Goal: Task Accomplishment & Management: Manage account settings

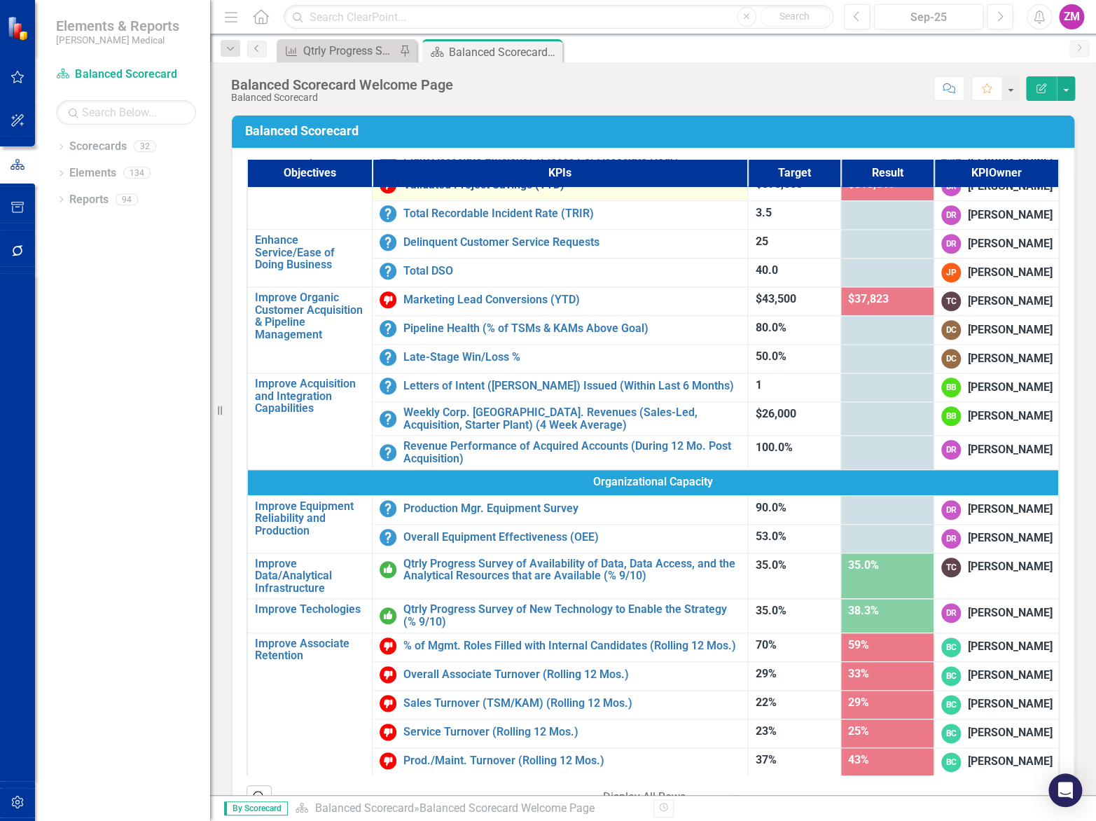
scroll to position [509, 0]
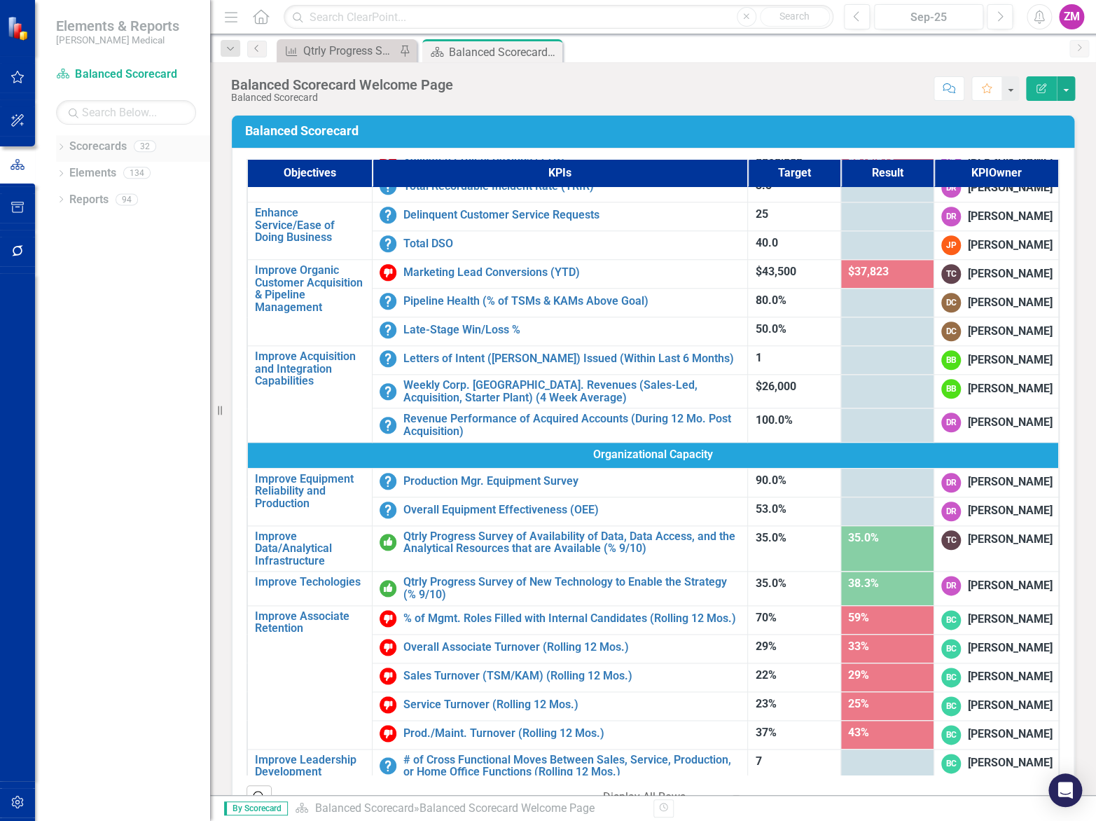
click at [69, 153] on link "Scorecards" at bounding box center [97, 147] width 57 height 16
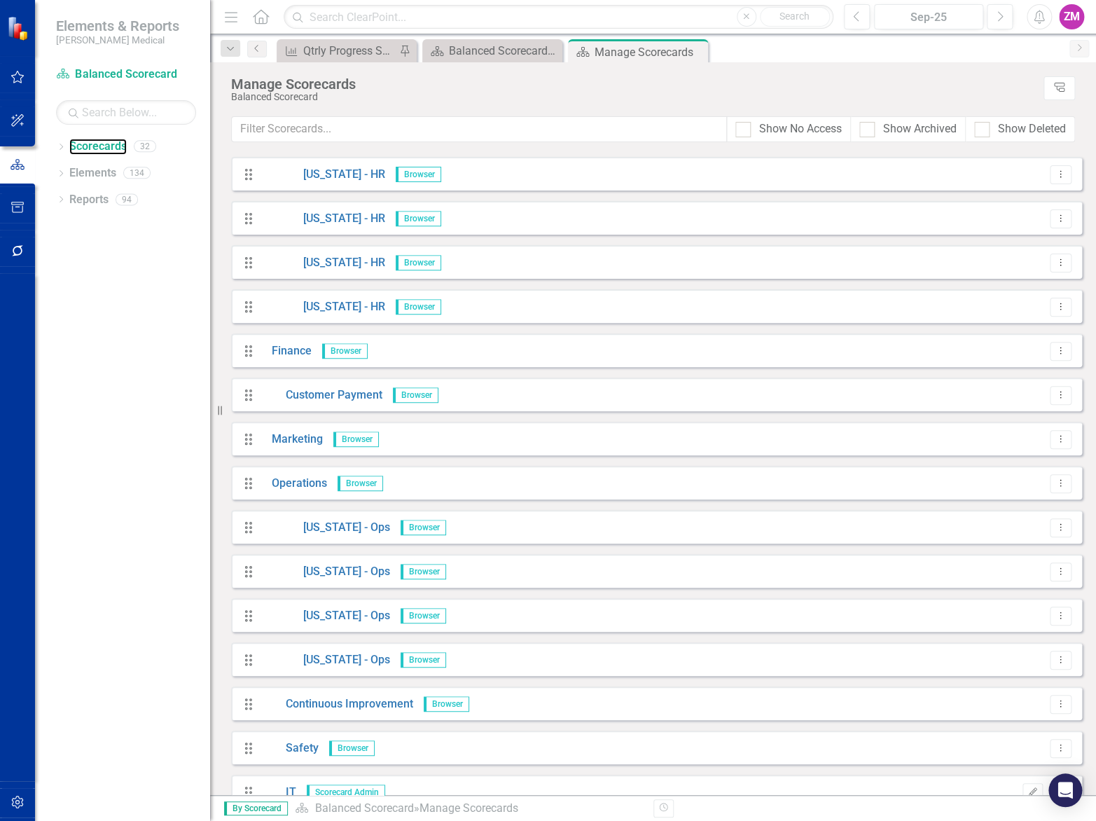
scroll to position [318, 0]
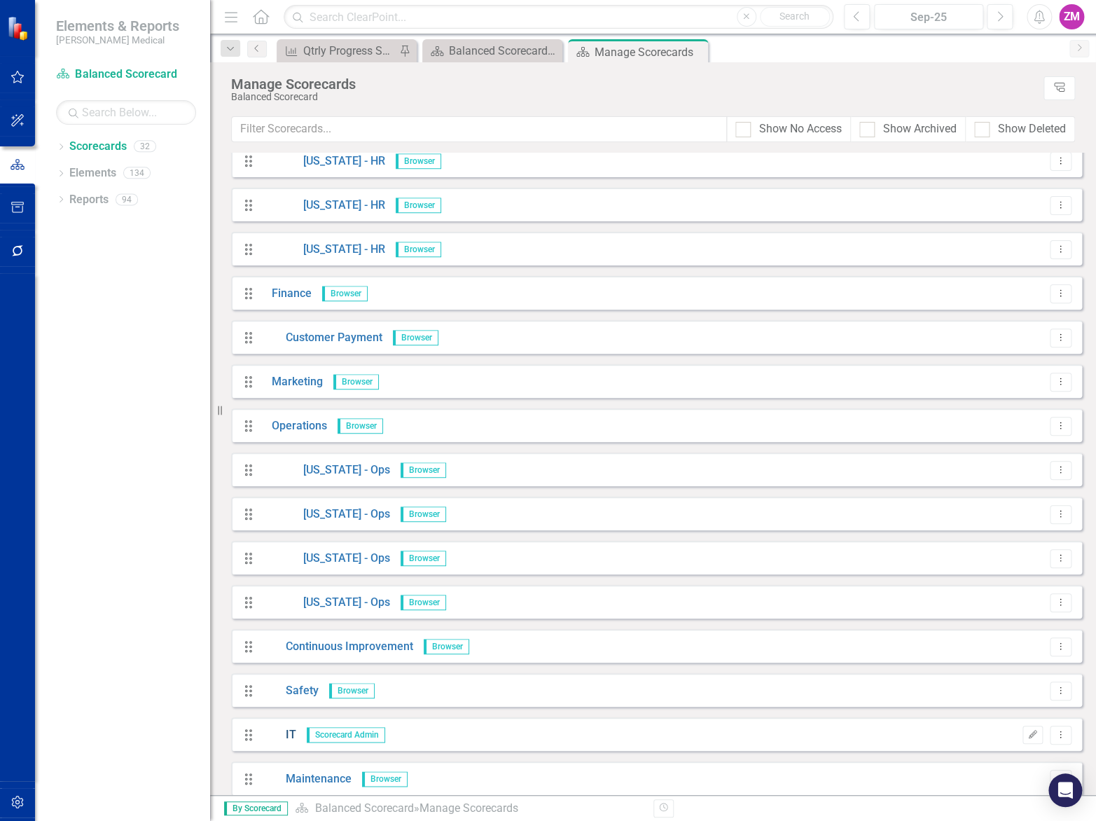
click at [286, 727] on link "IT" at bounding box center [278, 735] width 35 height 16
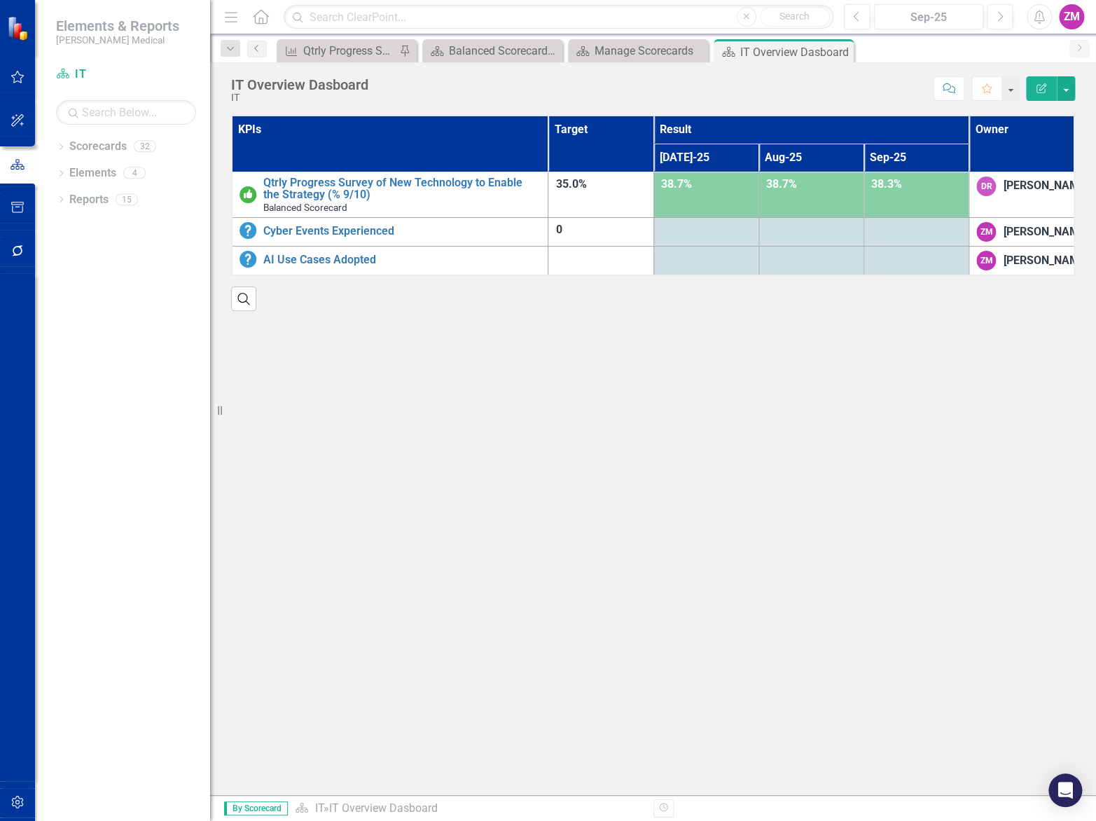
click at [335, 310] on div "Search" at bounding box center [653, 293] width 844 height 34
click at [844, 53] on icon "Close" at bounding box center [840, 51] width 14 height 11
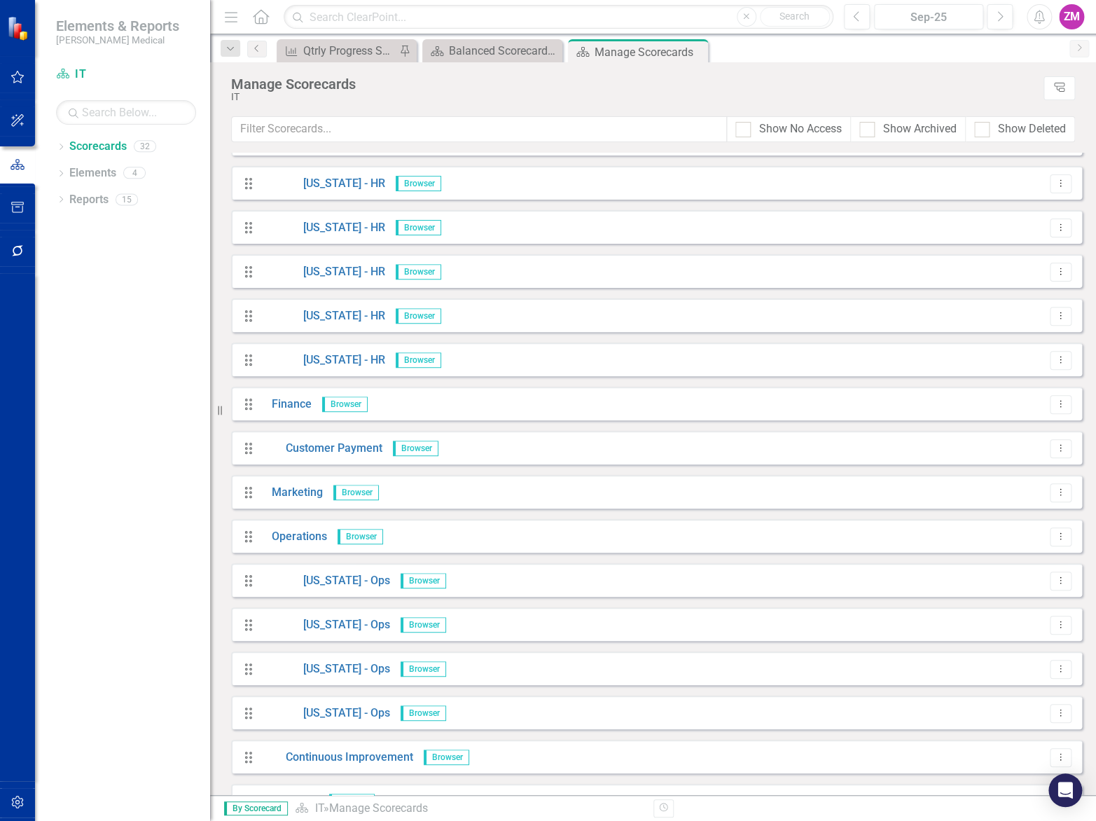
scroll to position [196, 0]
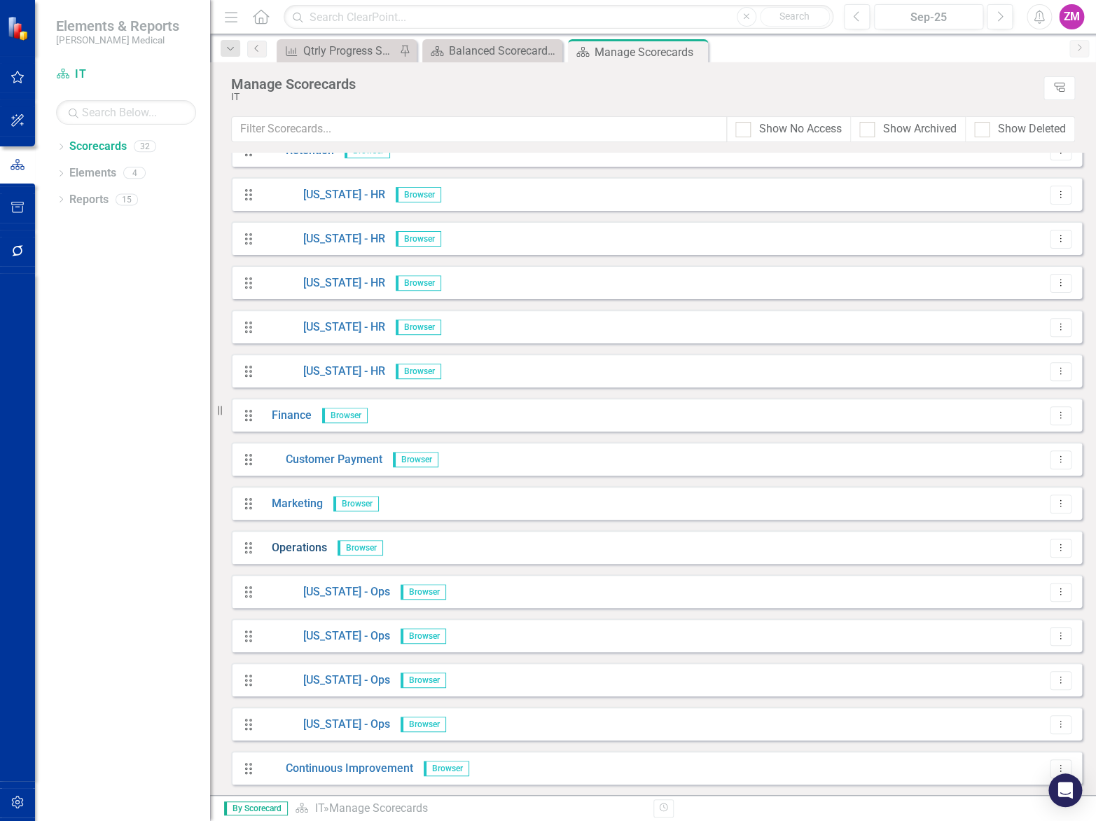
click at [300, 548] on link "Operations" at bounding box center [294, 548] width 66 height 16
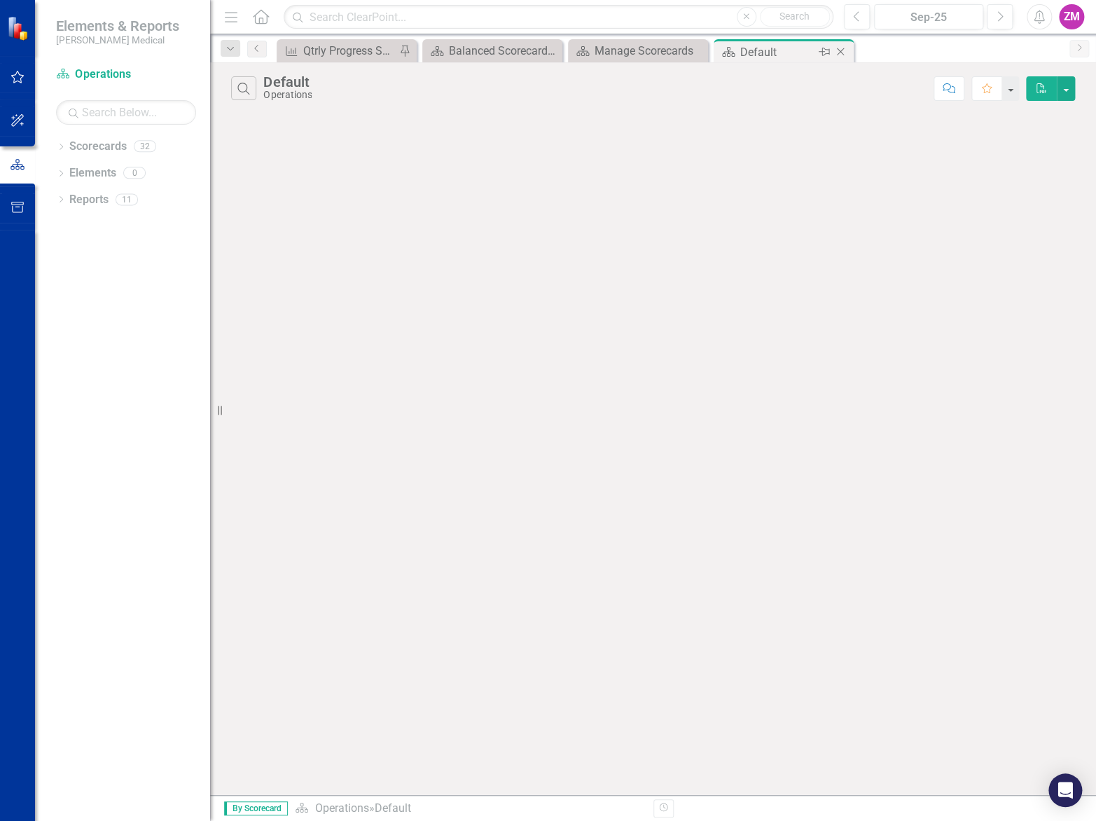
click at [845, 53] on icon "Close" at bounding box center [840, 51] width 14 height 11
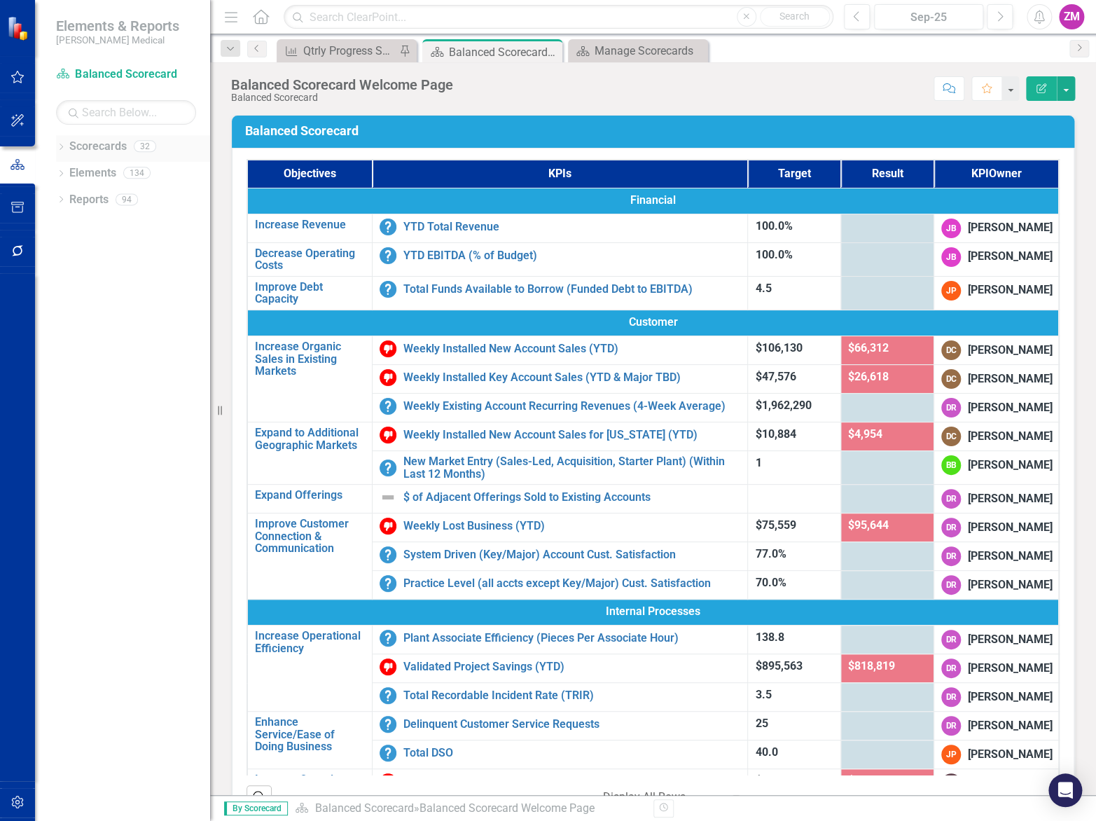
click at [62, 148] on icon "Dropdown" at bounding box center [61, 148] width 10 height 8
click at [70, 300] on icon "Dropdown" at bounding box center [68, 304] width 11 height 8
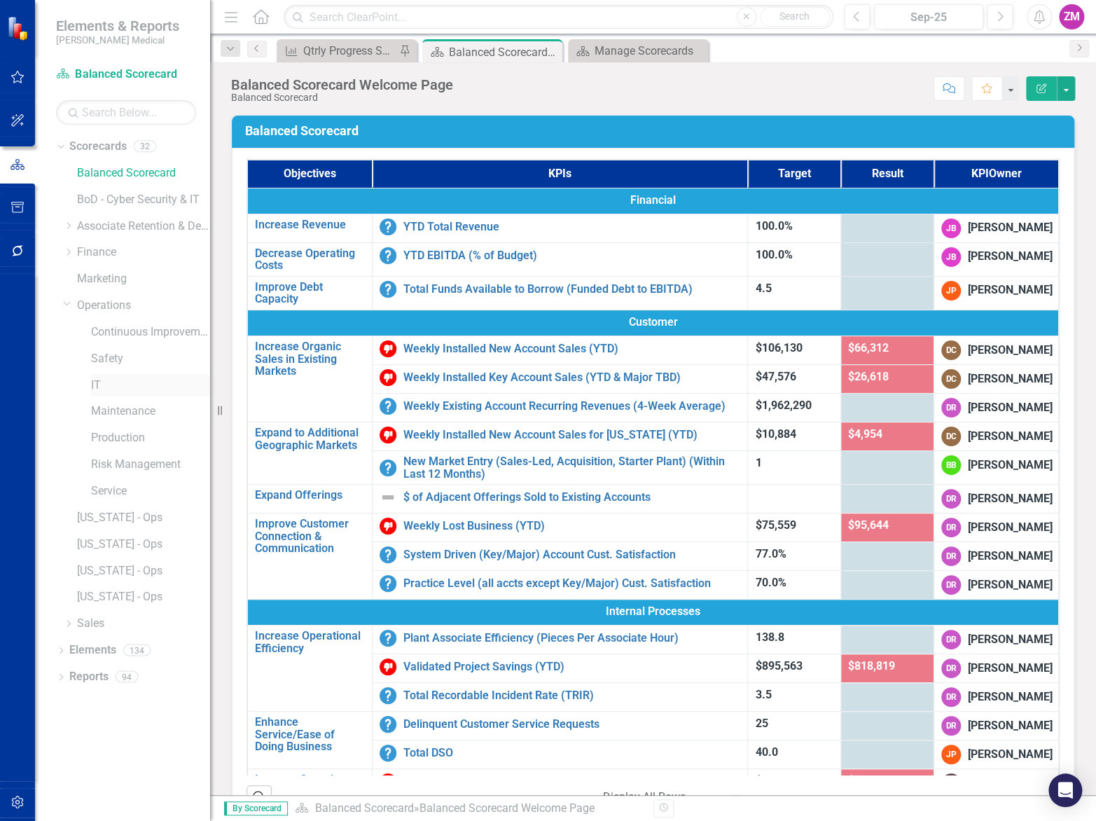
click at [102, 389] on link "IT" at bounding box center [150, 386] width 119 height 16
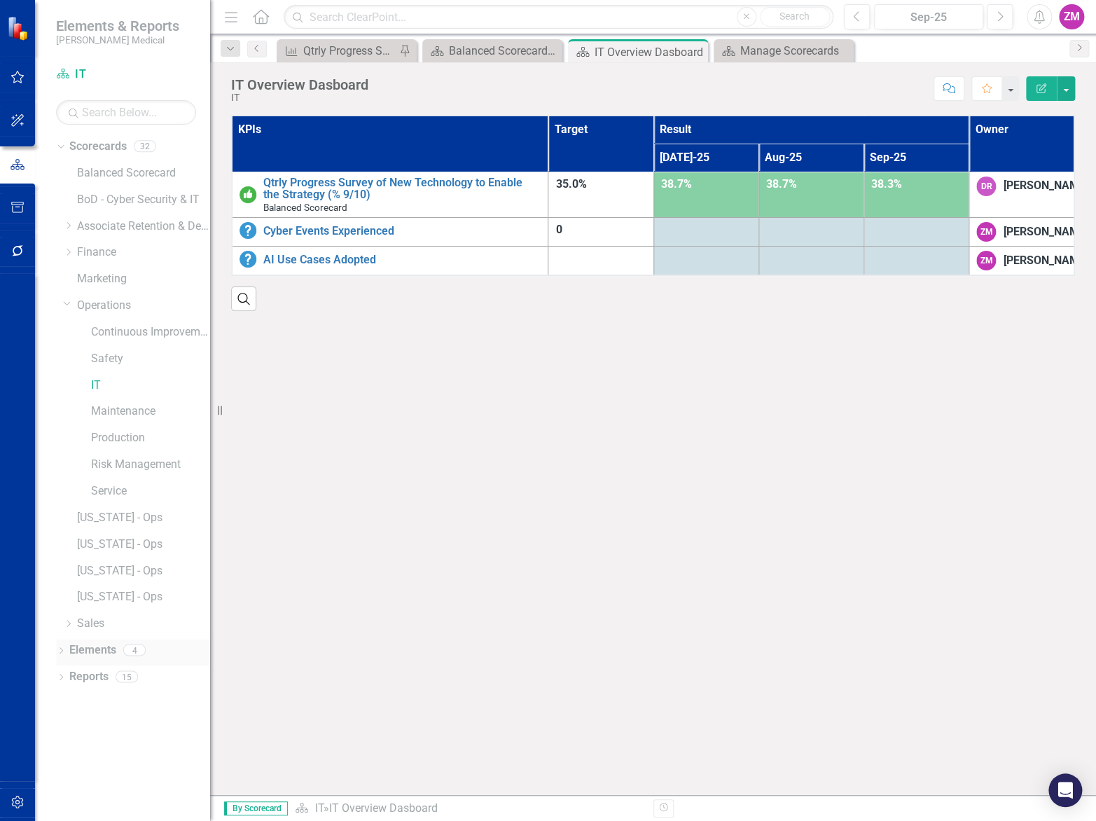
click at [62, 658] on div "Dropdown Elements 4" at bounding box center [133, 652] width 154 height 27
click at [61, 651] on icon at bounding box center [62, 650] width 4 height 6
click at [117, 681] on link "Objective Objectives" at bounding box center [111, 677] width 71 height 16
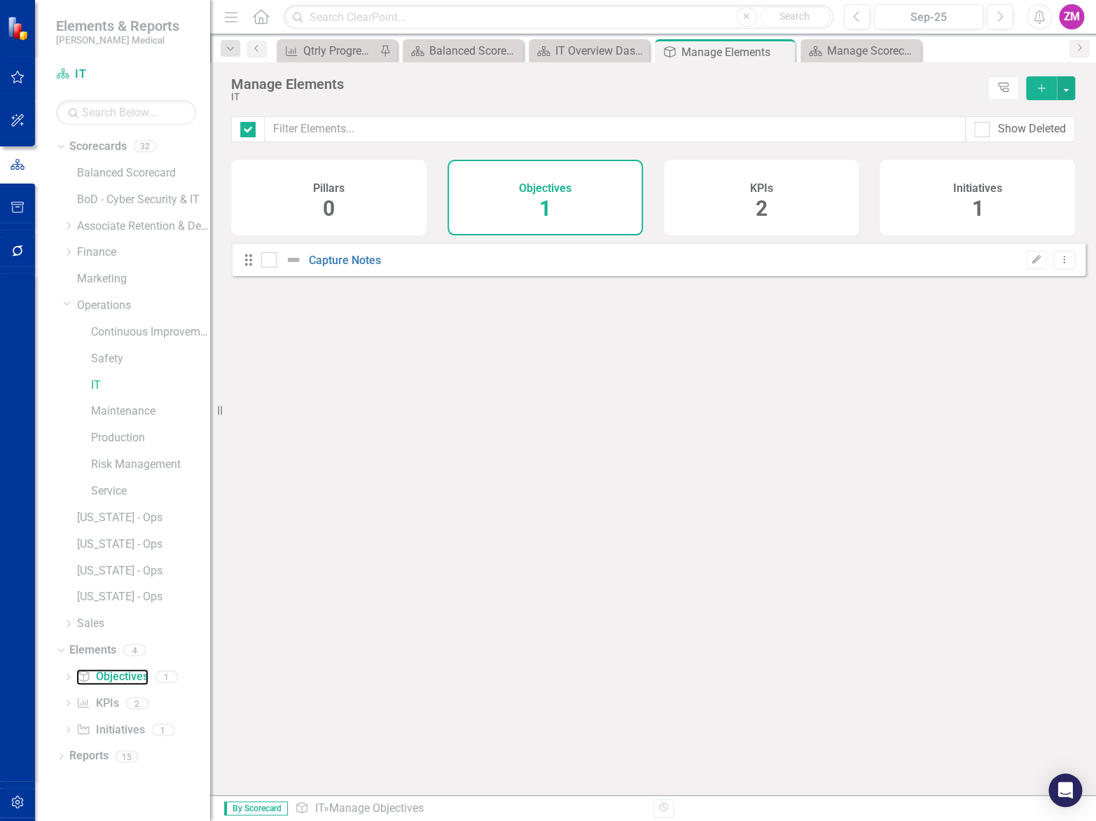
checkbox input "false"
click at [910, 47] on icon "Close" at bounding box center [908, 51] width 14 height 11
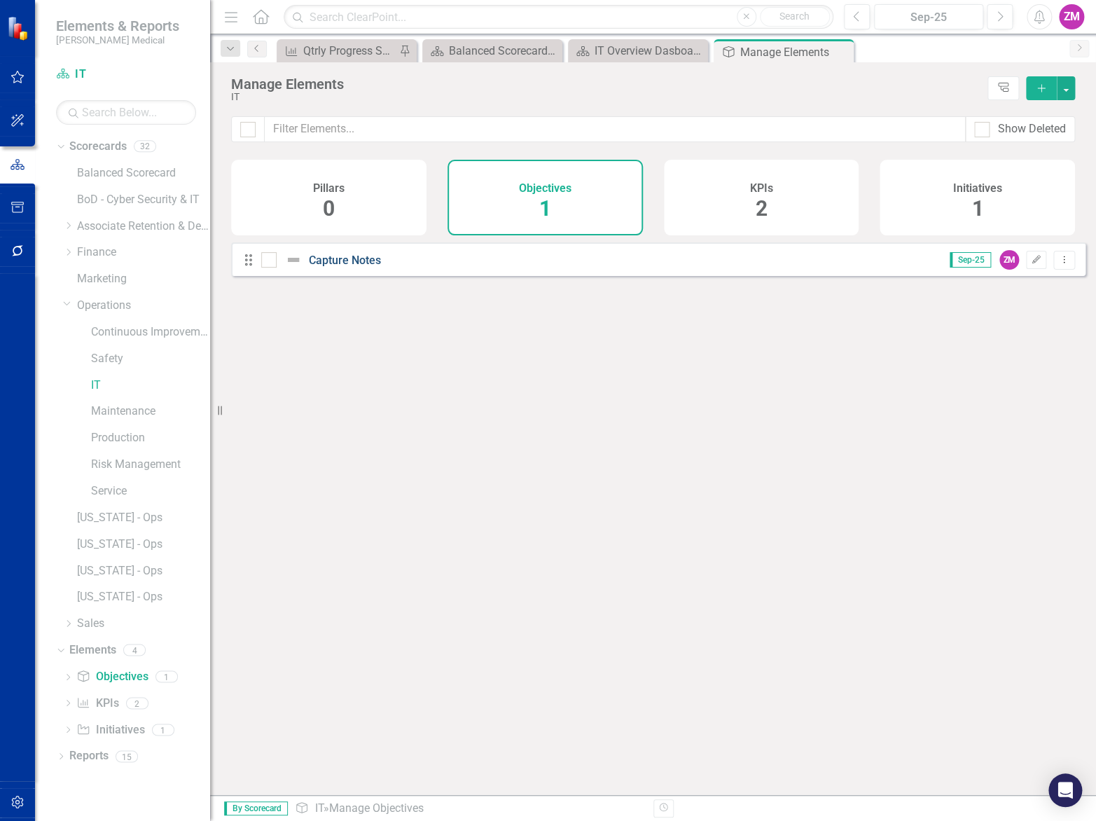
click at [338, 267] on link "Capture Notes" at bounding box center [345, 260] width 72 height 13
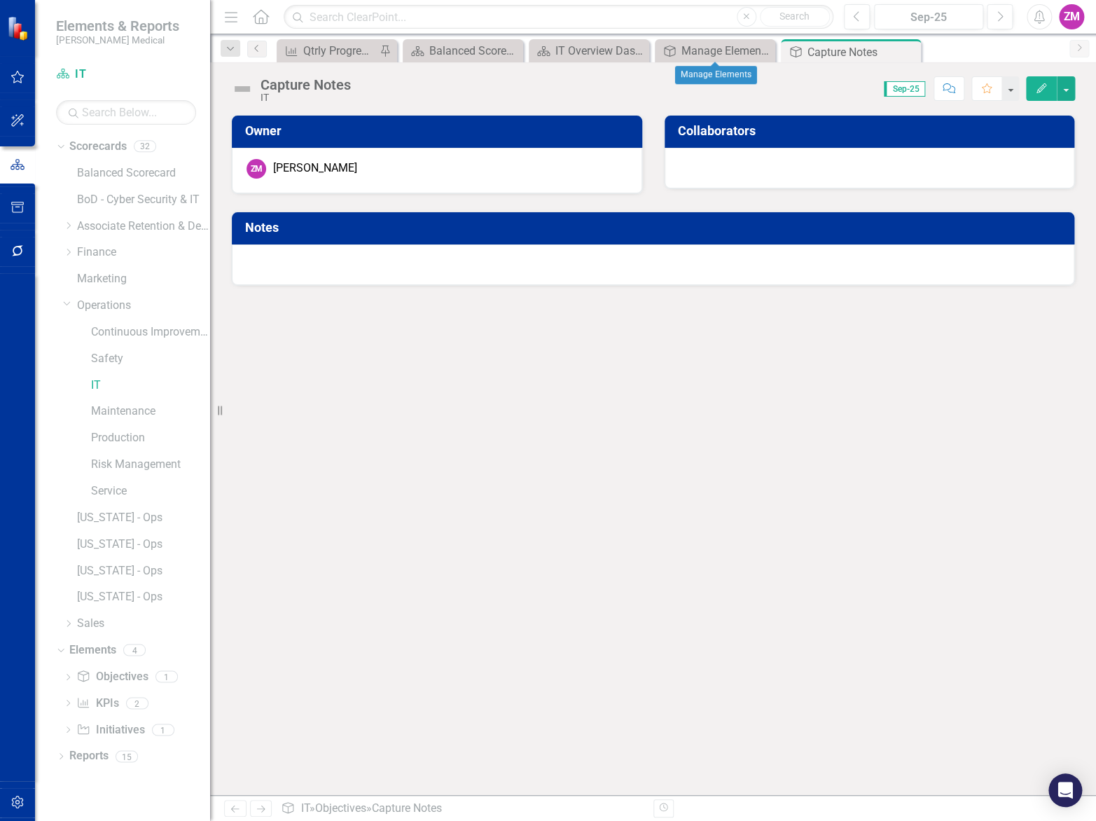
click at [658, 238] on td "Notes" at bounding box center [655, 229] width 821 height 25
click at [649, 261] on div at bounding box center [653, 264] width 843 height 41
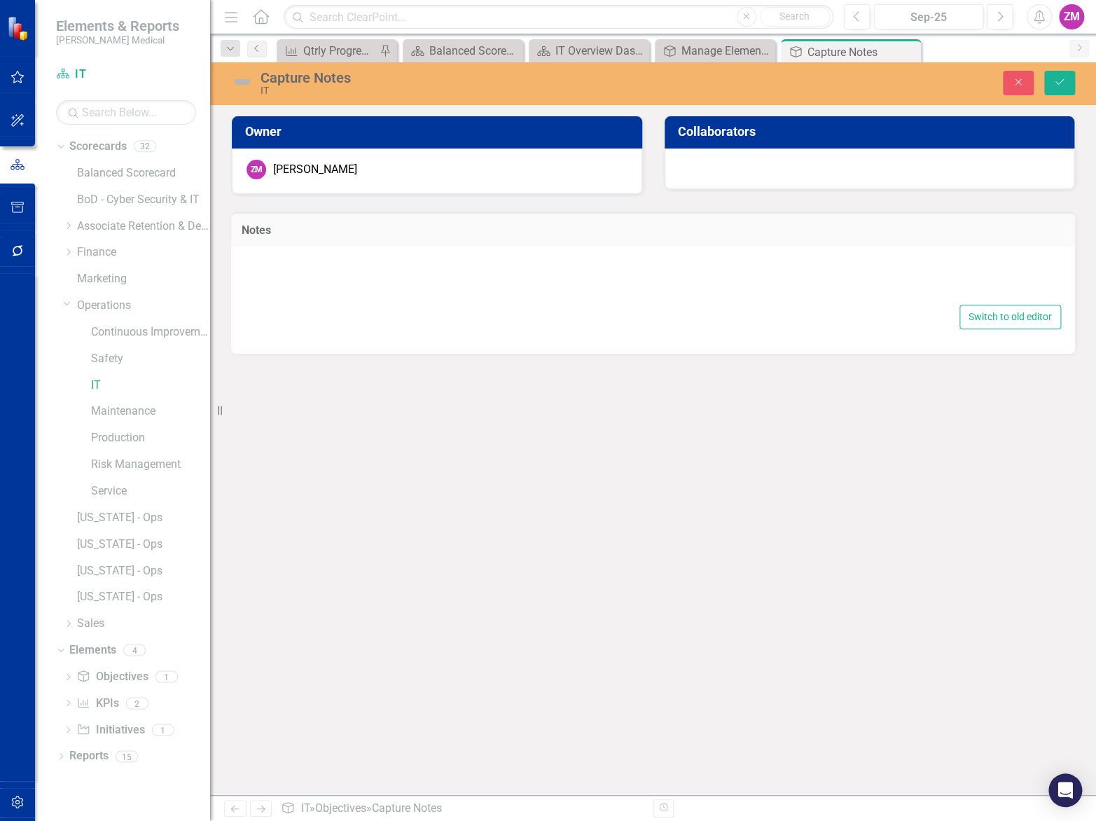
click at [649, 261] on div at bounding box center [653, 279] width 816 height 45
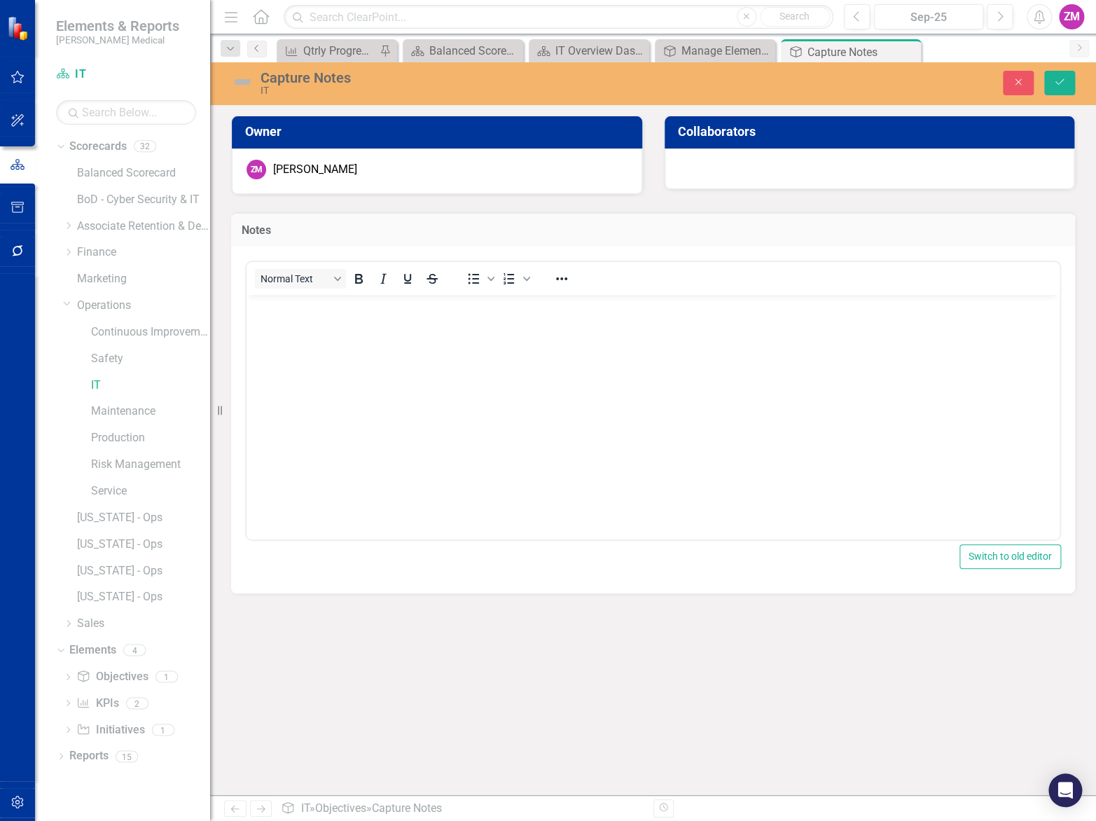
click at [632, 341] on body "Rich Text Area. Press ALT-0 for help." at bounding box center [653, 399] width 813 height 210
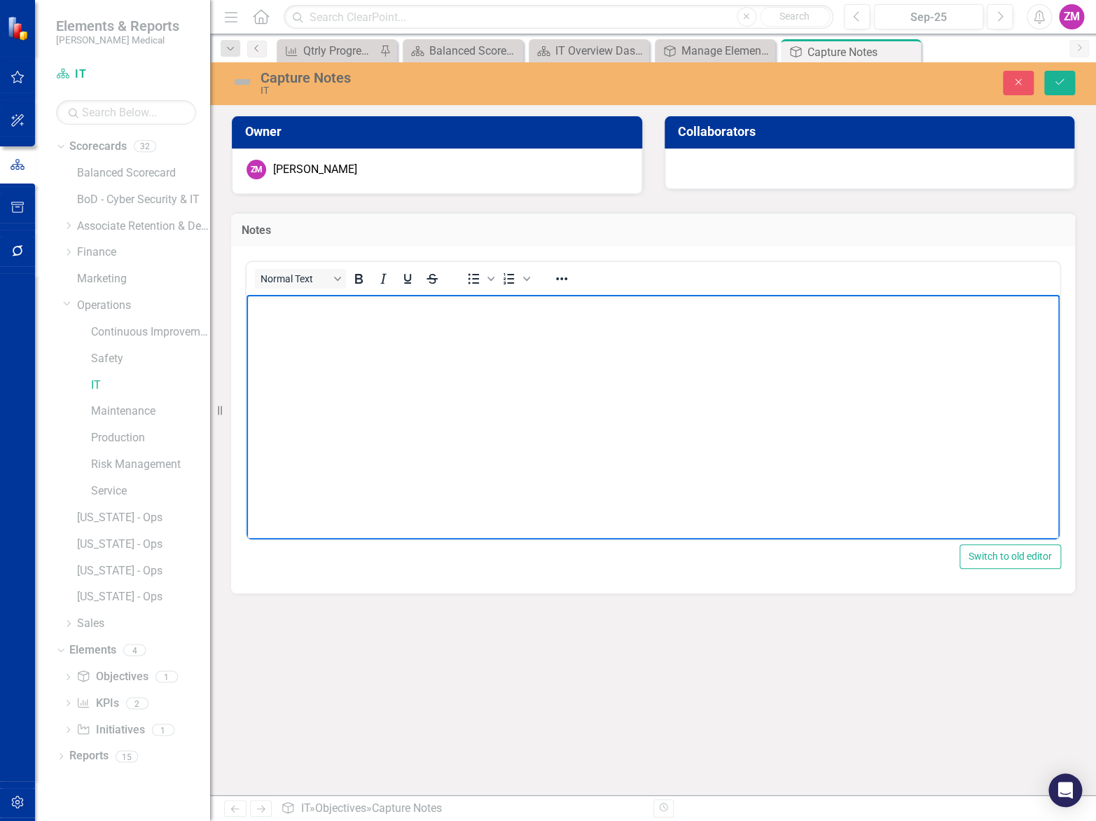
click at [649, 473] on body "Rich Text Area. Press ALT-0 for help." at bounding box center [653, 399] width 813 height 210
paste body "Rich Text Area. Press ALT-0 for help."
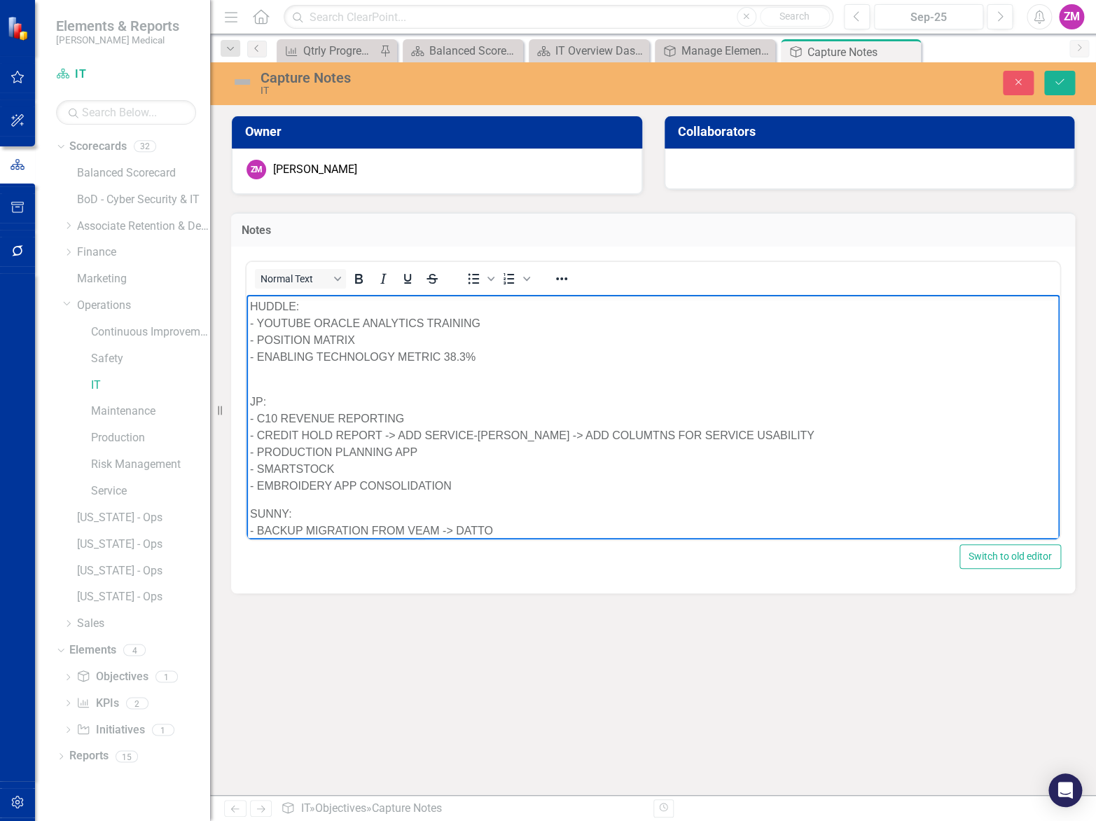
click at [281, 300] on p "HUDDLE: - YOUTUBE ORACLE ANALYTICS TRAINING - POSITION MATRIX - ENABLING TECHNO…" at bounding box center [653, 331] width 806 height 67
click at [258, 396] on p "JP: - C10 REVENUE REPORTING - CREDIT HOLD REPORT -> ADD SERVICE-[PERSON_NAME] -…" at bounding box center [653, 435] width 806 height 118
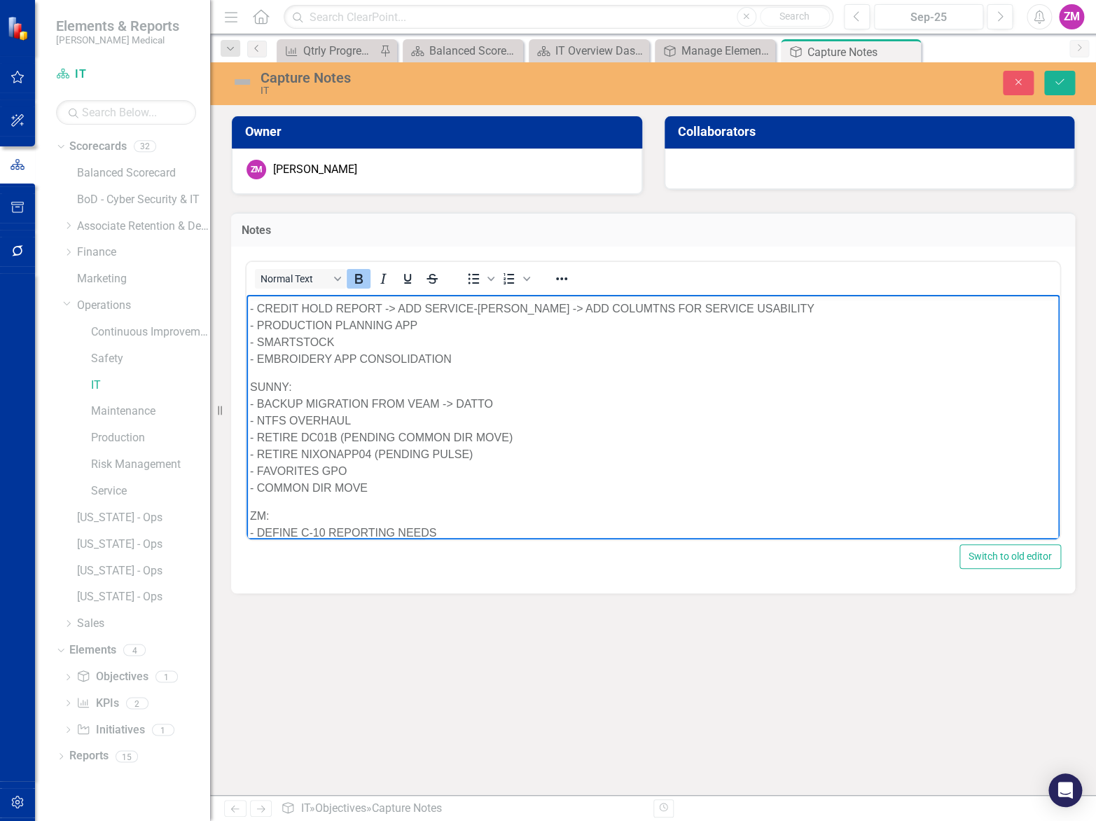
click at [272, 381] on p "SUNNY: - BACKUP MIGRATION FROM VEAM -> DATTO - NTFS OVERHAUL - RETIRE DC01B (PE…" at bounding box center [653, 437] width 806 height 118
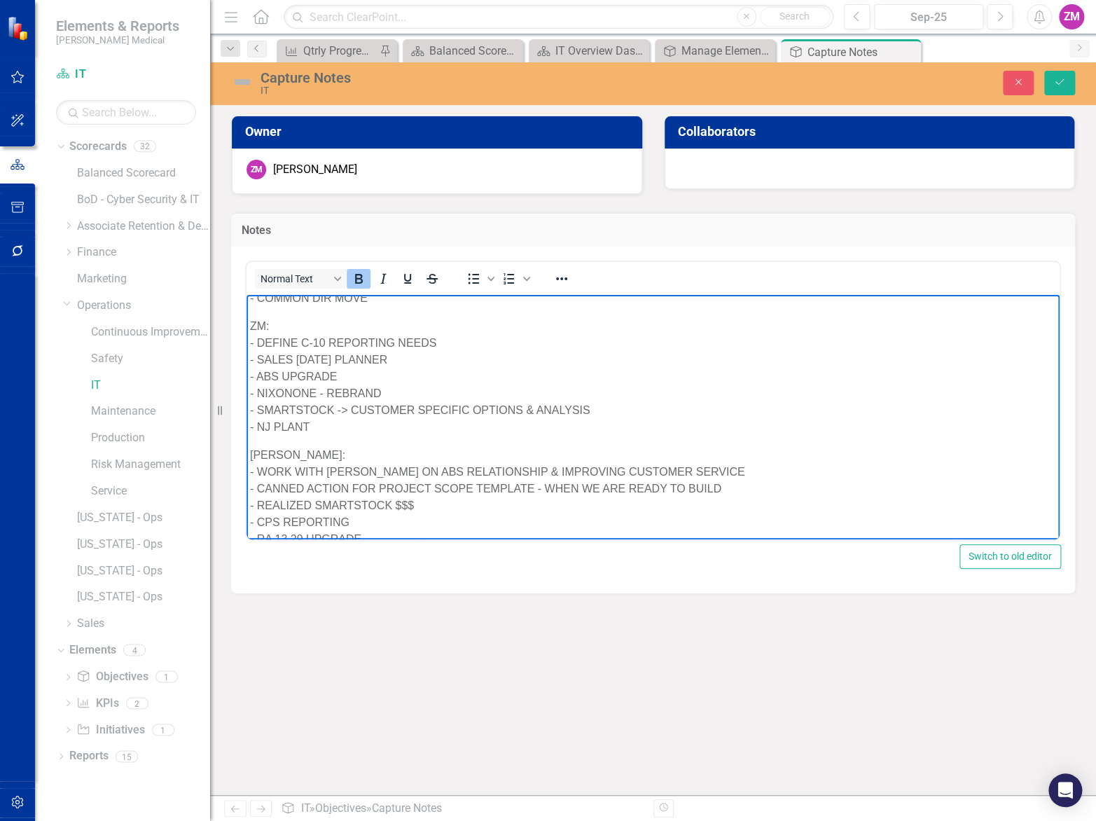
scroll to position [318, 0]
click at [258, 317] on p "ZM: - DEFINE C-10 REPORTING NEEDS - SALES [DATE] PLANNER - ABS UPGRADE - NIXONO…" at bounding box center [653, 375] width 806 height 118
click at [274, 450] on p "[PERSON_NAME]: - WORK WITH [PERSON_NAME] ON ABS RELATIONSHIP & IMPROVING CUSTOM…" at bounding box center [653, 520] width 806 height 151
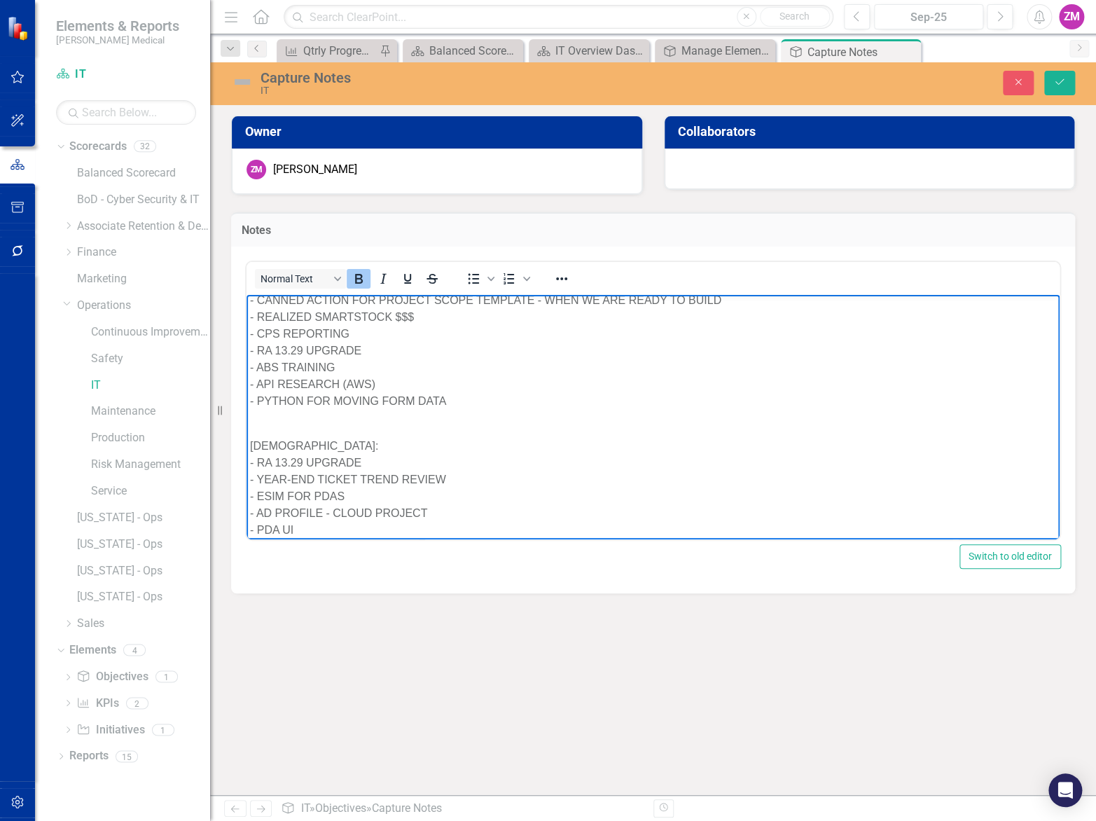
scroll to position [535, 0]
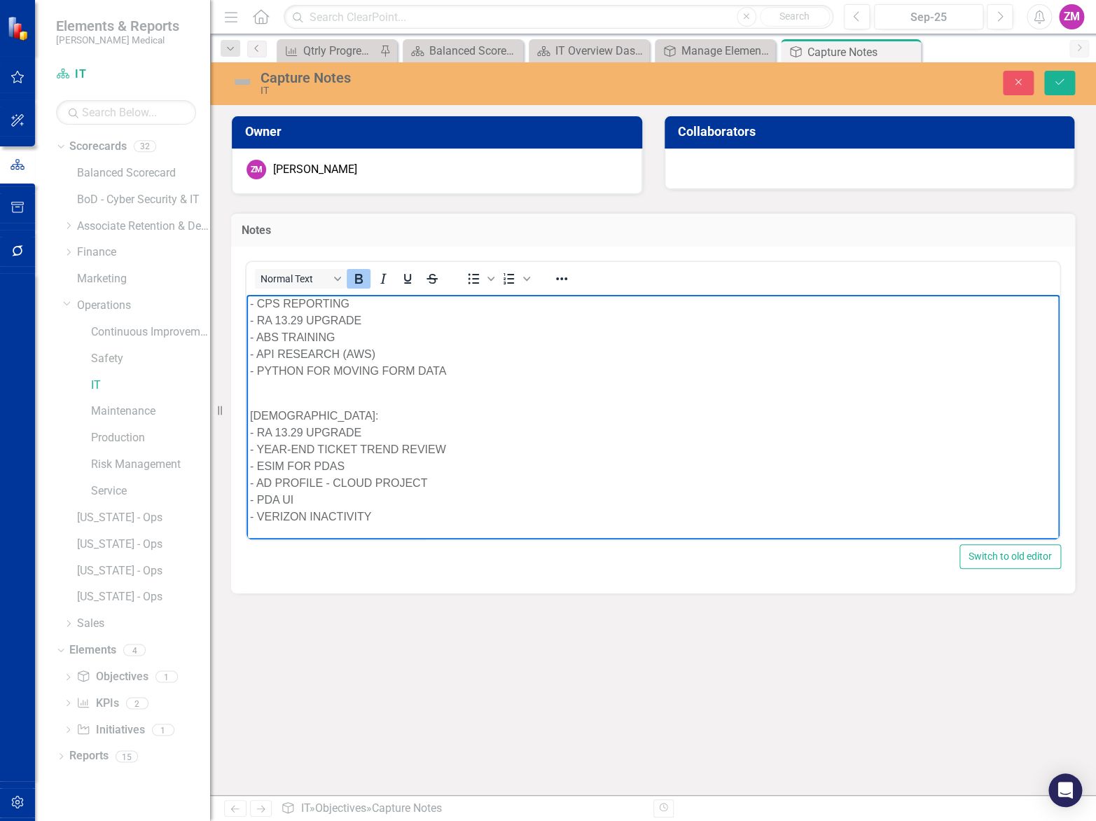
click at [280, 409] on p "CHRISTIAN: - RA 13.29 UPGRADE - YEAR-END TICKET TREND REVIEW - ESIM FOR PDAS - …" at bounding box center [653, 457] width 806 height 134
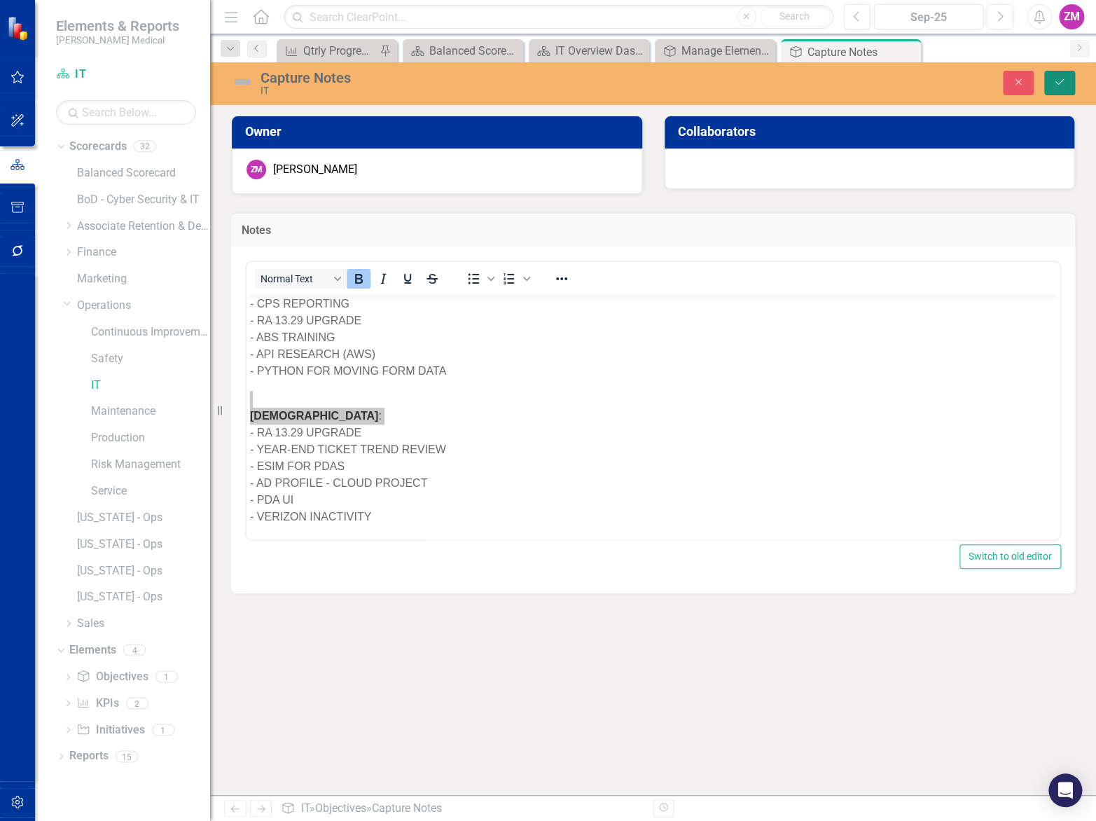
click at [1062, 83] on icon "Save" at bounding box center [1059, 82] width 13 height 10
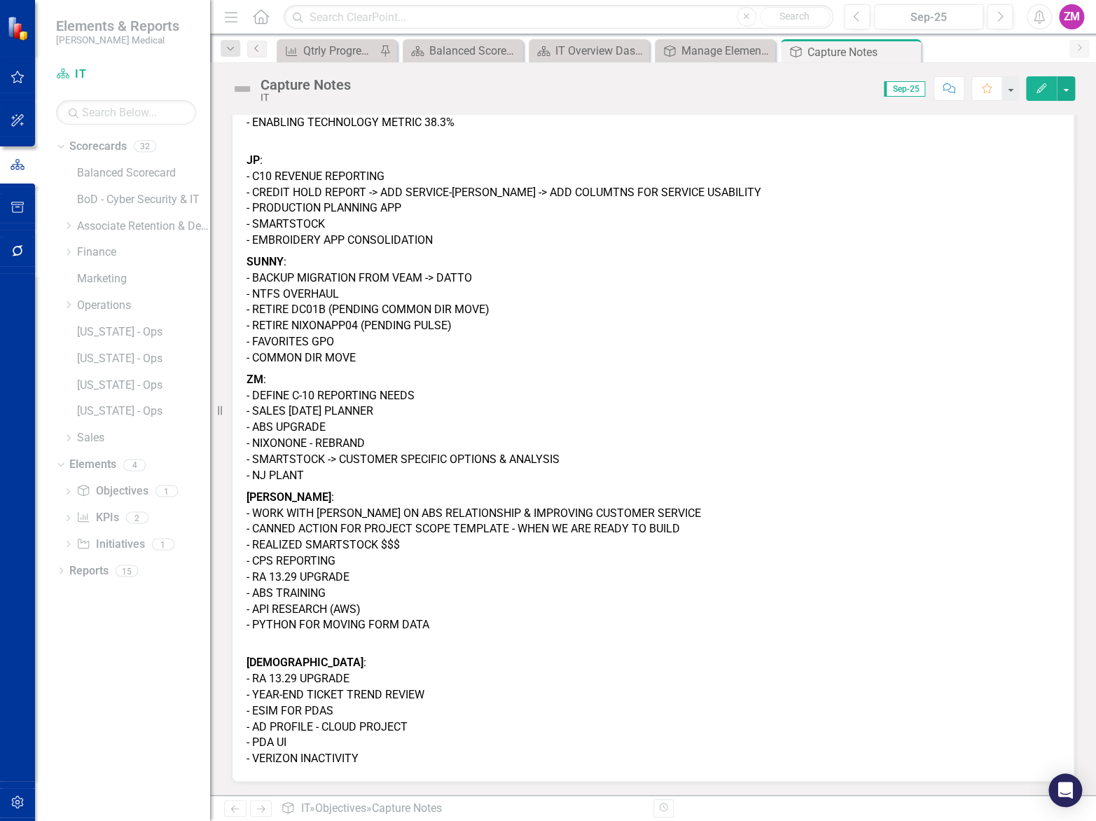
scroll to position [0, 0]
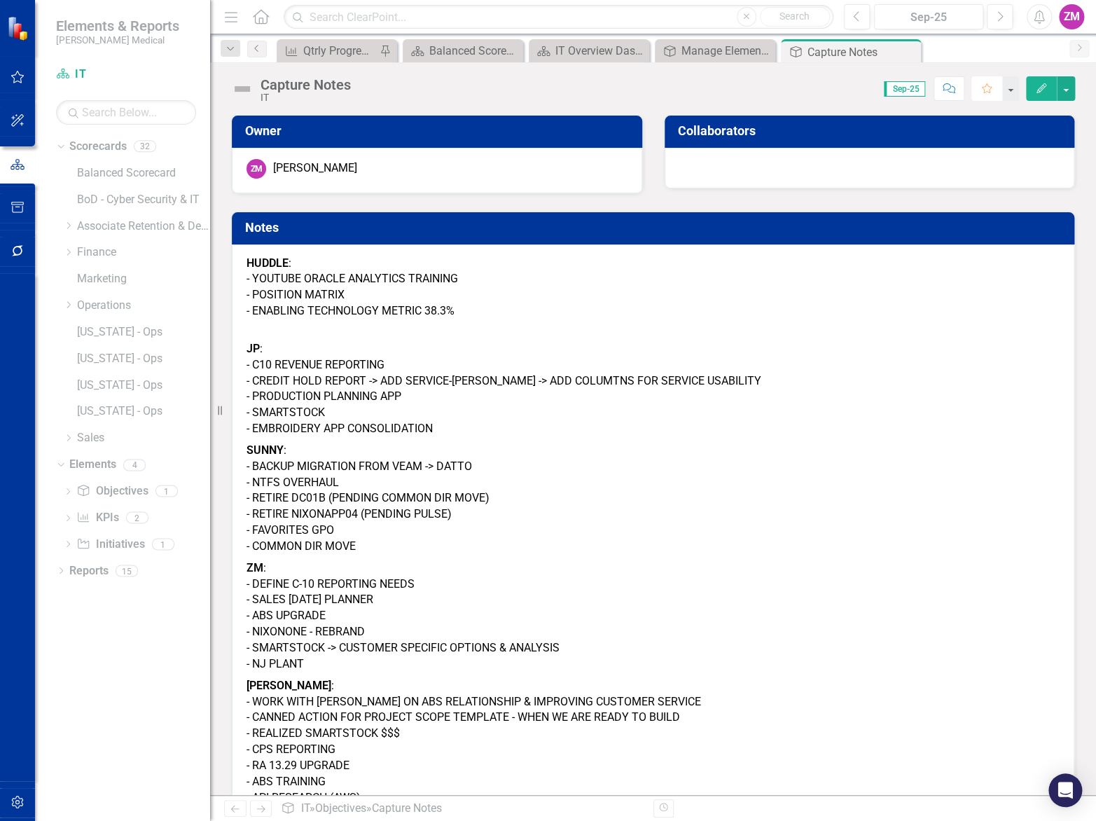
click at [990, 88] on icon "button" at bounding box center [987, 88] width 10 height 10
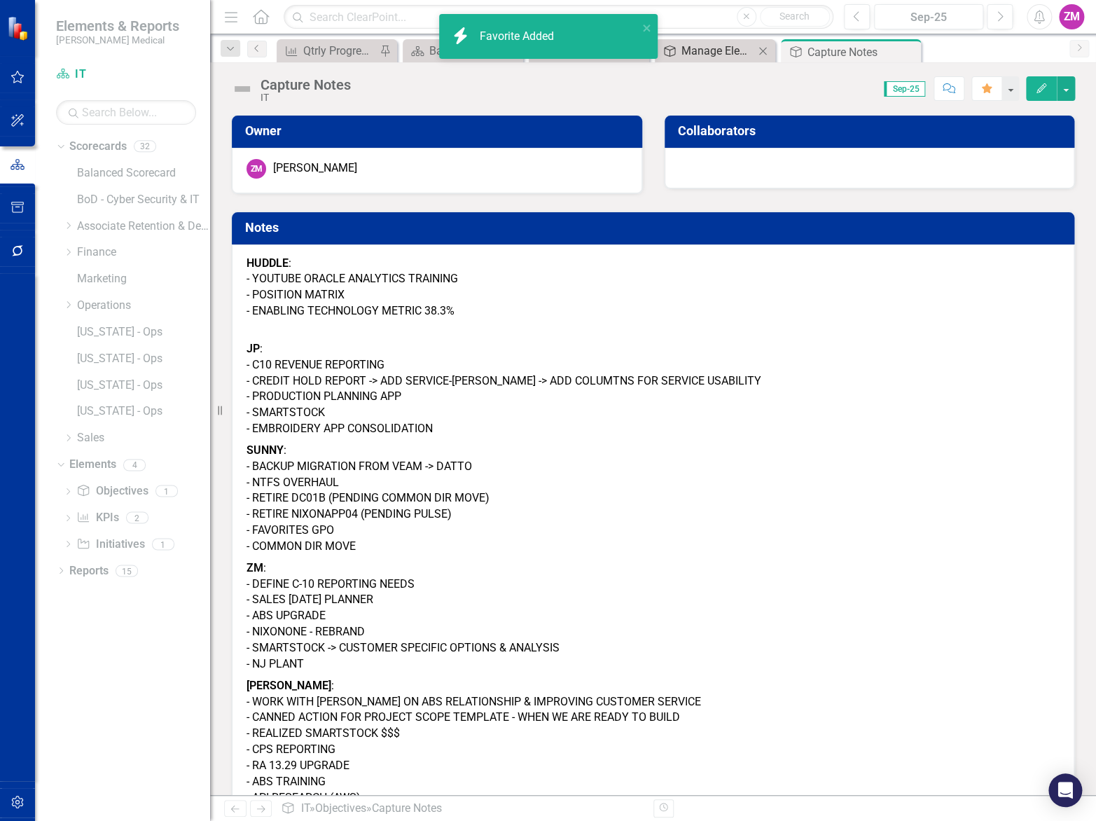
click at [727, 50] on div "Manage Elements" at bounding box center [717, 51] width 73 height 18
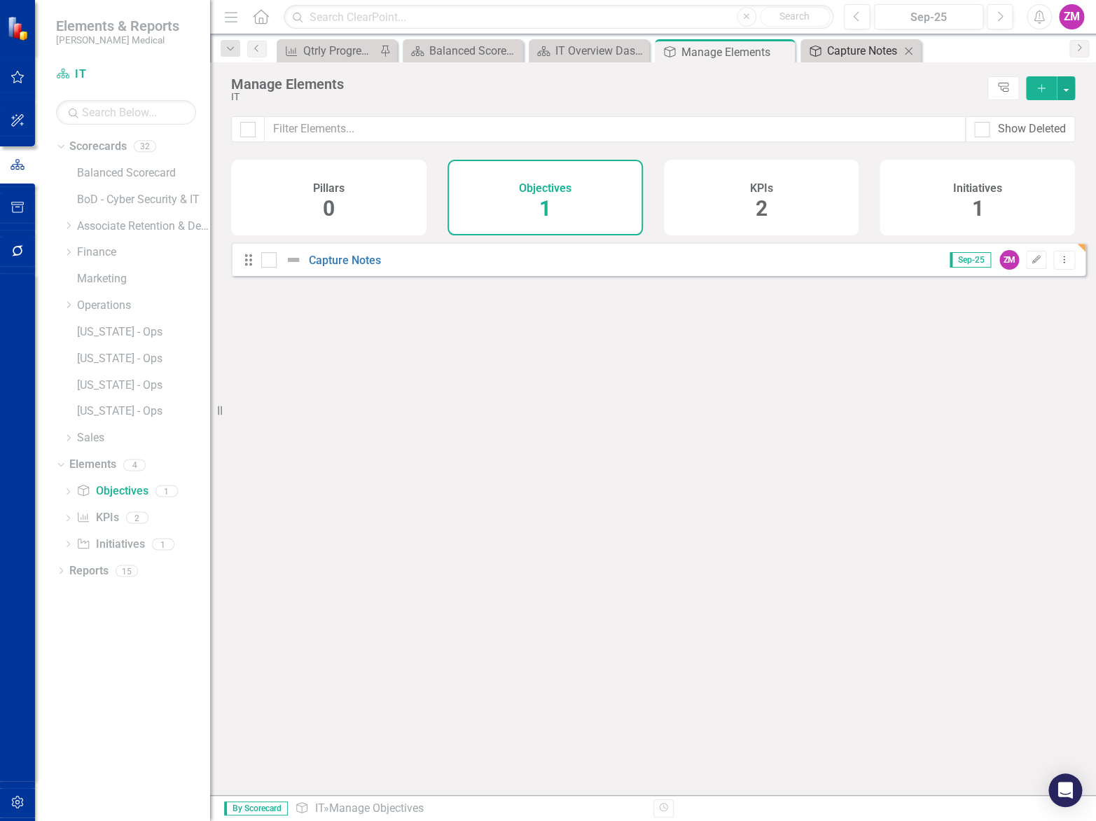
click at [856, 49] on div "Capture Notes" at bounding box center [863, 51] width 73 height 18
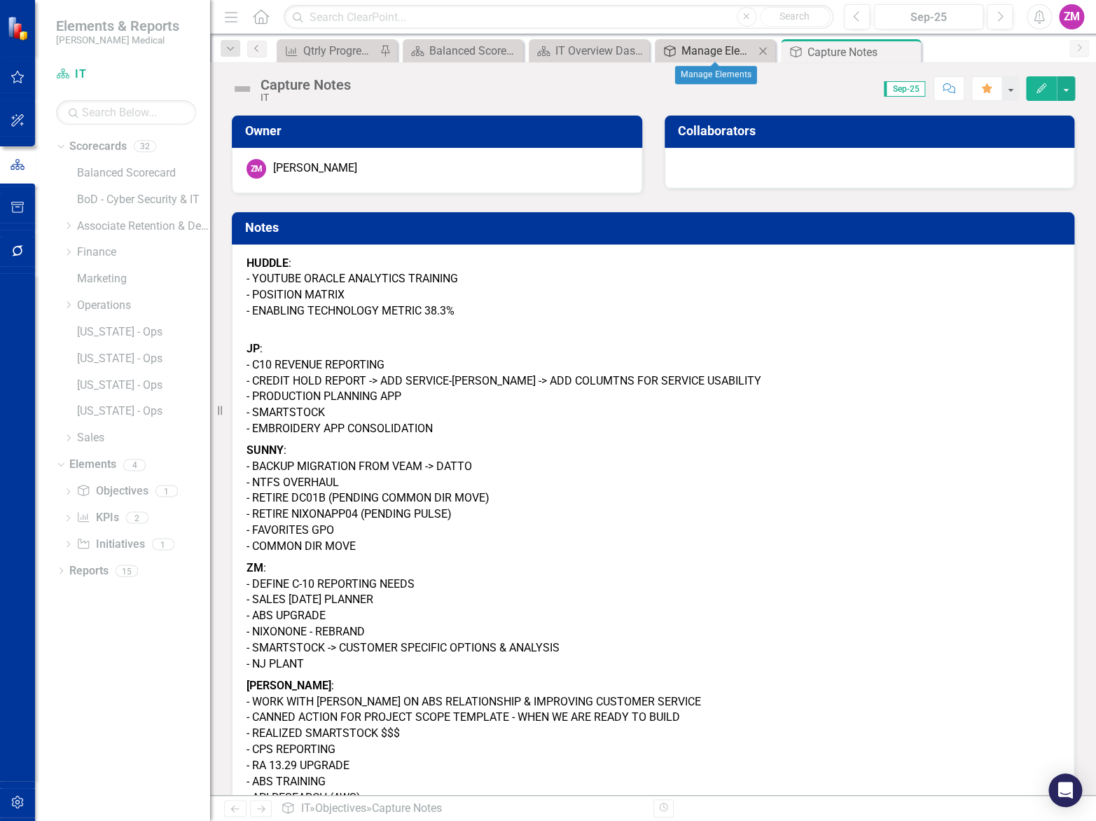
click at [699, 44] on div "Manage Elements" at bounding box center [717, 51] width 73 height 18
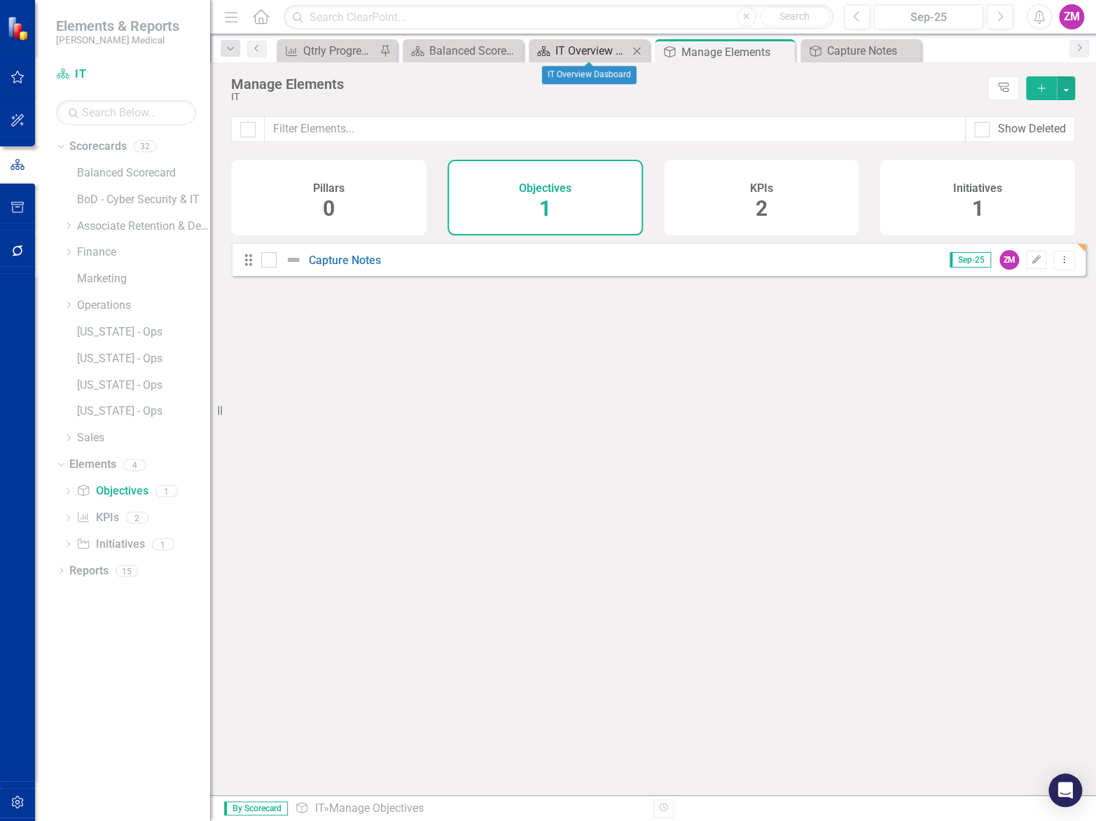
click at [580, 49] on div "IT Overview Dasboard" at bounding box center [591, 51] width 73 height 18
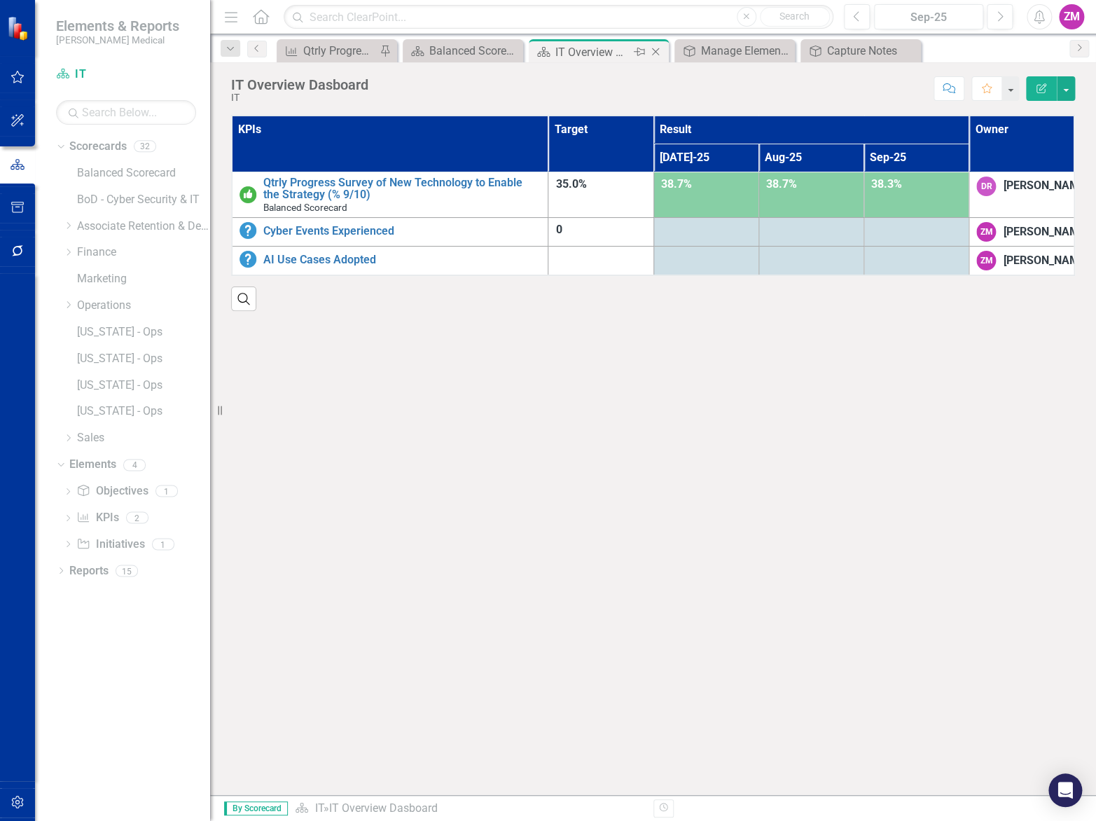
click at [637, 50] on icon "Pin" at bounding box center [639, 52] width 11 height 14
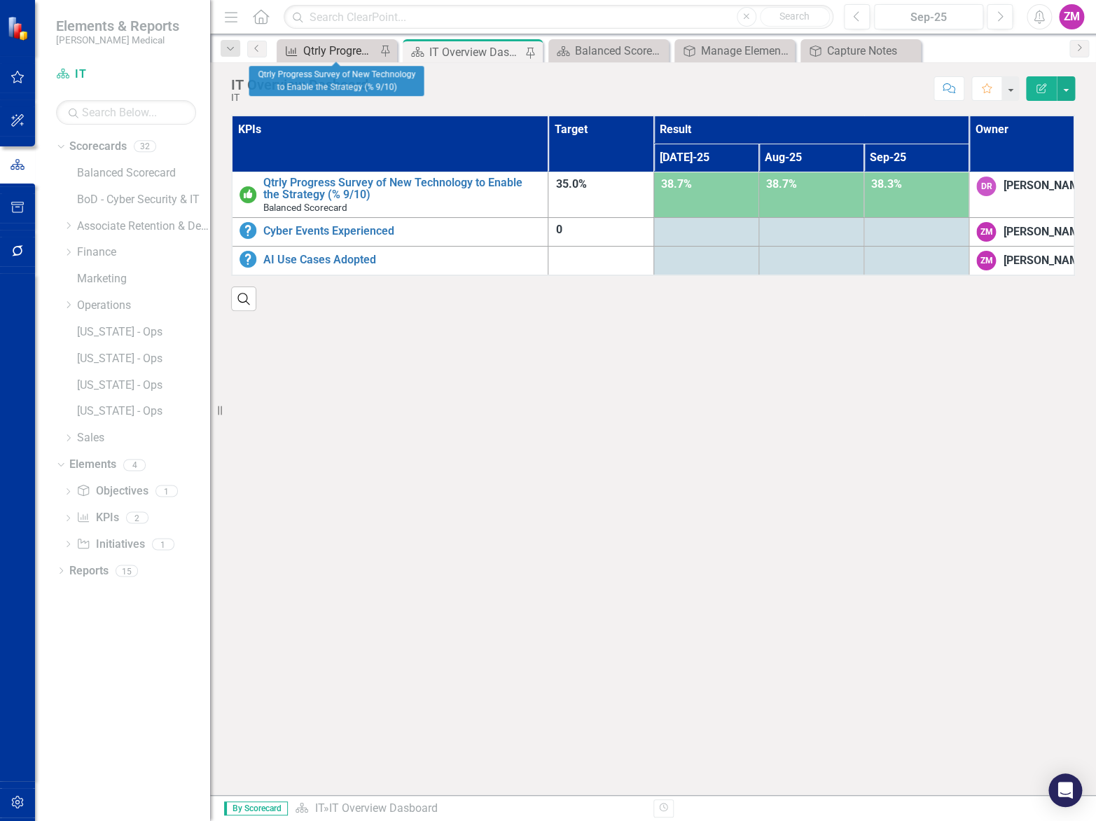
click at [342, 53] on div "Qtrly Progress Survey of New Technology to Enable the Strategy (% 9/10)" at bounding box center [339, 51] width 73 height 18
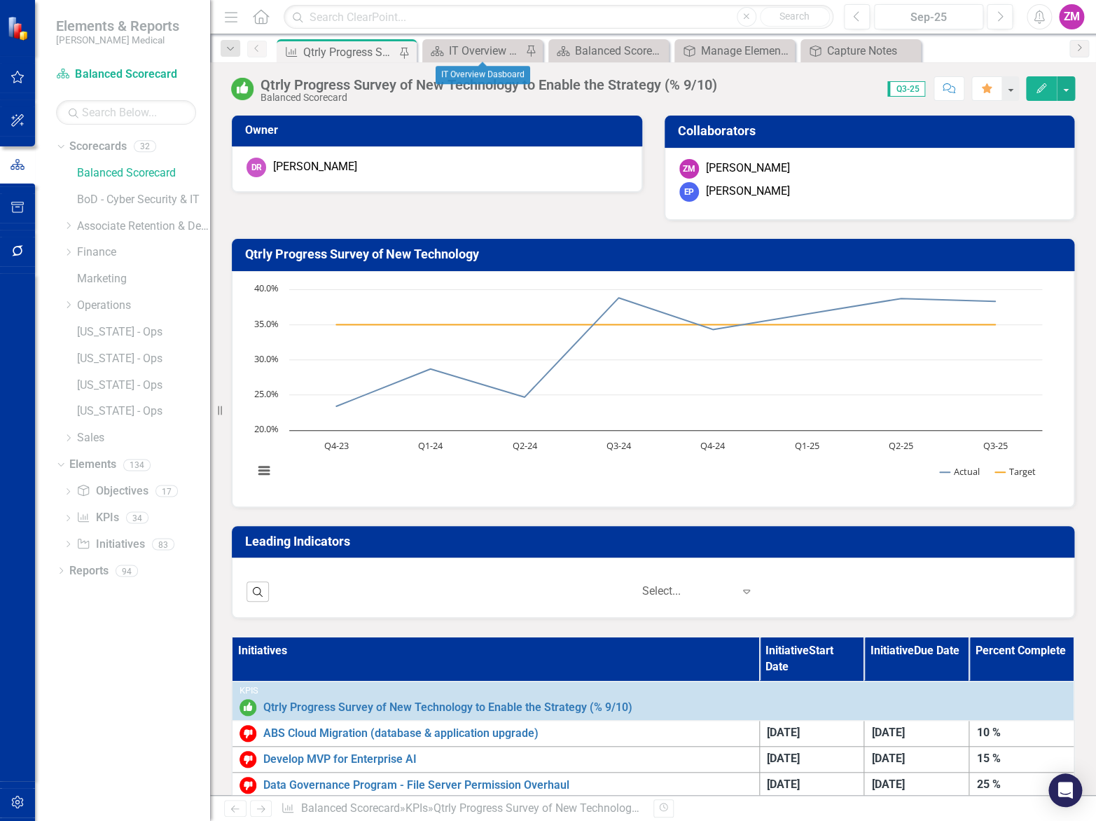
scroll to position [318, 0]
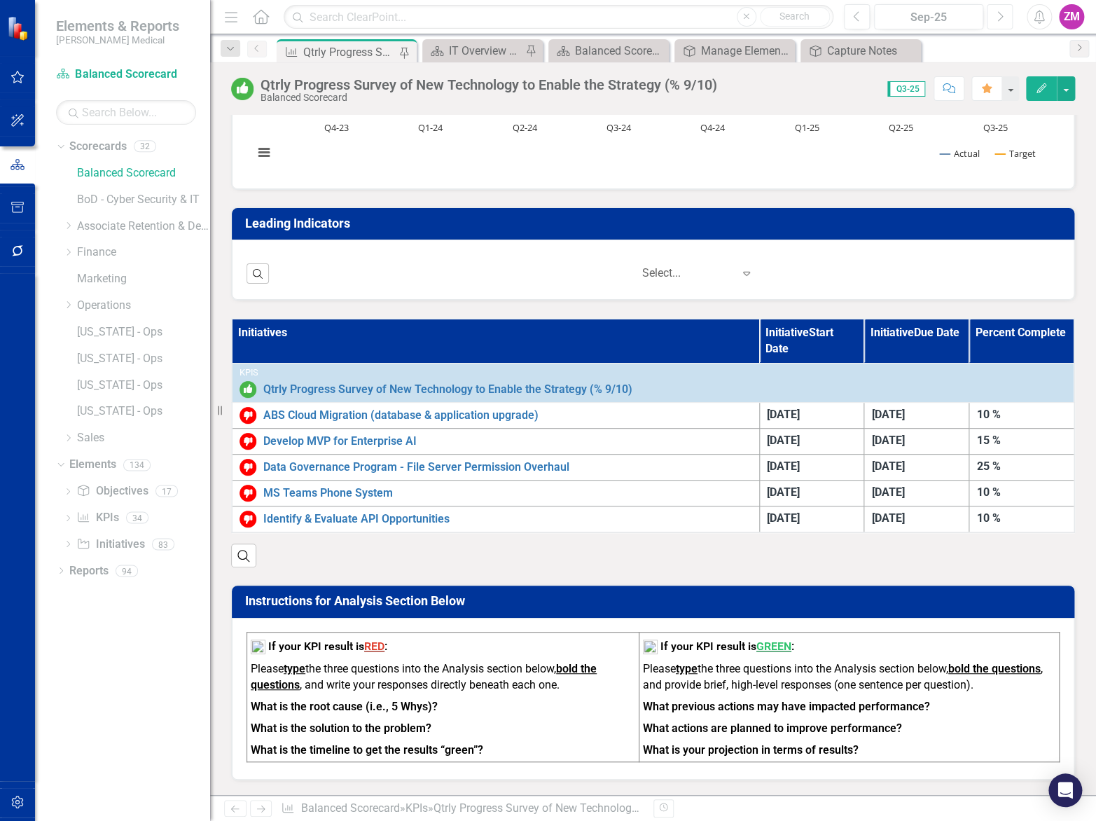
click at [999, 20] on icon "button" at bounding box center [1001, 16] width 6 height 10
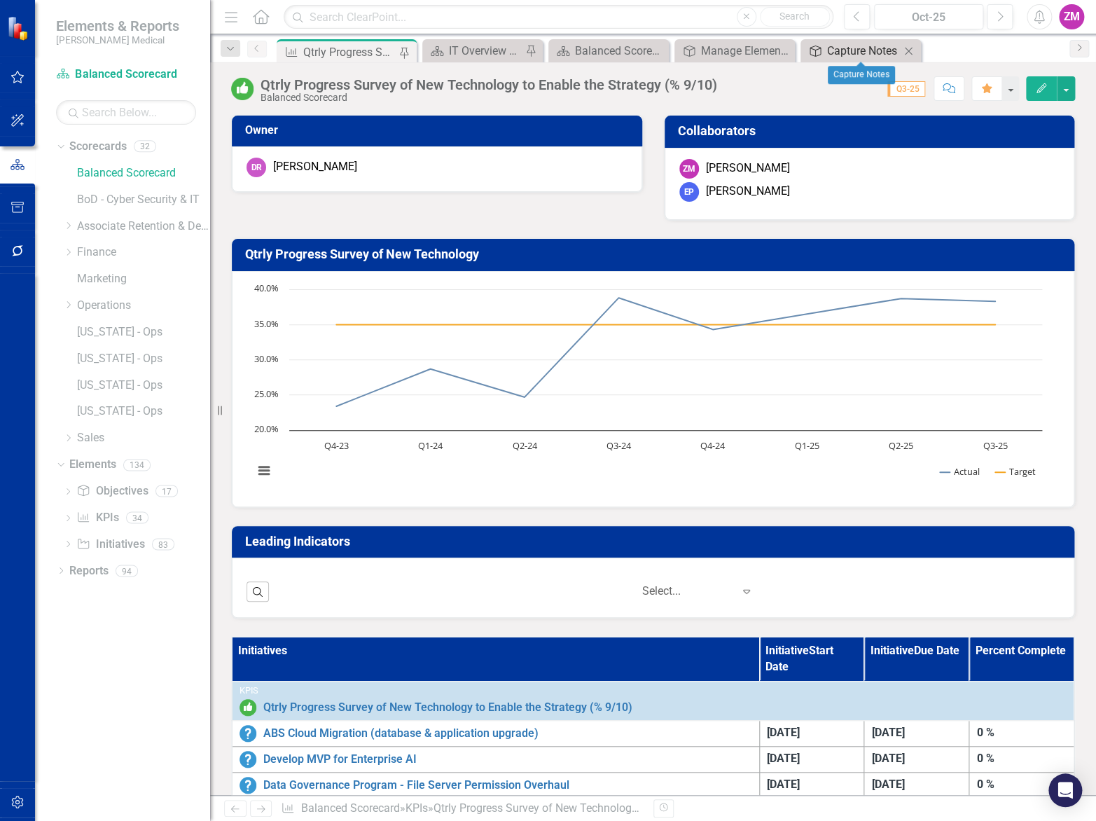
click at [833, 54] on div "Capture Notes" at bounding box center [863, 51] width 73 height 18
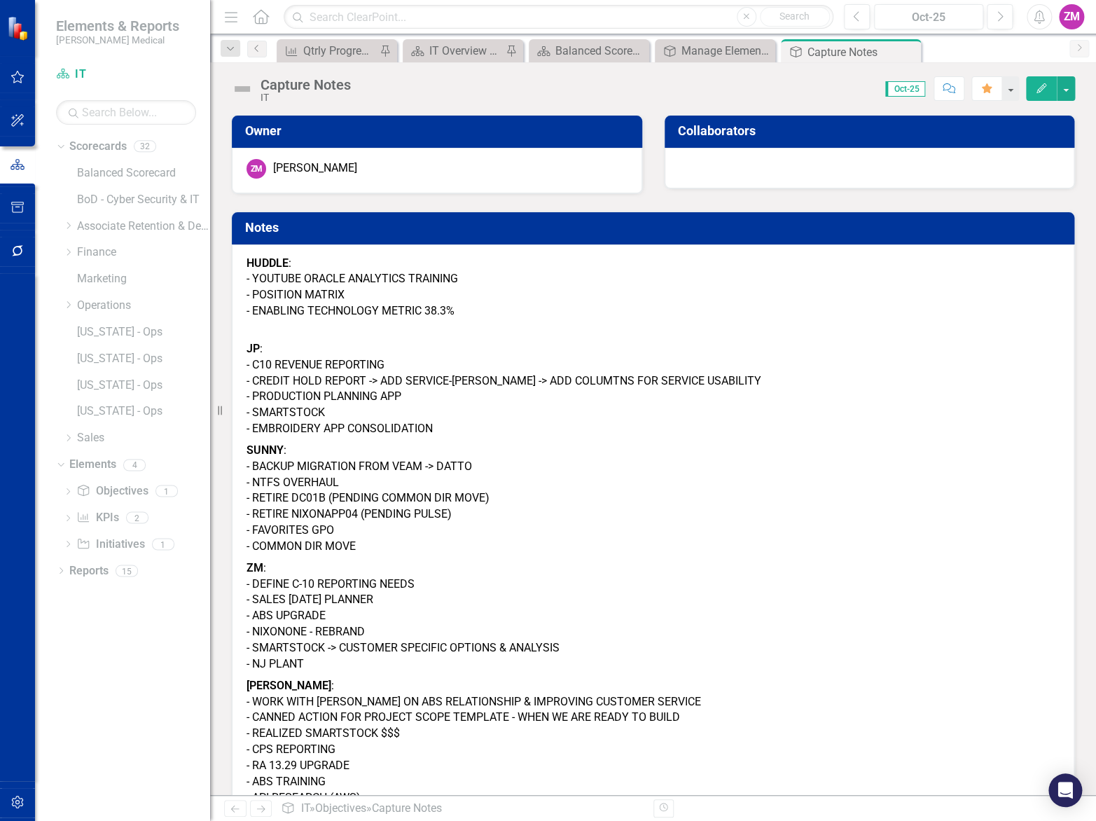
click at [763, 328] on p "JP : - C10 REVENUE REPORTING - CREDIT HOLD REPORT -> ADD SERVICE-[PERSON_NAME] …" at bounding box center [653, 381] width 813 height 118
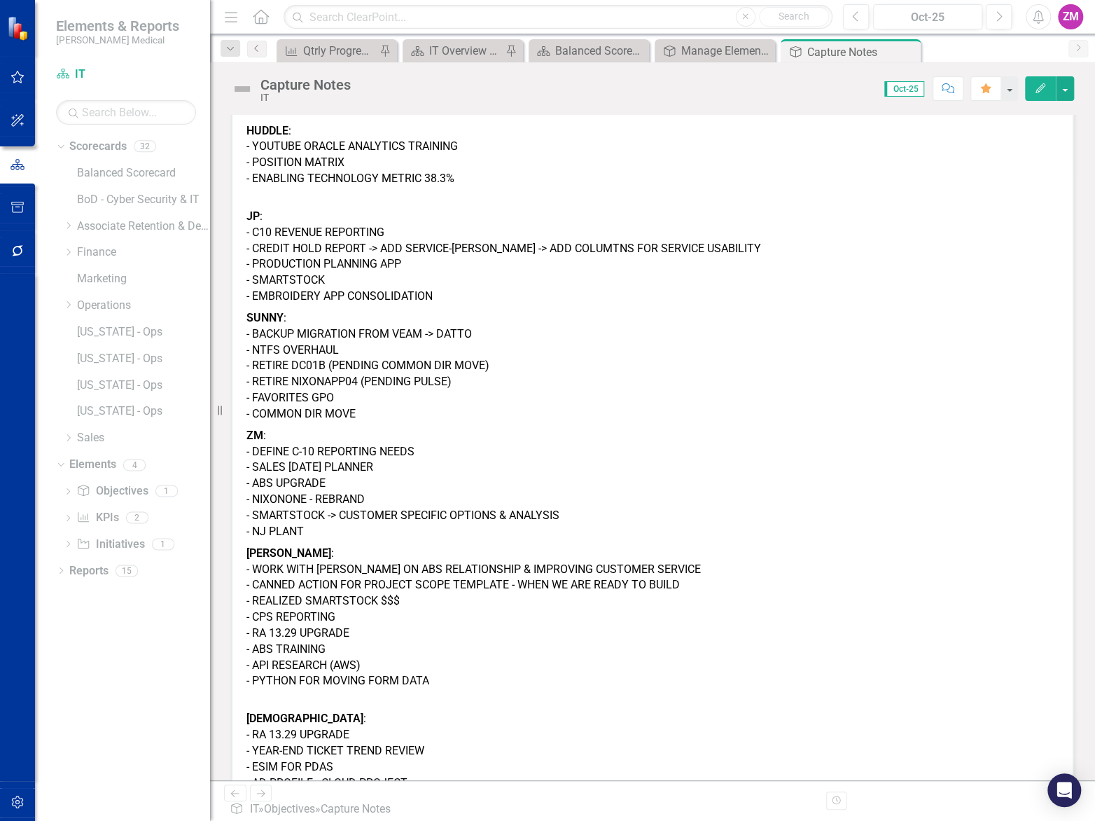
scroll to position [188, 0]
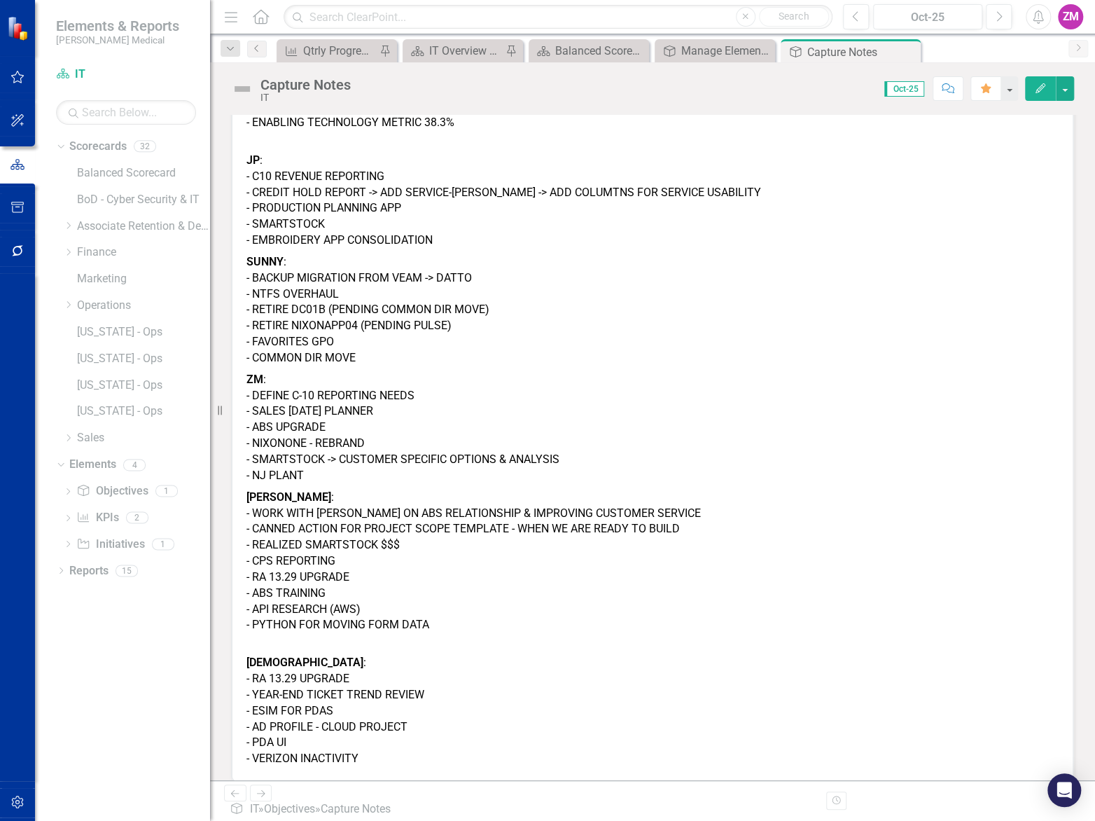
click at [319, 307] on p "SUNNY : - BACKUP MIGRATION FROM VEAM -> DATTO - NTFS OVERHAUL - RETIRE DC01B (P…" at bounding box center [653, 310] width 812 height 118
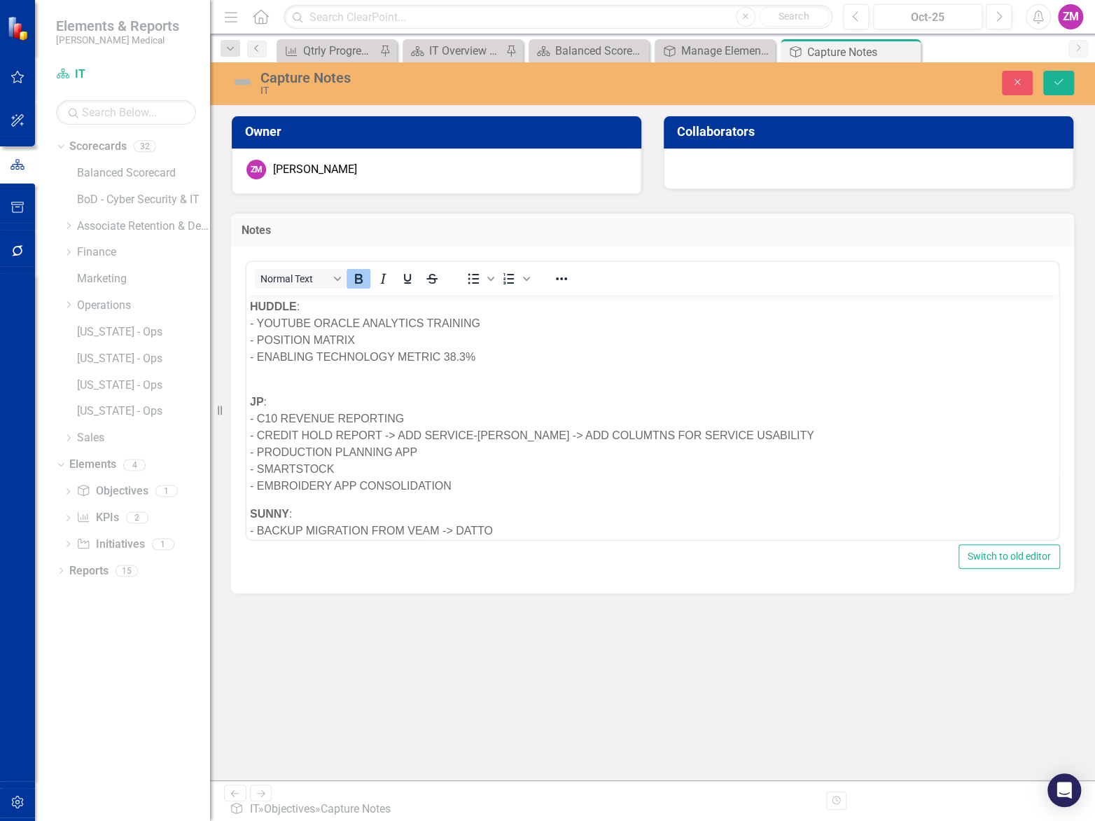
scroll to position [0, 0]
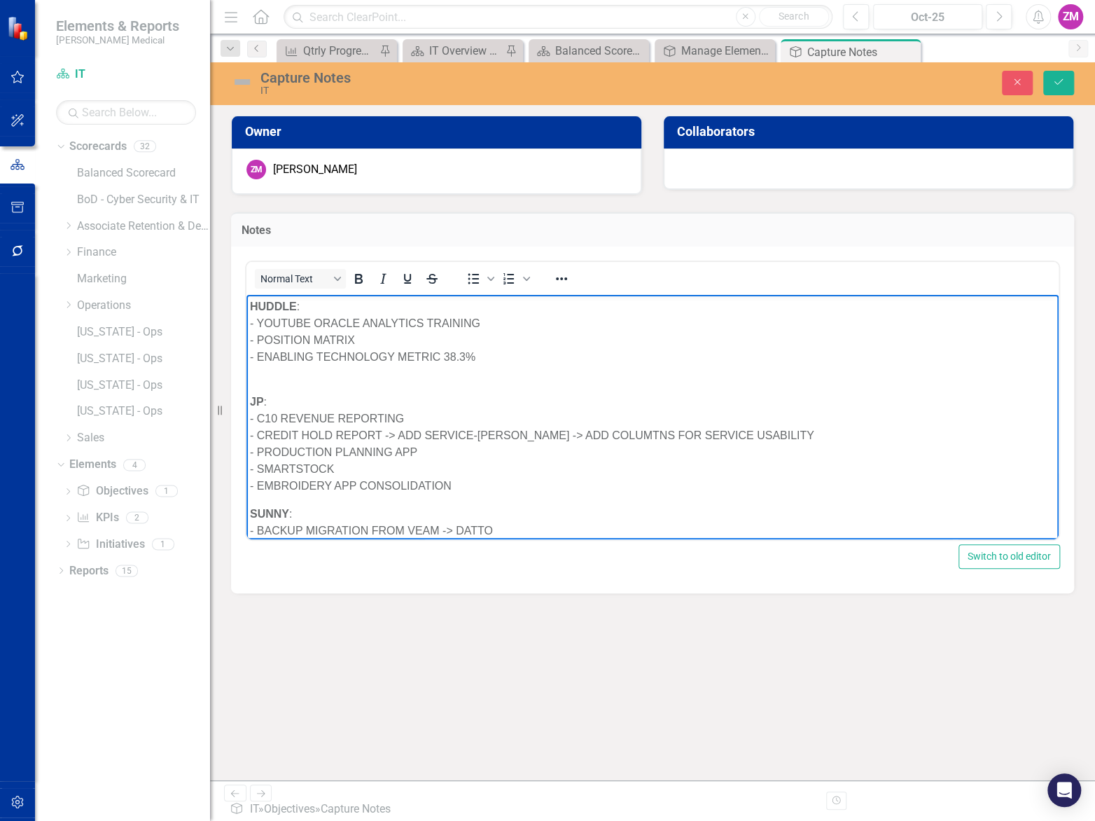
drag, startPoint x: 478, startPoint y: 417, endPoint x: 429, endPoint y: 417, distance: 48.3
click at [429, 417] on p "JP : - C10 REVENUE REPORTING - CREDIT HOLD REPORT -> ADD SERVICE-[PERSON_NAME] …" at bounding box center [652, 435] width 805 height 118
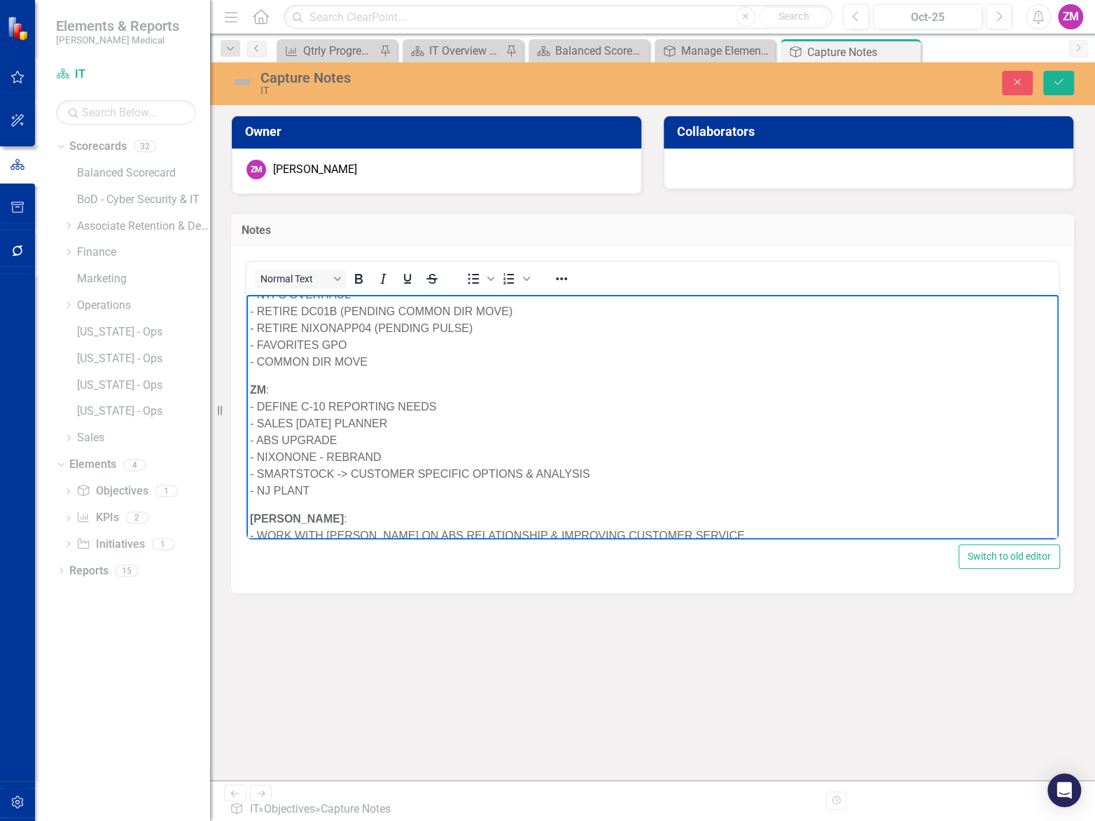
scroll to position [254, 0]
drag, startPoint x: 448, startPoint y: 403, endPoint x: 248, endPoint y: 401, distance: 199.6
click at [248, 401] on body "HUDDLE : - YOUTUBE ORACLE ANALYTICS TRAINING - POSITION MATRIX - ENABLING TECHN…" at bounding box center [653, 430] width 812 height 780
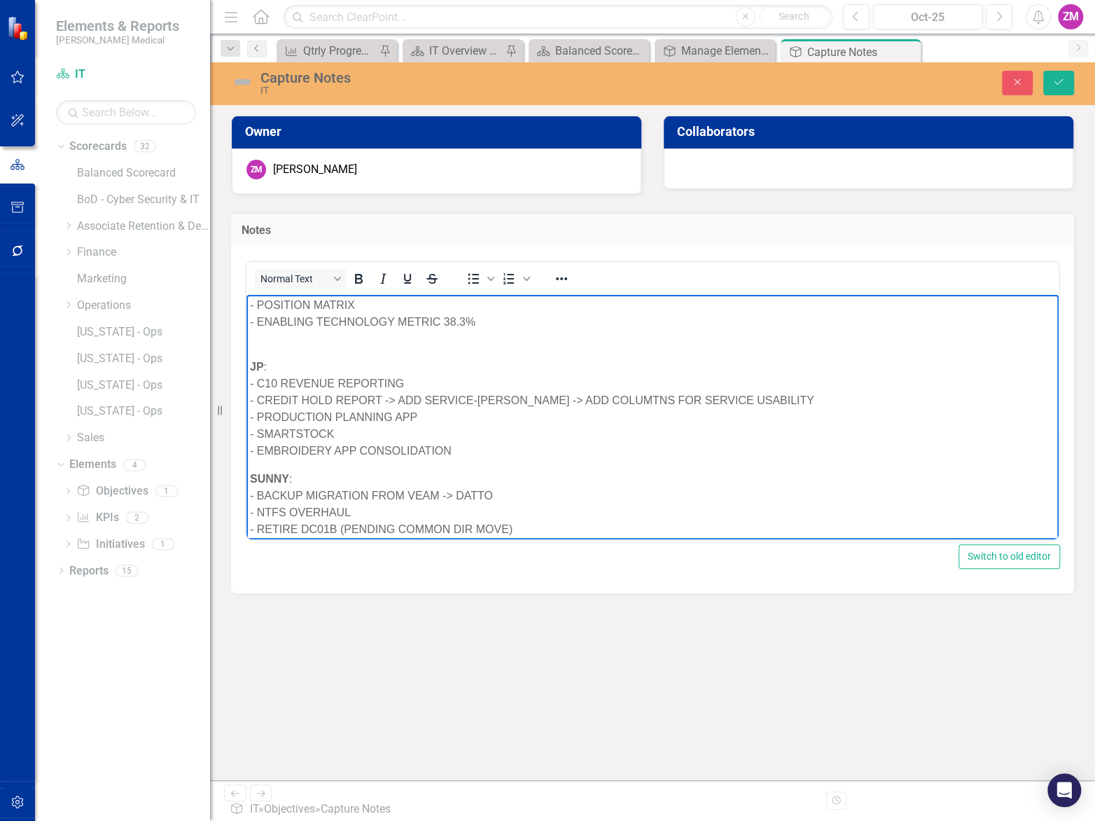
scroll to position [0, 0]
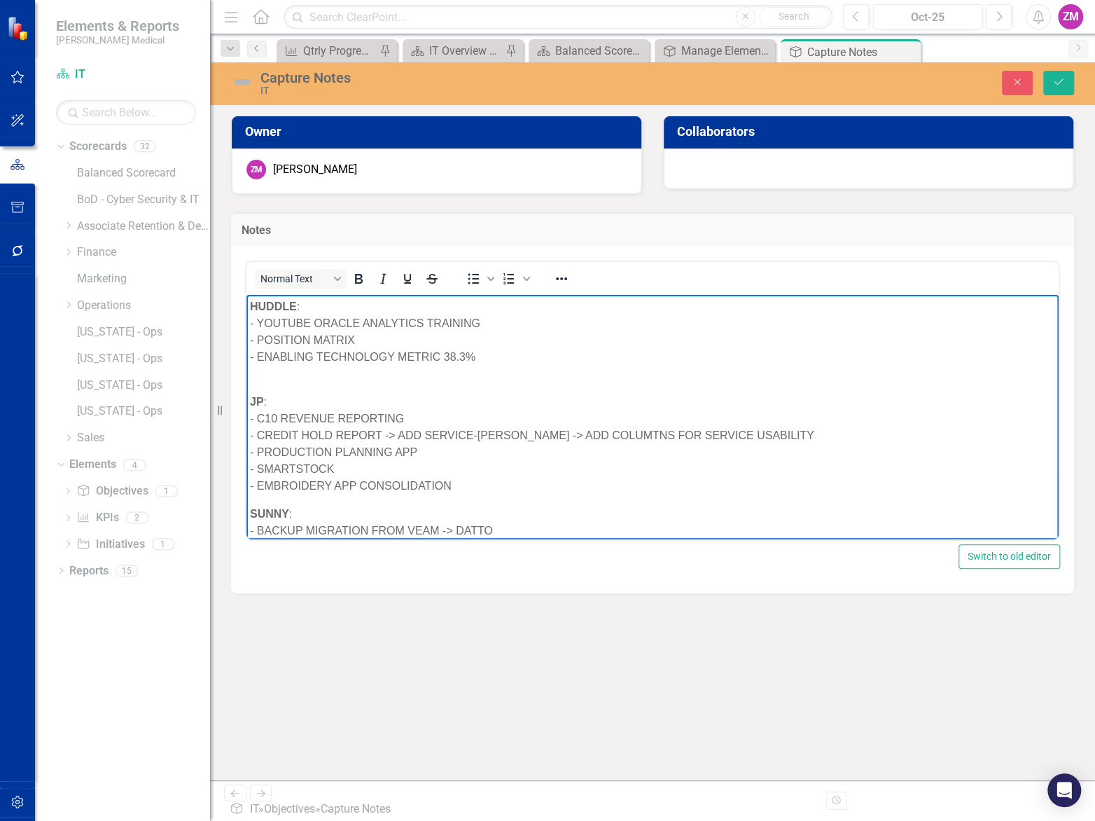
click at [427, 410] on p "JP : - C10 REVENUE REPORTING - CREDIT HOLD REPORT -> ADD SERVICE-[PERSON_NAME] …" at bounding box center [652, 435] width 805 height 118
drag, startPoint x: 417, startPoint y: 415, endPoint x: 282, endPoint y: 416, distance: 134.5
click at [282, 416] on p "JP : - C10 REVENUE REPORTING - CREDIT HOLD REPORT -> ADD SERVICE-[PERSON_NAME] …" at bounding box center [652, 435] width 805 height 118
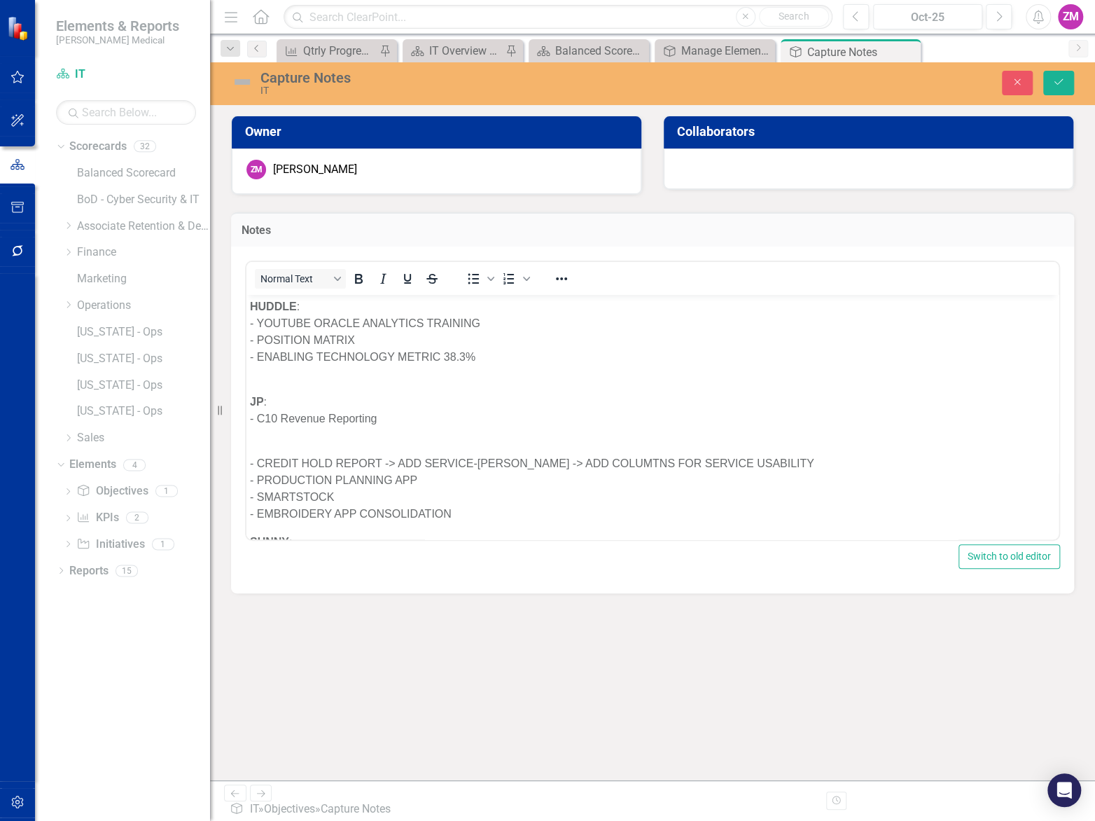
click at [414, 415] on p "JP : - C10 Revenue Reporting" at bounding box center [652, 401] width 805 height 50
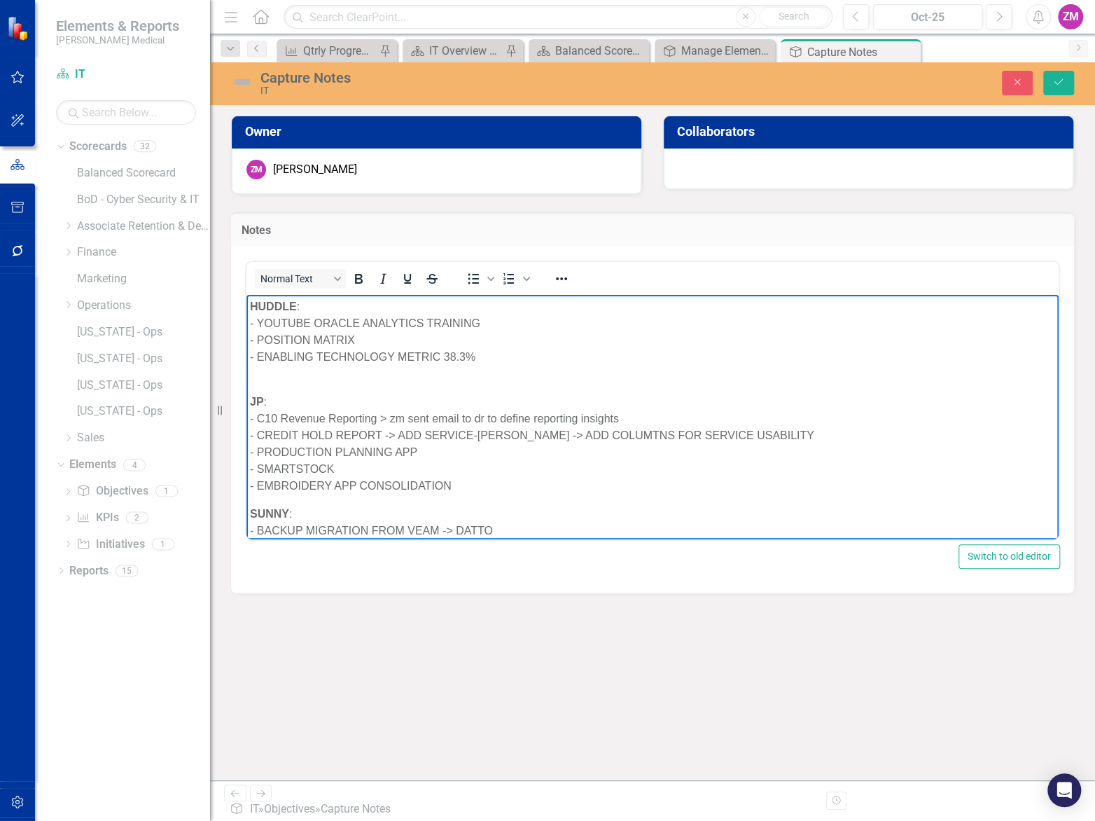
click at [599, 443] on p "JP : - C10 Revenue Reporting > zm sent email to dr to define reporting insights…" at bounding box center [652, 435] width 805 height 118
drag, startPoint x: 483, startPoint y: 319, endPoint x: 258, endPoint y: 315, distance: 225.6
click at [258, 315] on p "HUDDLE : - YOUTUBE ORACLE ANALYTICS TRAINING - POSITION MATRIX - ENABLING TECHN…" at bounding box center [652, 331] width 805 height 67
drag, startPoint x: 373, startPoint y: 337, endPoint x: 261, endPoint y: 337, distance: 112.1
click at [261, 337] on p "HUDDLE : - YouTube Oracle Analytics training - POSITION MATRIX - ENABLING TECHN…" at bounding box center [652, 331] width 805 height 67
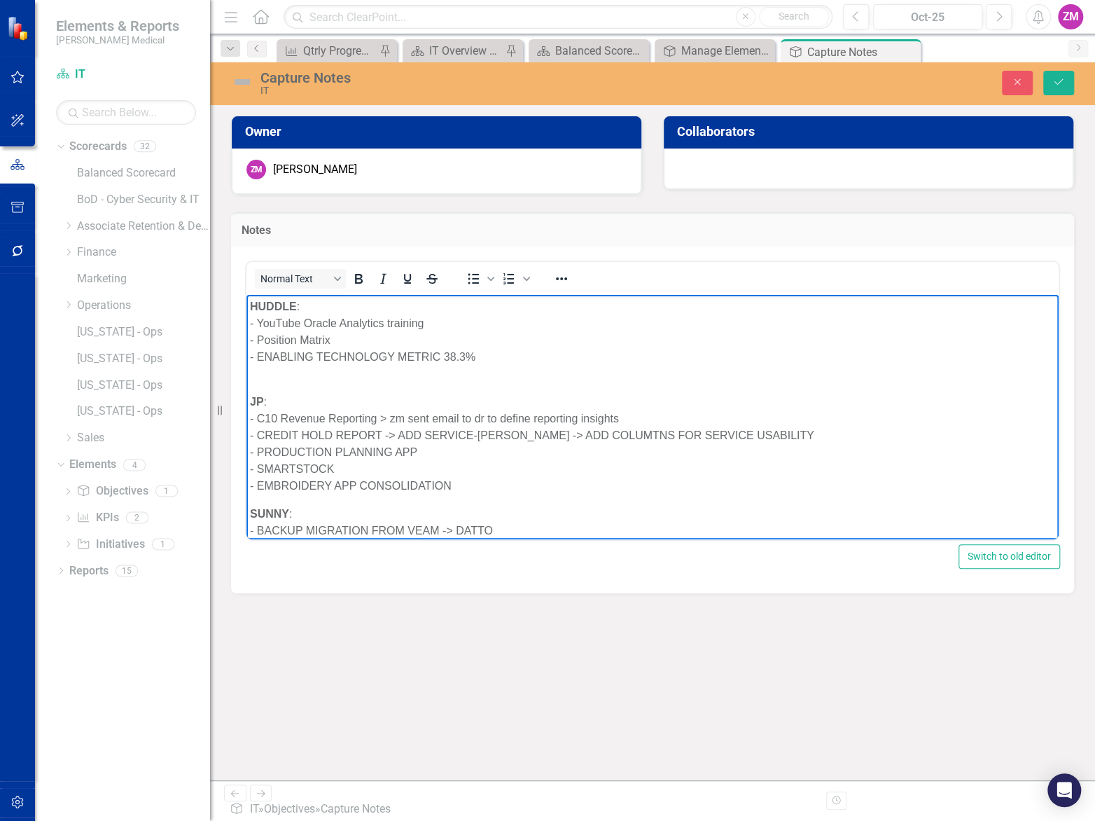
click at [468, 335] on p "HUDDLE : - YouTube Oracle Analytics training - Position Matrix - ENABLING TECHN…" at bounding box center [652, 331] width 805 height 67
drag, startPoint x: 438, startPoint y: 359, endPoint x: 260, endPoint y: 354, distance: 178.0
click at [260, 354] on p "HUDDLE : - YouTube Oracle Analytics training - Position Matrix - ENABLING TECHN…" at bounding box center [652, 331] width 805 height 67
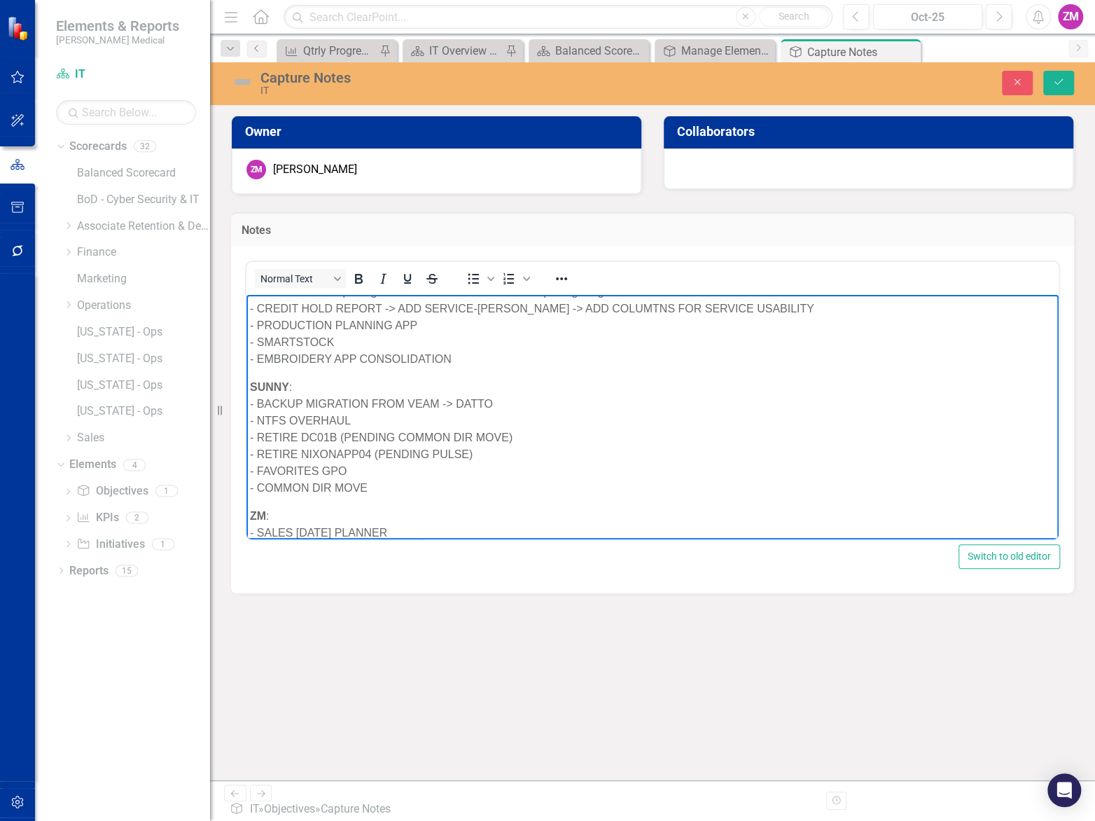
scroll to position [63, 0]
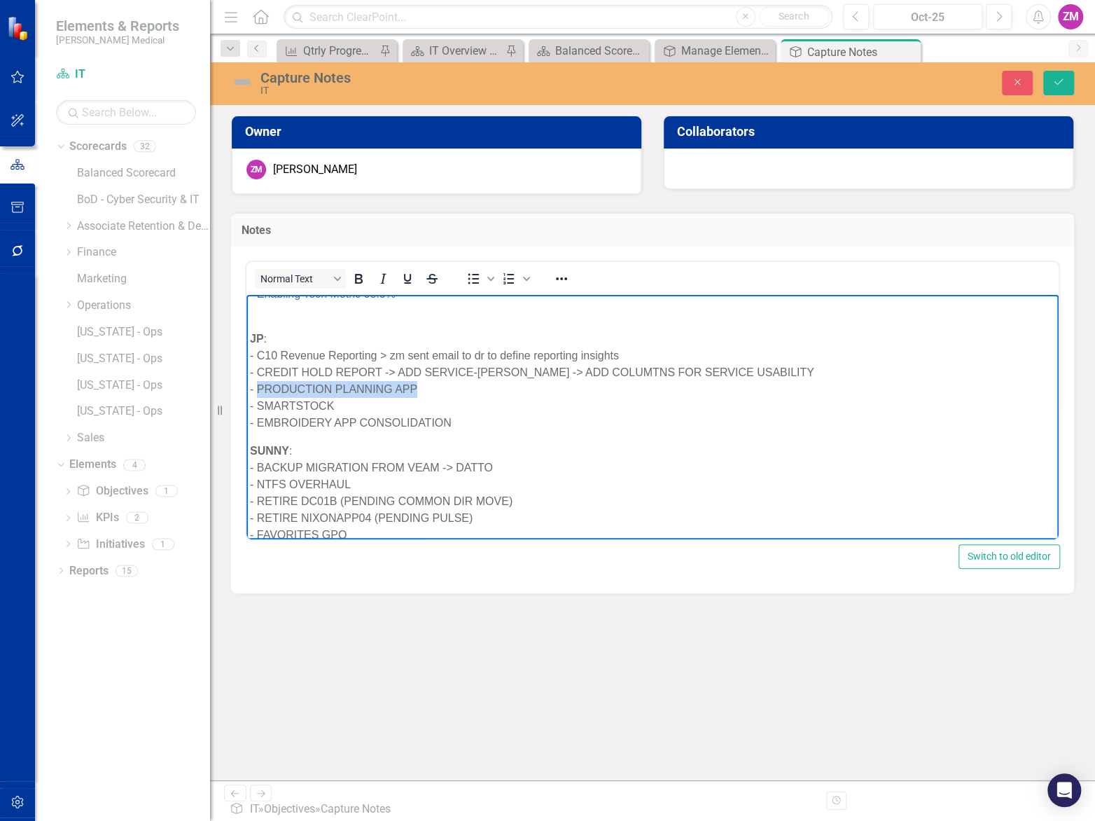
drag, startPoint x: 407, startPoint y: 388, endPoint x: 259, endPoint y: 389, distance: 147.8
click at [259, 389] on p "JP : - C10 Revenue Reporting > zm sent email to dr to define reporting insights…" at bounding box center [652, 372] width 805 height 118
click at [291, 406] on p "JP : - C10 Revenue Reporting > zm sent email to dr to define reporting insights…" at bounding box center [652, 372] width 805 height 118
drag, startPoint x: 420, startPoint y: 422, endPoint x: 261, endPoint y: 424, distance: 159.7
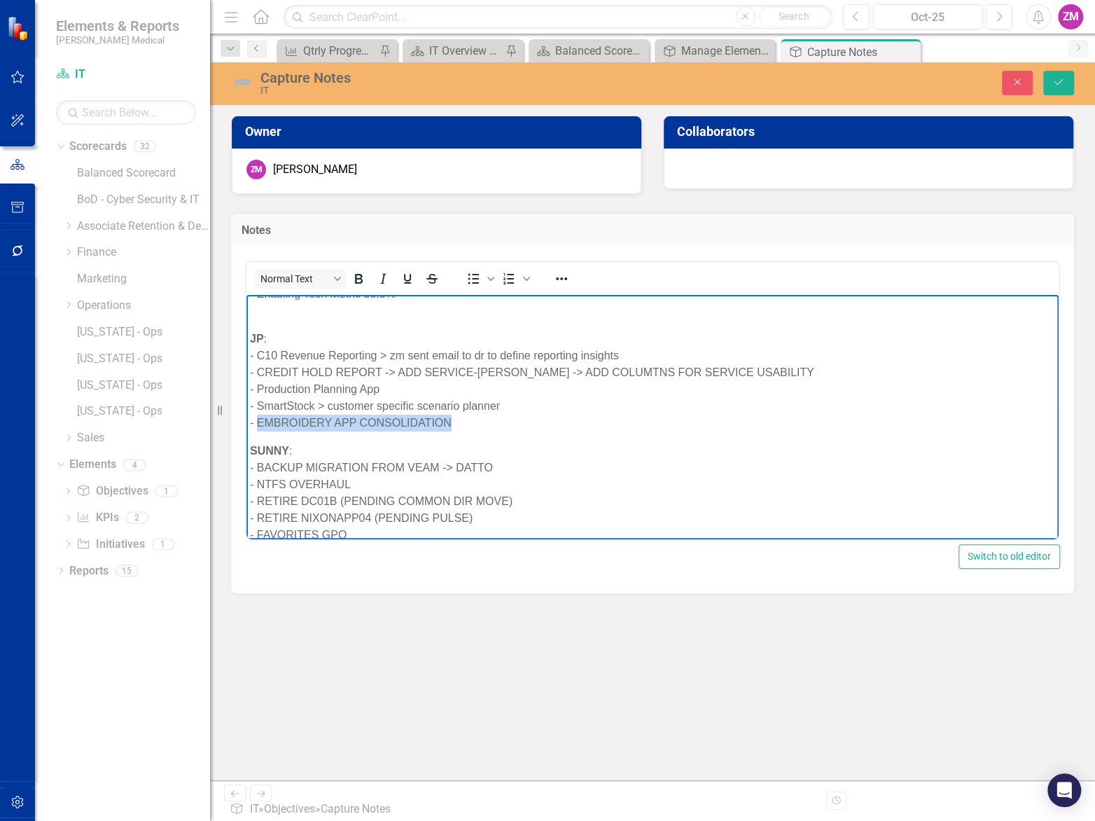
click at [261, 424] on p "JP : - C10 Revenue Reporting > zm sent email to dr to define reporting insights…" at bounding box center [652, 372] width 805 height 118
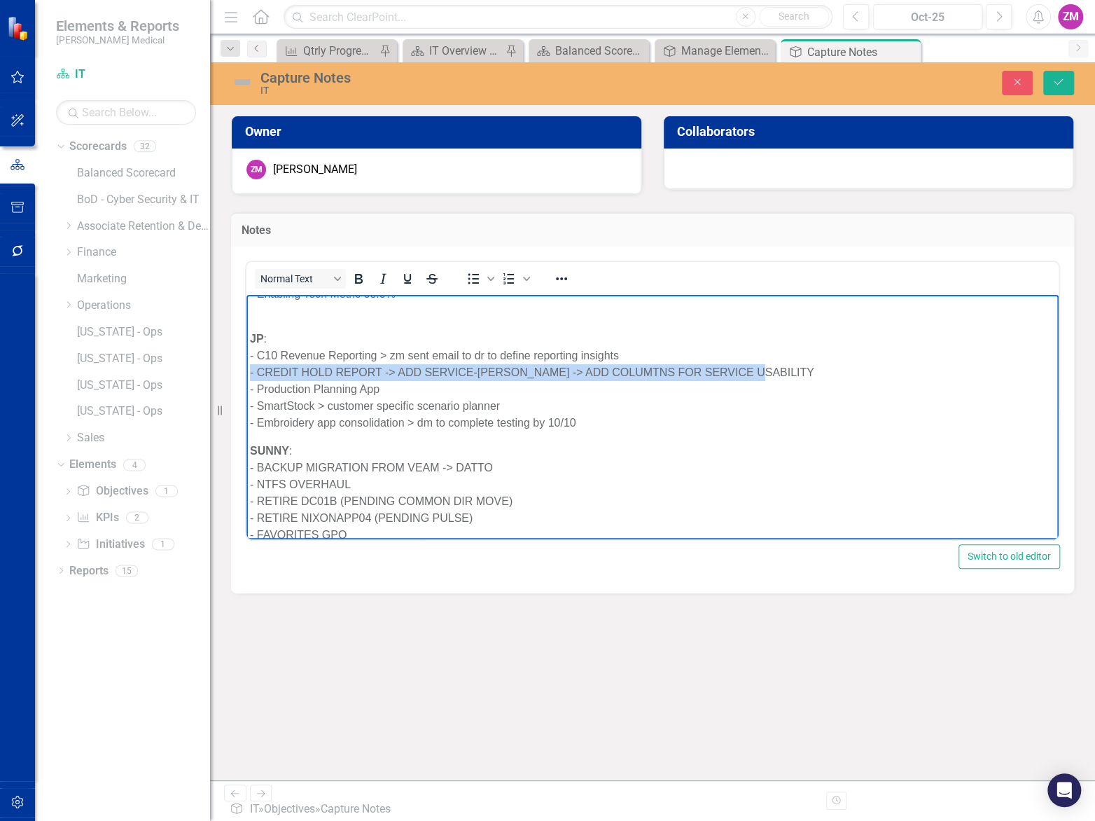
drag, startPoint x: 714, startPoint y: 365, endPoint x: 485, endPoint y: 667, distance: 379.0
click at [247, 374] on html "HUDDLE : - YouTube Oracle Analytics training - Position Matrix - Enabling Tech …" at bounding box center [653, 612] width 812 height 763
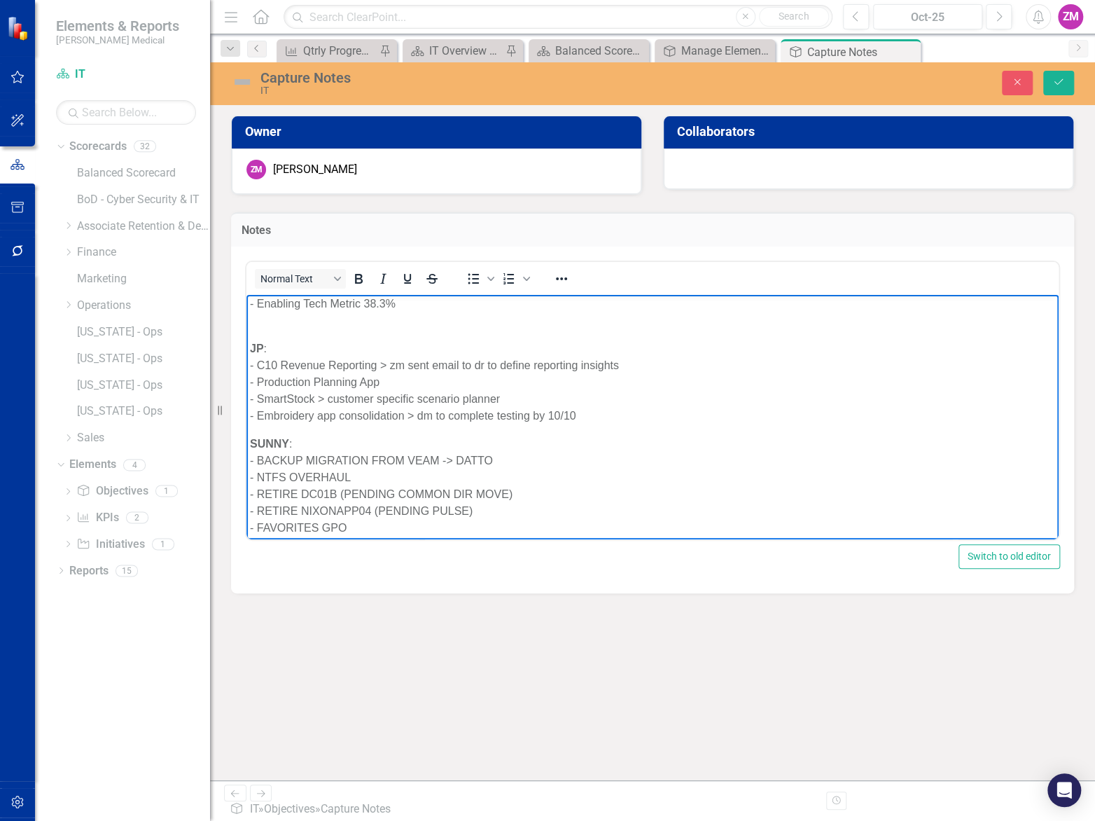
scroll to position [127, 0]
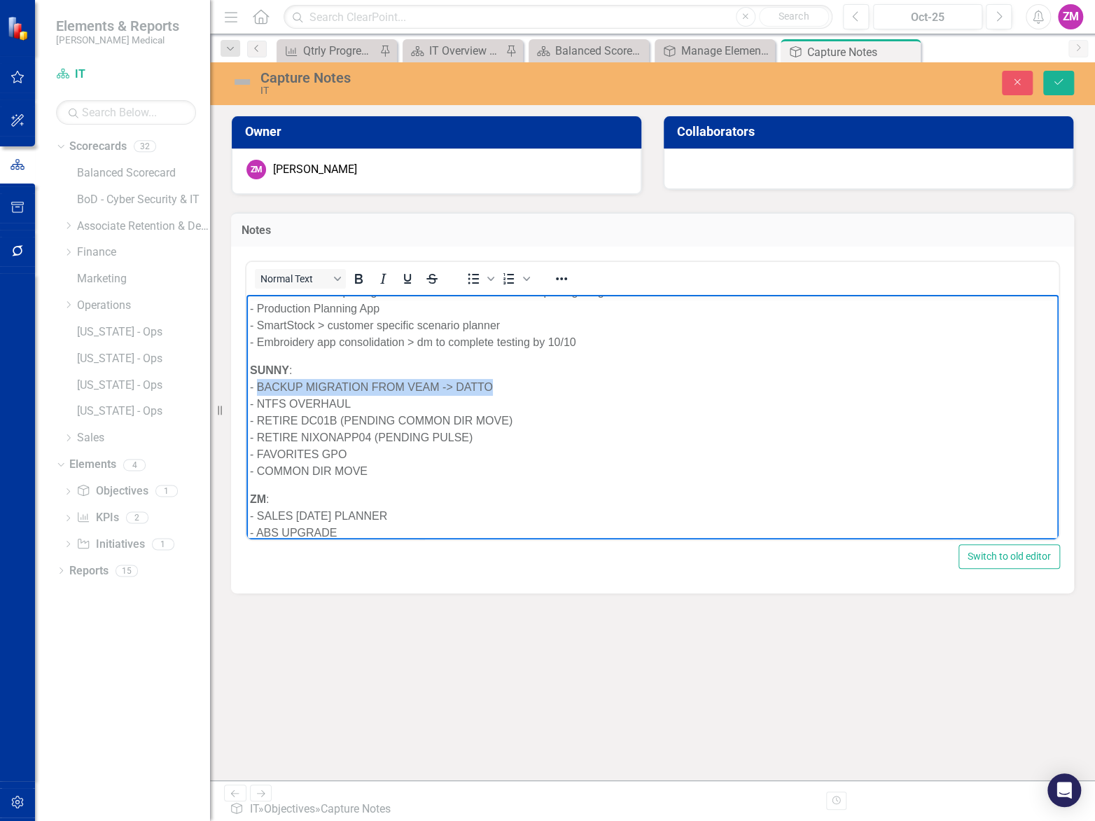
drag, startPoint x: 512, startPoint y: 383, endPoint x: 260, endPoint y: 391, distance: 252.3
click at [260, 391] on p "SUNNY : - BACKUP MIGRATION FROM VEAM -> DATTO - NTFS OVERHAUL - RETIRE DC01B (P…" at bounding box center [652, 420] width 805 height 118
drag, startPoint x: 321, startPoint y: 406, endPoint x: 292, endPoint y: 401, distance: 29.0
click at [292, 401] on p "SUNNY : - Evalute backup migration from Veam > Datto - NTFS OVERHAUL - RETIRE D…" at bounding box center [652, 420] width 805 height 118
drag, startPoint x: 581, startPoint y: 423, endPoint x: 259, endPoint y: 418, distance: 321.5
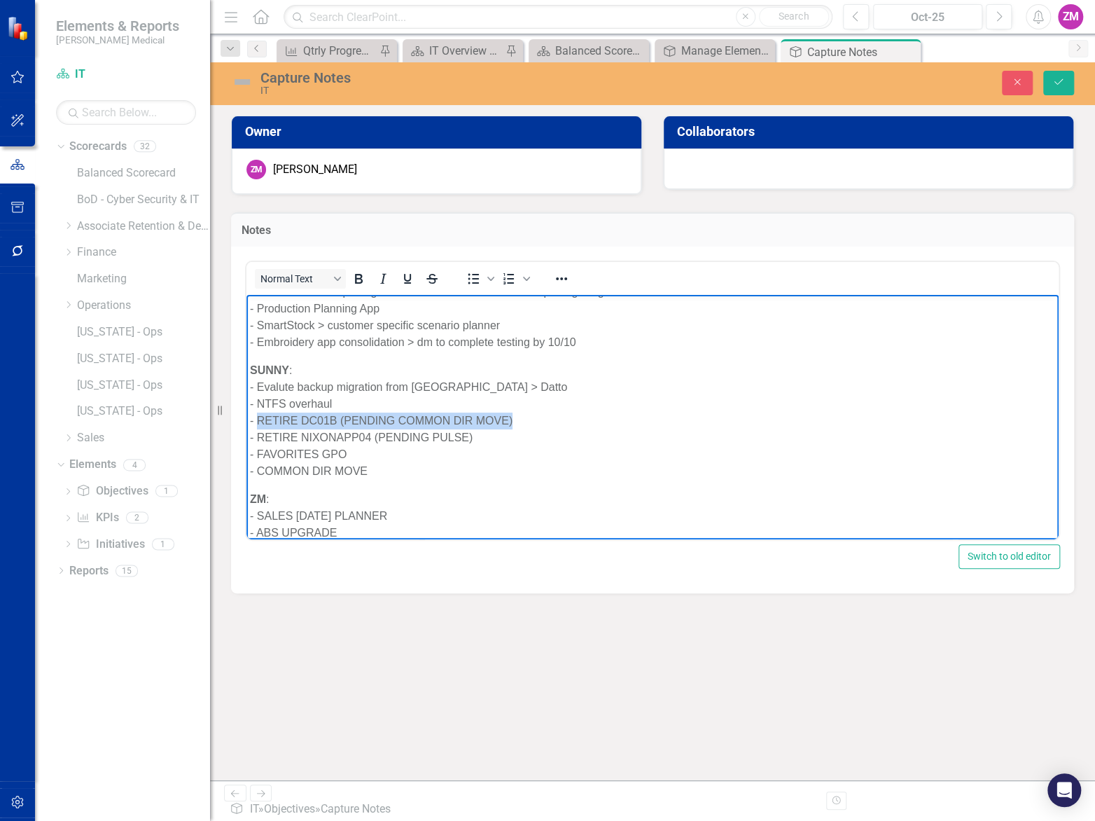
click at [259, 418] on p "SUNNY : - Evalute backup migration from Veam > Datto - NTFS overhaul - RETIRE D…" at bounding box center [652, 420] width 805 height 118
drag, startPoint x: 371, startPoint y: 434, endPoint x: 258, endPoint y: 441, distance: 113.6
click at [258, 441] on p "SUNNY : - Evalute backup migration from Veam > Datto - NTFS overhaul - Retire d…" at bounding box center [652, 420] width 805 height 118
drag, startPoint x: 445, startPoint y: 431, endPoint x: 357, endPoint y: 439, distance: 87.9
click at [357, 439] on p "SUNNY : - Evalute backup migration from Veam > Datto - NTFS overhaul - Retire d…" at bounding box center [652, 420] width 805 height 118
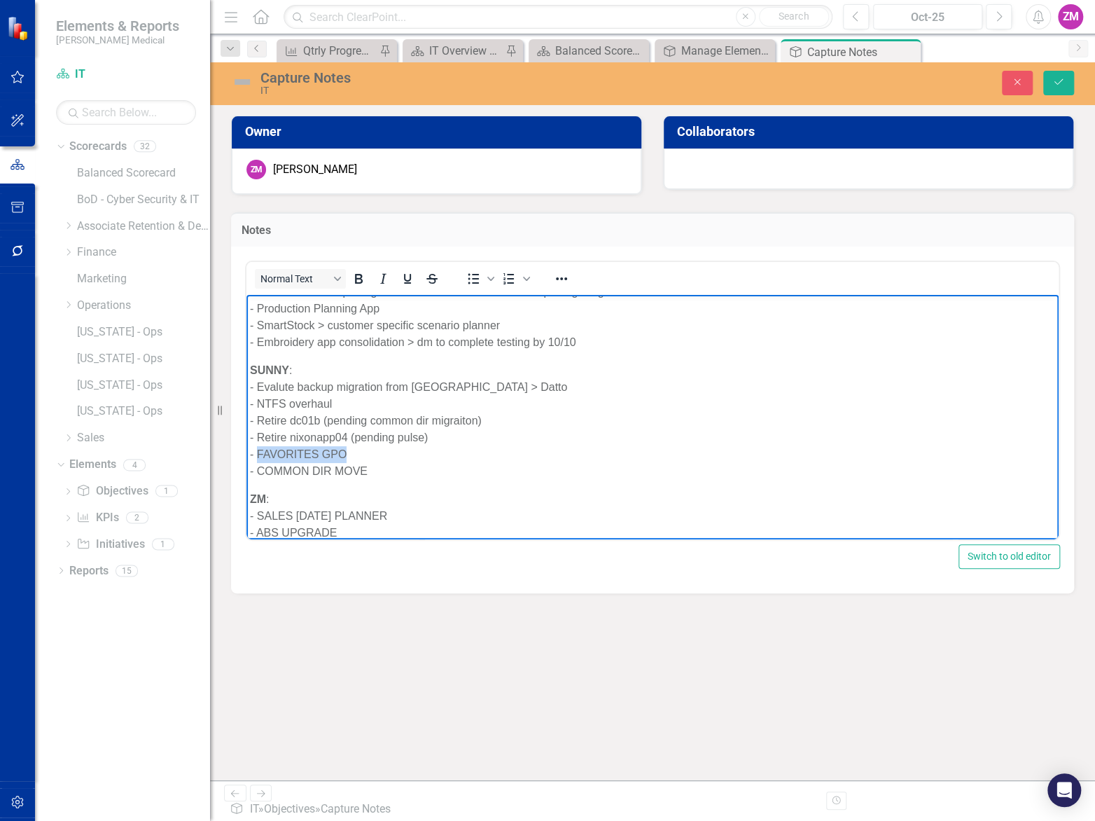
drag, startPoint x: 370, startPoint y: 455, endPoint x: 257, endPoint y: 458, distance: 113.5
click at [257, 458] on p "SUNNY : - Evalute backup migration from Veam > Datto - NTFS overhaul - Retire d…" at bounding box center [652, 420] width 805 height 118
drag, startPoint x: 394, startPoint y: 464, endPoint x: 267, endPoint y: 469, distance: 126.9
click at [267, 469] on p "SUNNY : - Evalute backup migration from Veam > Datto - NTFS overhaul - Retire d…" at bounding box center [652, 420] width 805 height 118
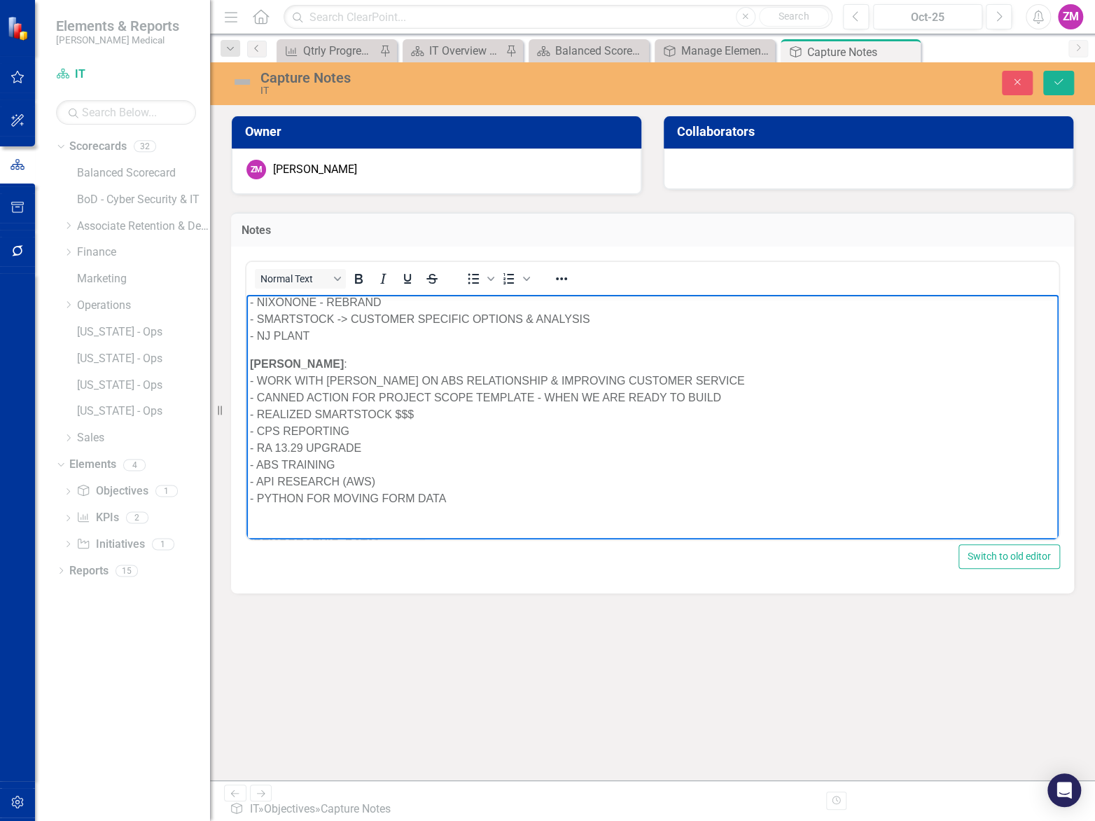
scroll to position [310, 0]
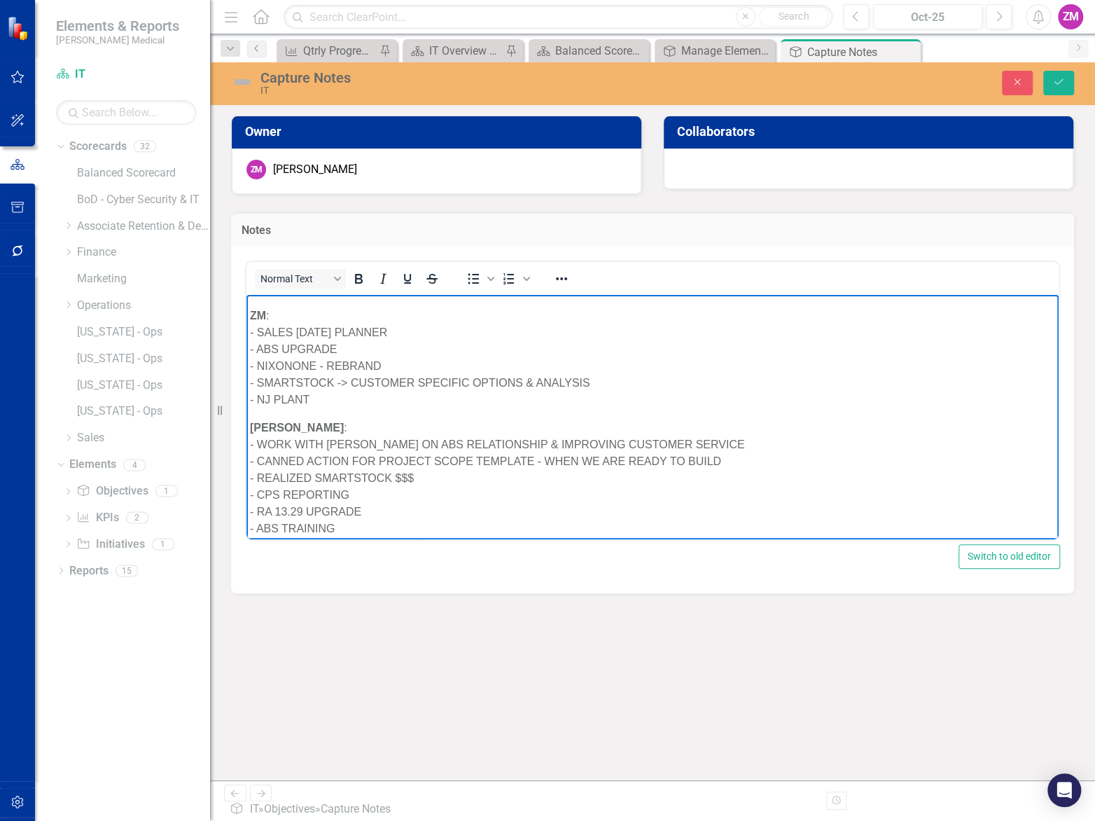
drag, startPoint x: 376, startPoint y: 337, endPoint x: 258, endPoint y: 330, distance: 118.6
click at [258, 330] on p "ZM : - SALES [DATE] PLANNER - ABS UPGRADE - NIXONONE - REBRAND - SMARTSTOCK -> …" at bounding box center [652, 357] width 805 height 101
drag, startPoint x: 368, startPoint y: 349, endPoint x: 254, endPoint y: 345, distance: 114.2
click at [254, 345] on p "ZM : - AI use-cases: NM1, Sales [DATE] Planner - ABS UPGRADE - NIXONONE - REBRA…" at bounding box center [652, 357] width 805 height 101
click at [282, 340] on p "ZM : - AI use-cases: NM1, Sales [DATE] Planner - ABS UPGRADE - NIXONONE - REBRA…" at bounding box center [652, 357] width 805 height 101
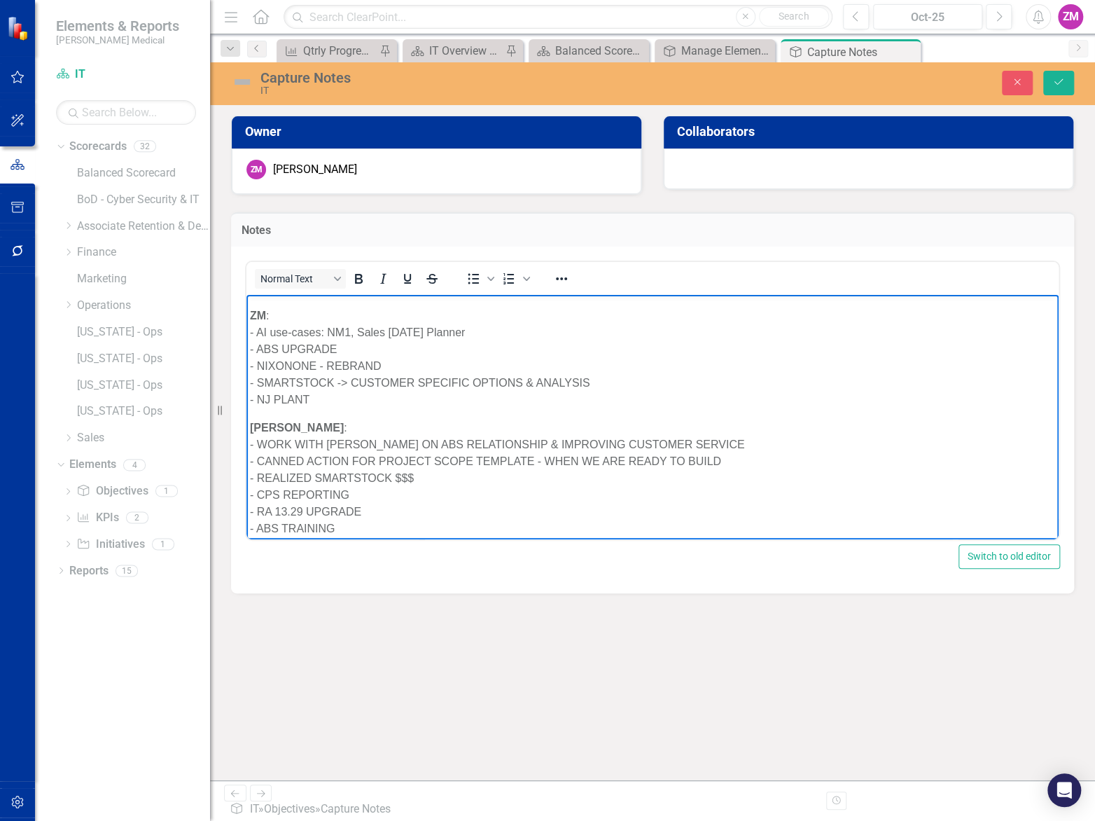
click at [312, 340] on p "ZM : - AI use-cases: NM1, Sales [DATE] Planner - ABS UPGRADE - NIXONONE - REBRA…" at bounding box center [652, 357] width 805 height 101
drag, startPoint x: 400, startPoint y: 361, endPoint x: 261, endPoint y: 373, distance: 139.9
click at [261, 373] on p "ZM : - AI use-cases: NM1, Sales [DATE] Planner - ABS upgrade - NIXONONE - REBRA…" at bounding box center [652, 357] width 805 height 101
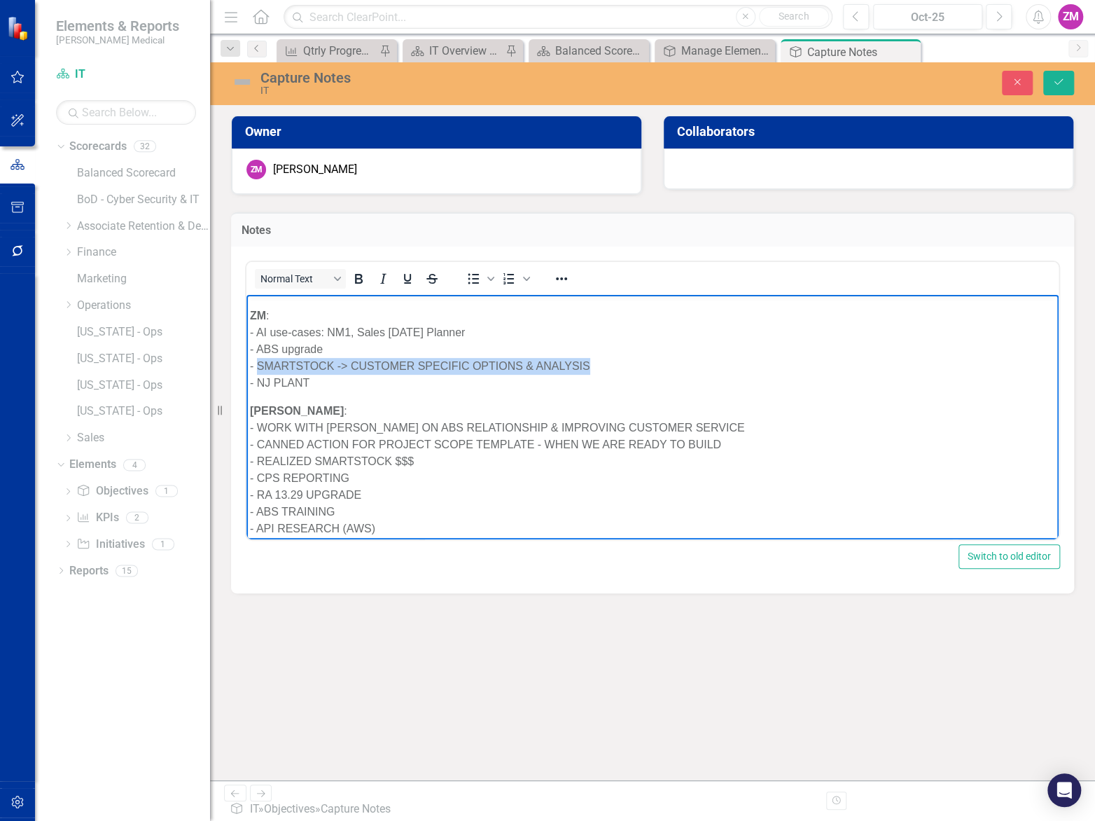
drag, startPoint x: 604, startPoint y: 366, endPoint x: 258, endPoint y: 370, distance: 346.0
click at [258, 370] on p "ZM : - AI use-cases: NM1, Sales [DATE] Planner - ABS upgrade - SMARTSTOCK -> CU…" at bounding box center [652, 349] width 805 height 84
drag, startPoint x: 316, startPoint y: 386, endPoint x: 247, endPoint y: 382, distance: 68.8
click at [247, 382] on body "HUDDLE : - YouTube Oracle Analytics training - Position Matrix - Enabling Tech …" at bounding box center [653, 349] width 812 height 730
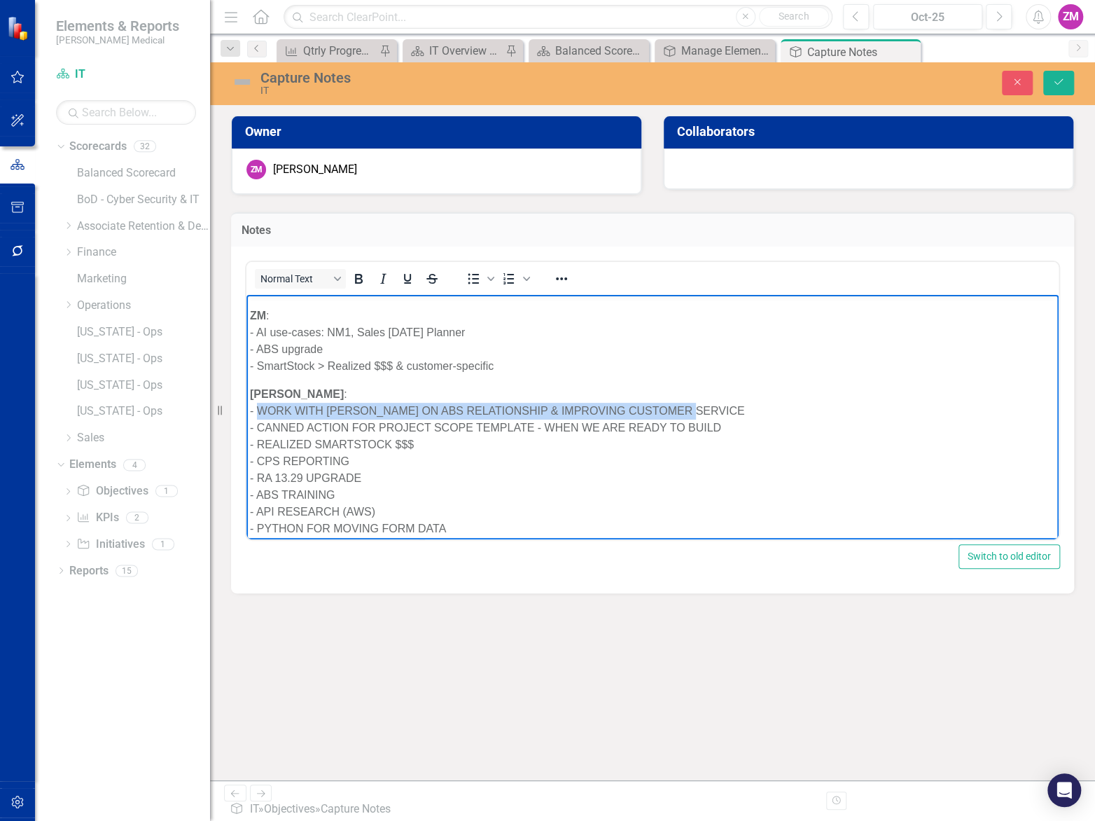
drag, startPoint x: 742, startPoint y: 412, endPoint x: 259, endPoint y: 410, distance: 483.3
click at [259, 410] on p "[PERSON_NAME] : - WORK WITH [PERSON_NAME] ON ABS RELATIONSHIP & IMPROVING CUSTO…" at bounding box center [652, 460] width 805 height 151
click at [624, 488] on p "[PERSON_NAME] : - Work with [PERSON_NAME] on ABS relationship and support needs…" at bounding box center [652, 460] width 805 height 151
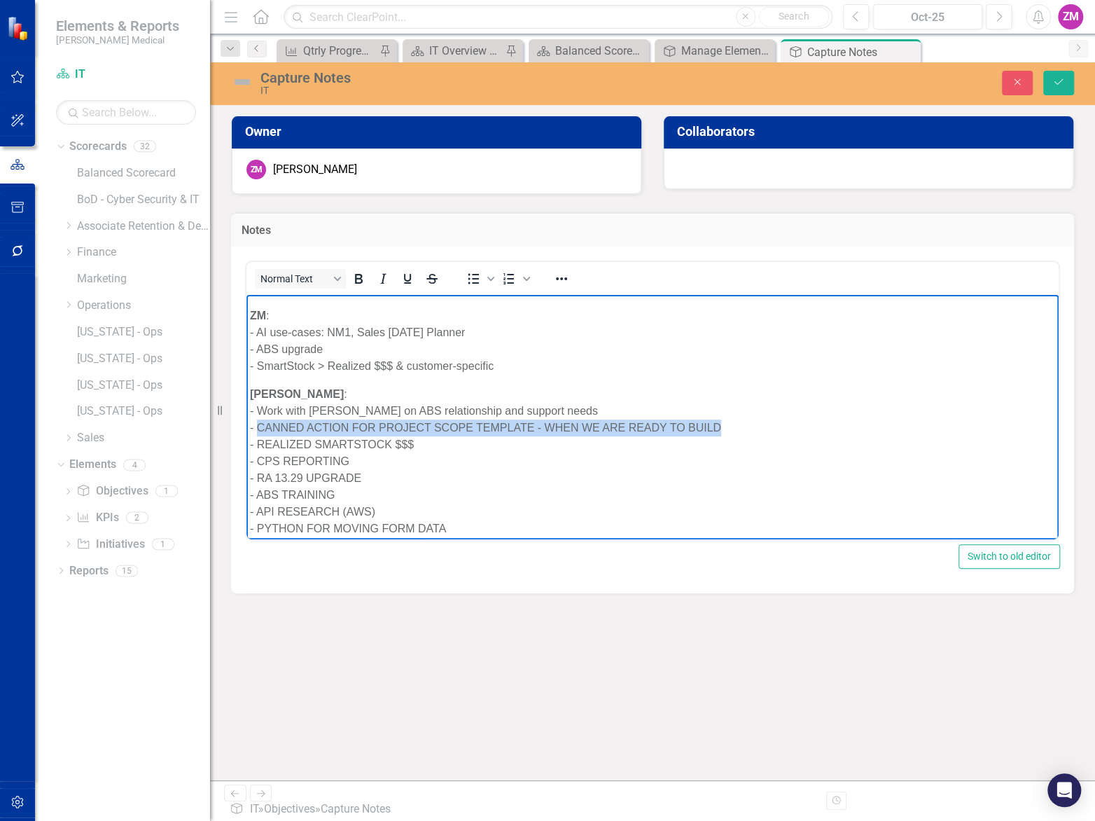
drag, startPoint x: 754, startPoint y: 433, endPoint x: 256, endPoint y: 427, distance: 498.7
click at [256, 427] on p "[PERSON_NAME] : - Work with [PERSON_NAME] on ABS relationship and support needs…" at bounding box center [652, 460] width 805 height 151
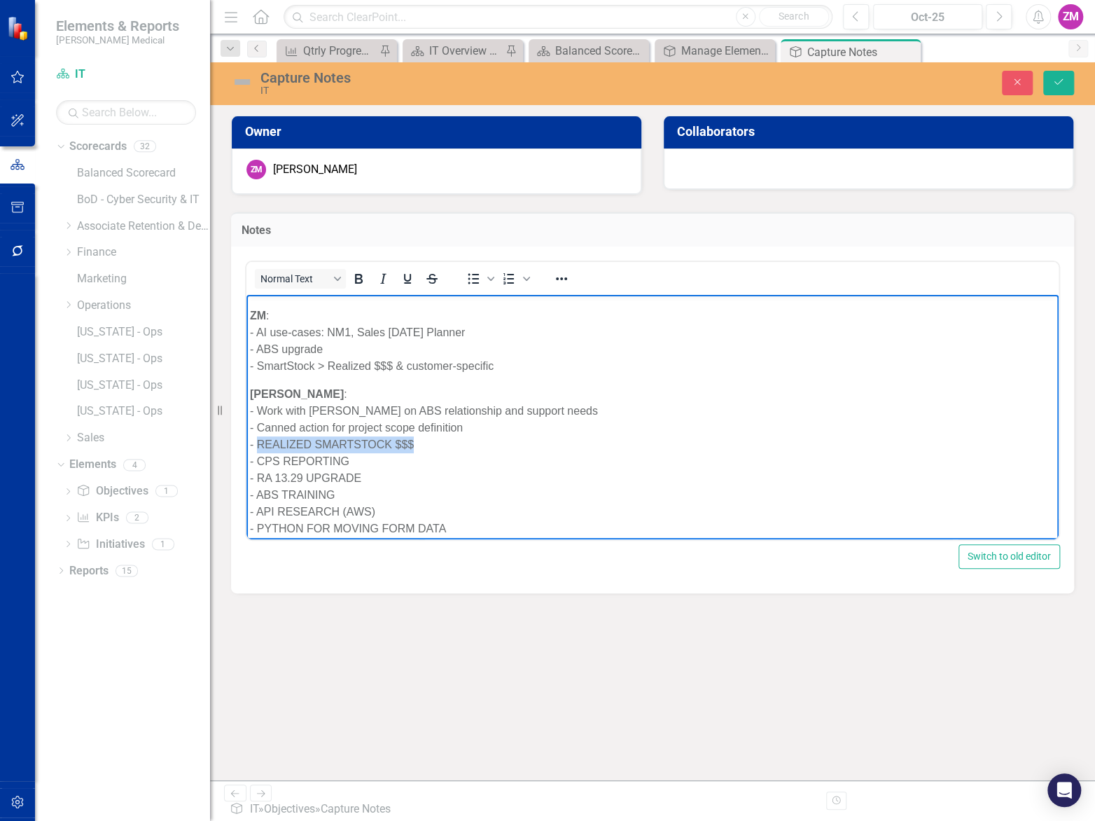
drag, startPoint x: 479, startPoint y: 445, endPoint x: 258, endPoint y: 445, distance: 221.3
click at [258, 445] on p "[PERSON_NAME] : - Work with [PERSON_NAME] on ABS relationship and support needs…" at bounding box center [652, 460] width 805 height 151
drag, startPoint x: 366, startPoint y: 457, endPoint x: 261, endPoint y: 464, distance: 106.0
click at [261, 464] on p "[PERSON_NAME] : - Work with [PERSON_NAME] on ABS relationship and support needs…" at bounding box center [652, 460] width 805 height 151
click at [315, 459] on p "[PERSON_NAME] : - Work with [PERSON_NAME] on ABS relationship and support needs…" at bounding box center [652, 460] width 805 height 151
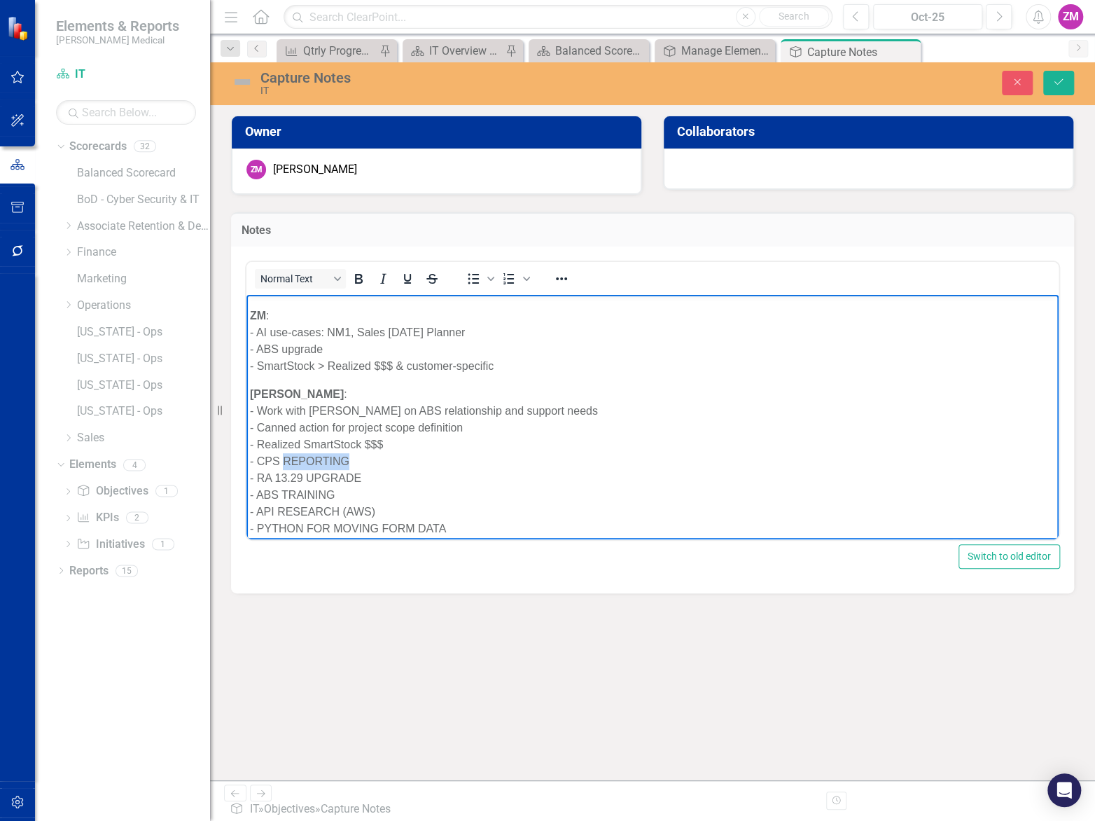
click at [315, 459] on p "[PERSON_NAME] : - Work with [PERSON_NAME] on ABS relationship and support needs…" at bounding box center [652, 460] width 805 height 151
click at [339, 473] on p "[PERSON_NAME] : - Work with [PERSON_NAME] on ABS relationship and support needs…" at bounding box center [652, 460] width 805 height 151
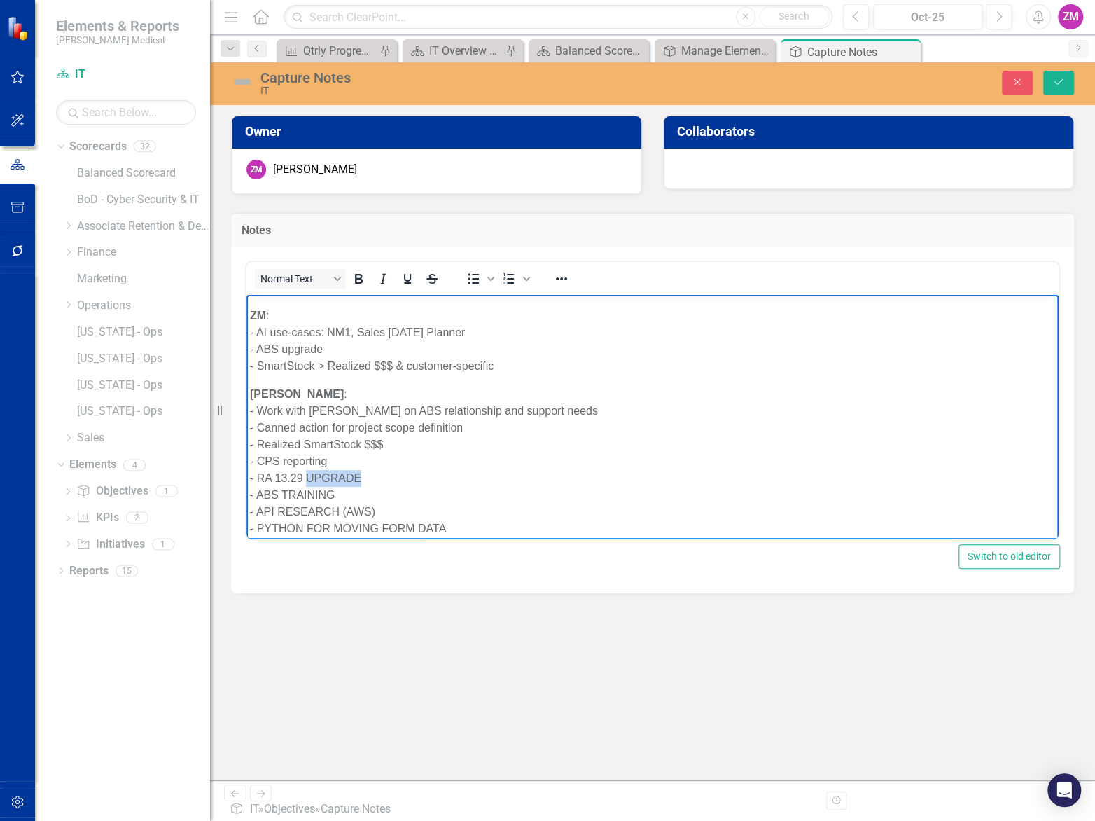
click at [339, 473] on p "[PERSON_NAME] : - Work with [PERSON_NAME] on ABS relationship and support needs…" at bounding box center [652, 460] width 805 height 151
click at [315, 492] on p "[PERSON_NAME] : - Work with [PERSON_NAME] on ABS relationship and support needs…" at bounding box center [652, 460] width 805 height 151
click at [307, 511] on p "[PERSON_NAME] : - Work with [PERSON_NAME] on ABS relationship and support needs…" at bounding box center [652, 460] width 805 height 151
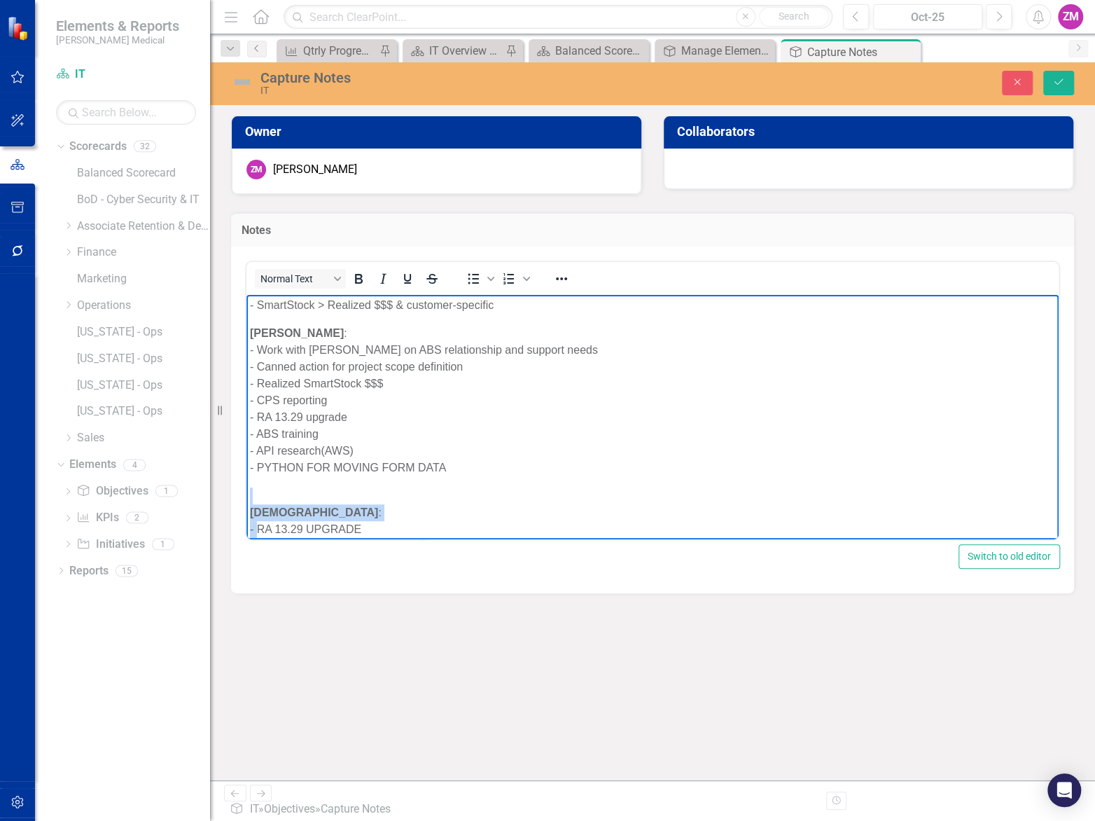
scroll to position [418, 0]
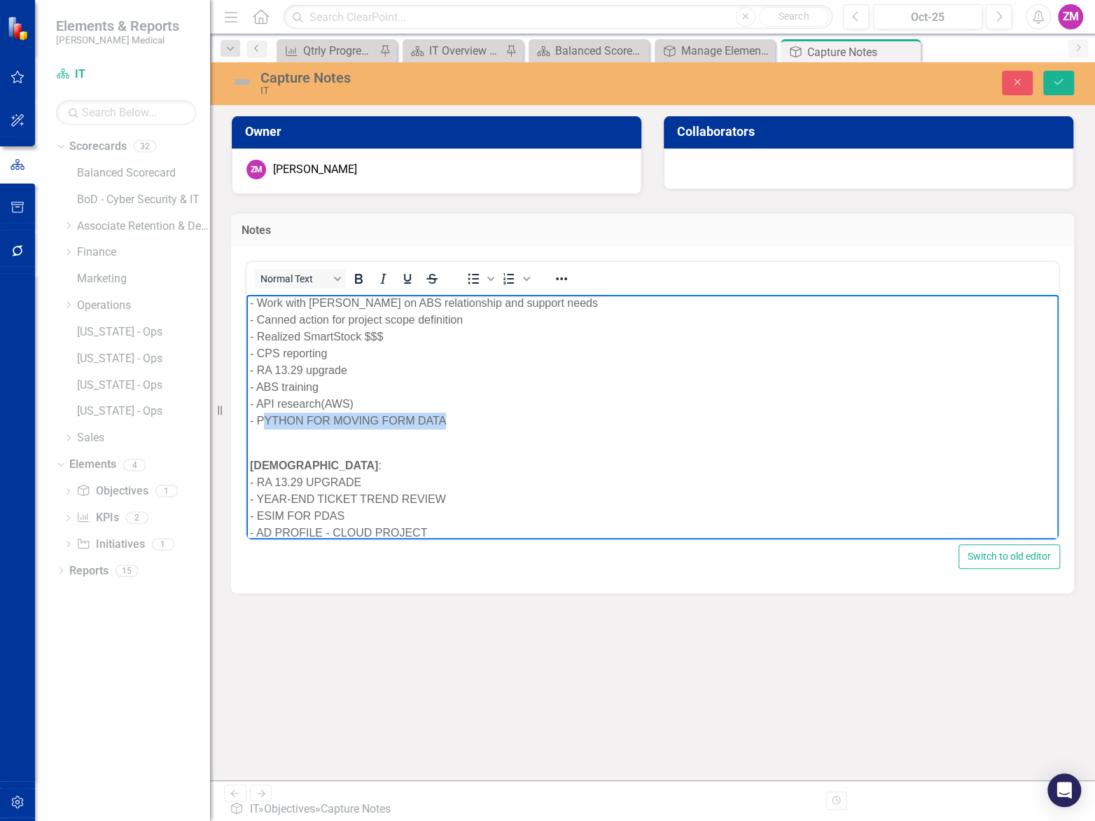
drag, startPoint x: 469, startPoint y: 525, endPoint x: 261, endPoint y: 417, distance: 234.0
click at [261, 417] on p "[PERSON_NAME] : - Work with [PERSON_NAME] on ABS relationship and support needs…" at bounding box center [652, 352] width 805 height 151
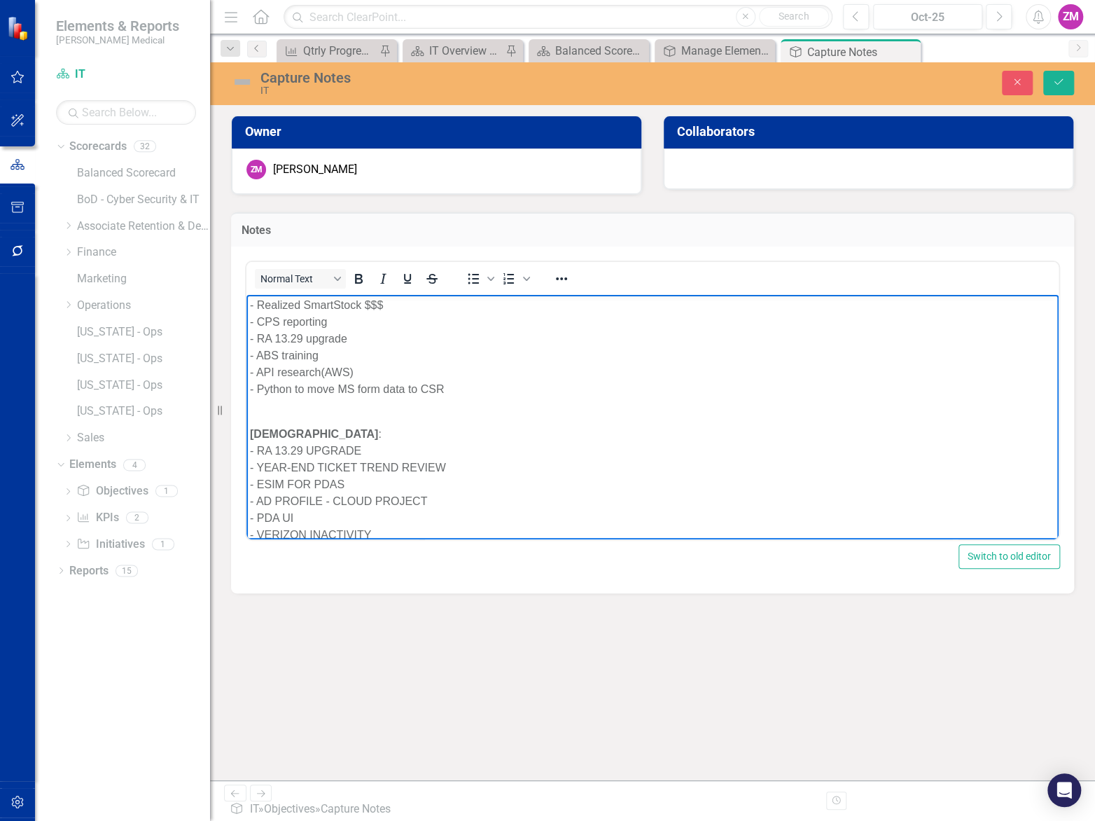
scroll to position [468, 0]
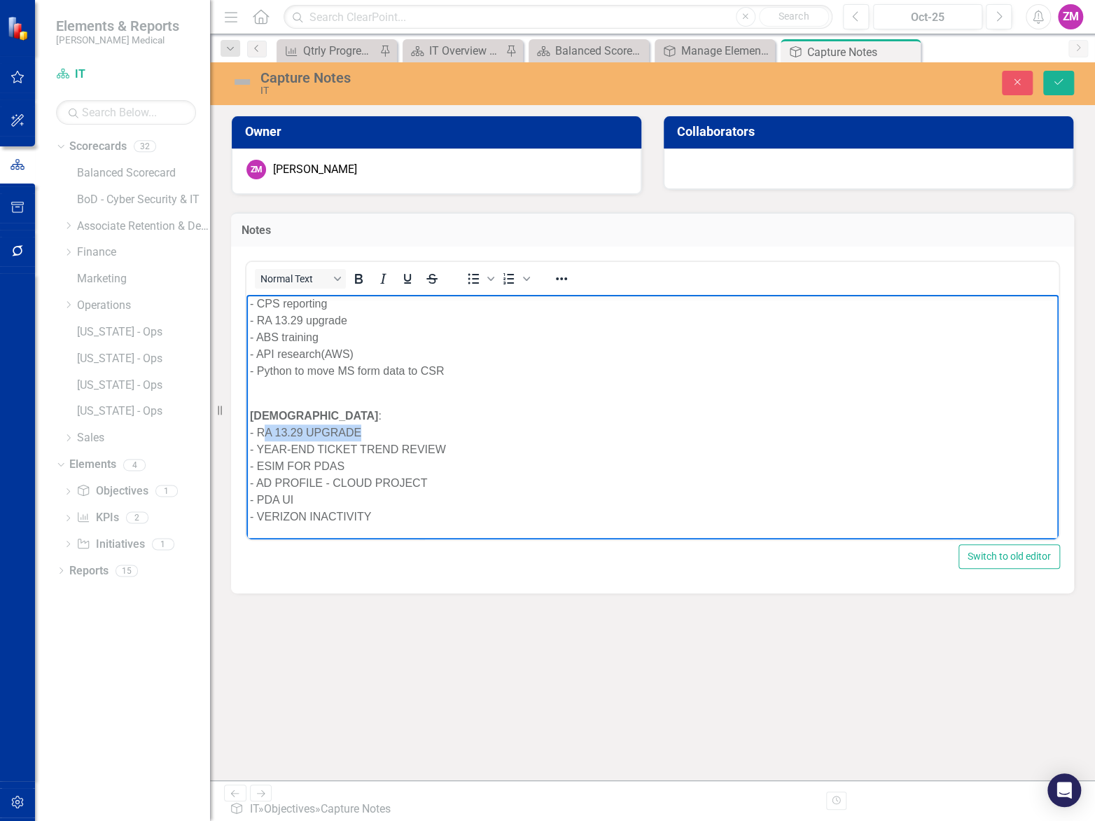
drag, startPoint x: 397, startPoint y: 429, endPoint x: 268, endPoint y: 429, distance: 129.6
click at [268, 429] on p "CHRISTIAN : - RA 13.29 UPGRADE - YEAR-END TICKET TREND REVIEW - ESIM FOR PDAS -…" at bounding box center [652, 457] width 805 height 134
click at [347, 422] on p "CHRISTIAN : - RA 13.29 UPGRADE - YEAR-END TICKET TREND REVIEW - ESIM FOR PDAS -…" at bounding box center [652, 457] width 805 height 134
click at [344, 424] on p "CHRISTIAN : - RA 13.29 UPGRADE - YEAR-END TICKET TREND REVIEW - ESIM FOR PDAS -…" at bounding box center [652, 457] width 805 height 134
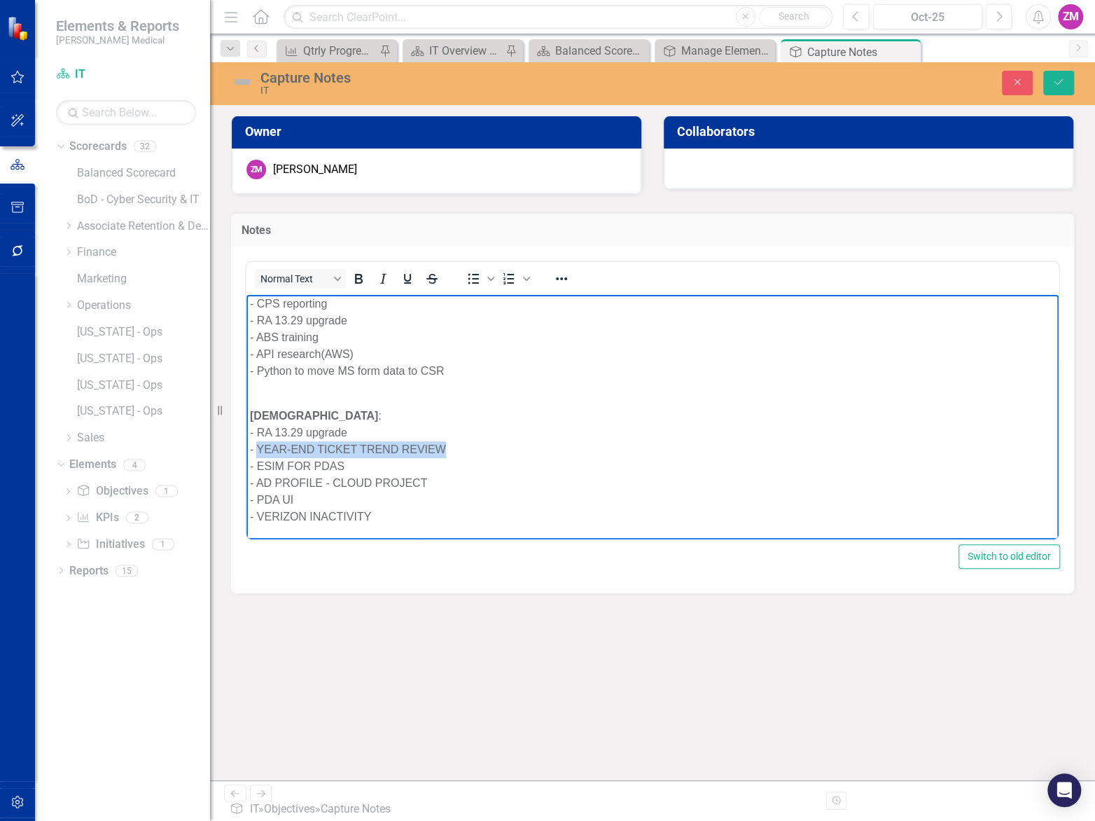
drag, startPoint x: 487, startPoint y: 451, endPoint x: 259, endPoint y: 450, distance: 228.3
click at [259, 450] on p "CHRISTIAN : - RA 13.29 upgrade - YEAR-END TICKET TREND REVIEW - ESIM FOR PDAS -…" at bounding box center [652, 457] width 805 height 134
drag, startPoint x: 366, startPoint y: 463, endPoint x: 260, endPoint y: 470, distance: 106.0
click at [260, 470] on p "CHRISTIAN : - RA 13.29 upgrade - Year-end ticket review & presentation - ESIM F…" at bounding box center [652, 457] width 805 height 134
drag, startPoint x: 455, startPoint y: 482, endPoint x: 256, endPoint y: 484, distance: 198.2
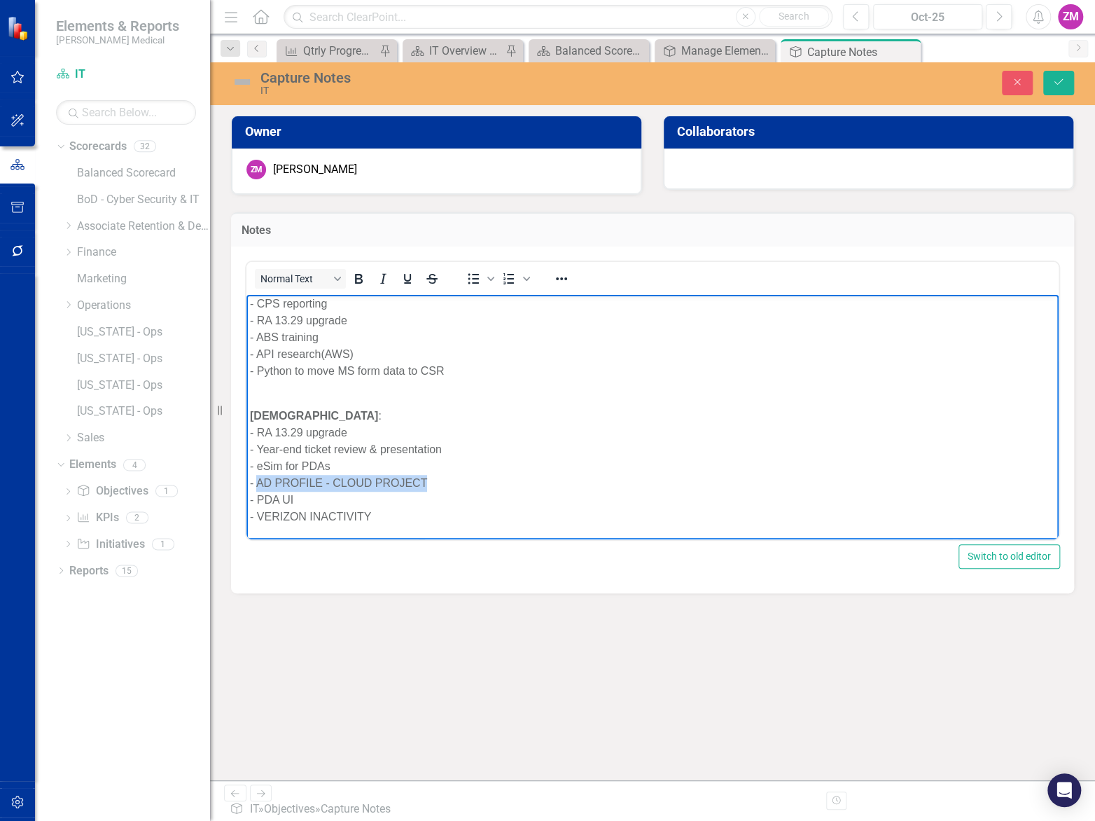
click at [256, 484] on p "CHRISTIAN : - RA 13.29 upgrade - Year-end ticket review & presentation - eSim f…" at bounding box center [652, 457] width 805 height 134
drag, startPoint x: 389, startPoint y: 515, endPoint x: 265, endPoint y: 522, distance: 124.9
click at [265, 522] on p "CHRISTIAN : - RA 13.29 upgrade - Year-end ticket review & presentation - eSim f…" at bounding box center [652, 457] width 805 height 134
click at [1072, 73] on button "Save" at bounding box center [1059, 83] width 31 height 25
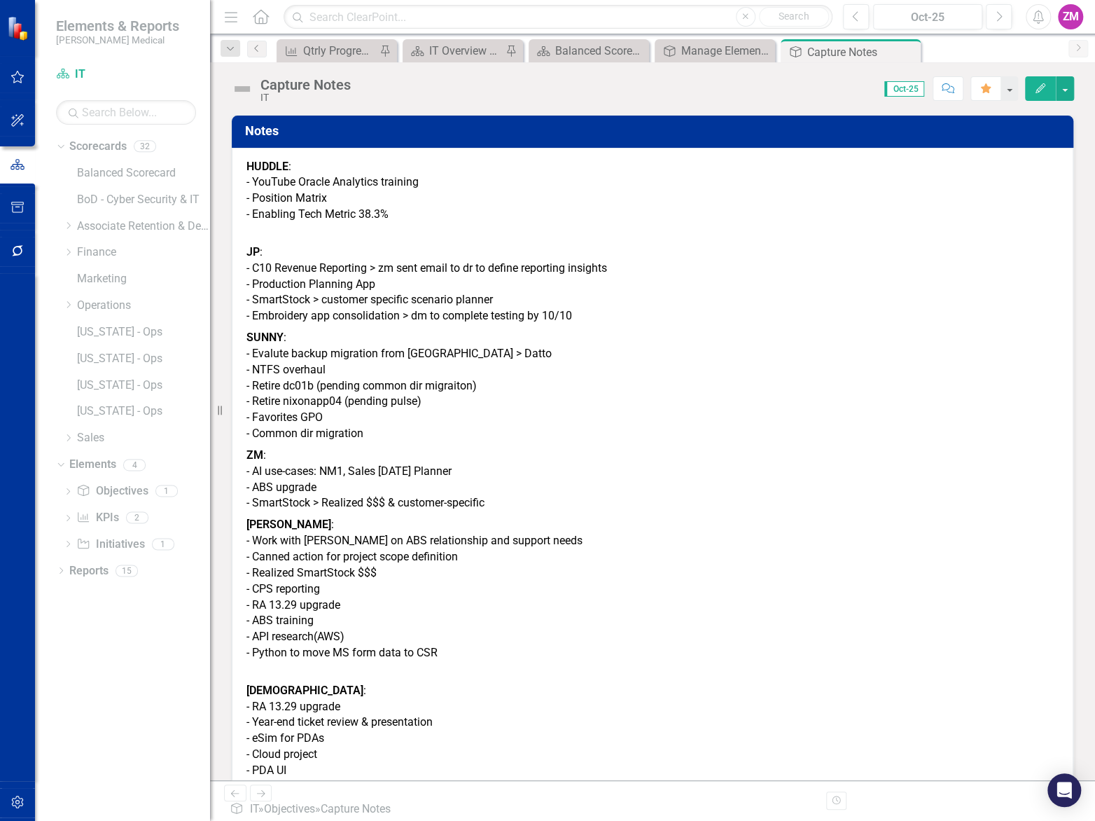
scroll to position [124, 0]
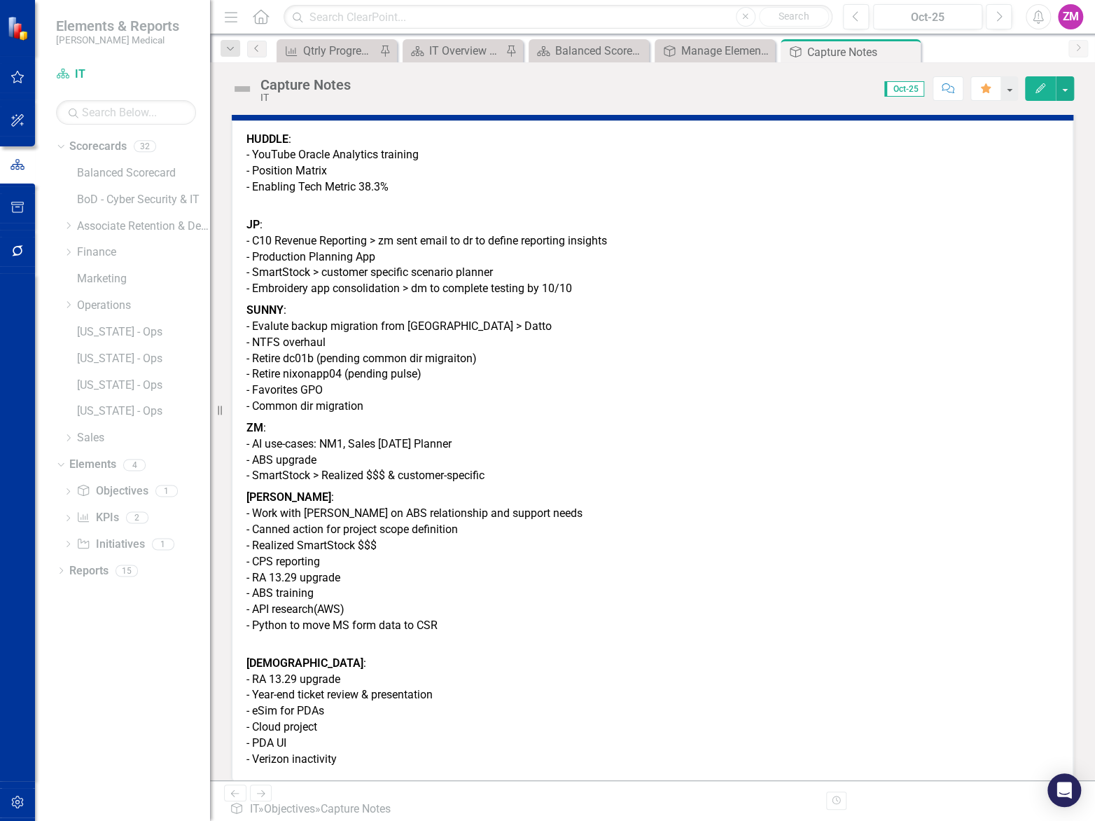
click at [852, 313] on p "SUNNY : - Evalute backup migration from Veam > Datto - NTFS overhaul - Retire d…" at bounding box center [653, 359] width 812 height 118
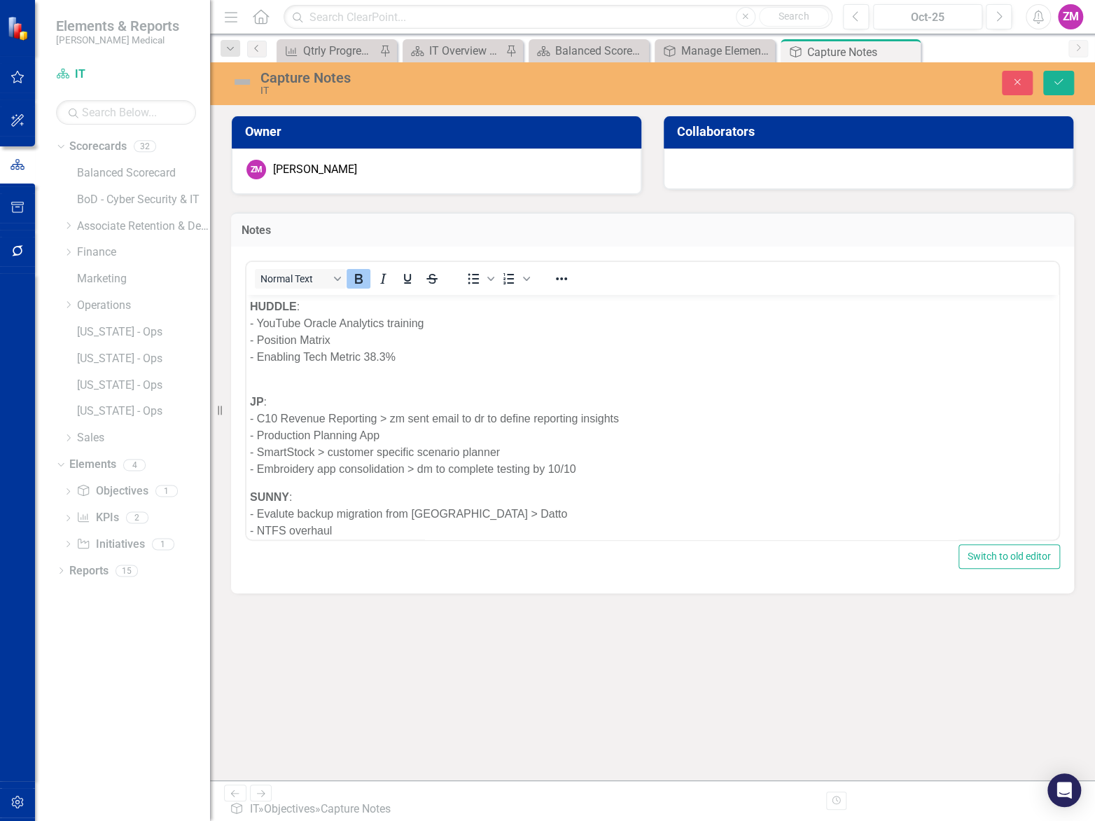
scroll to position [0, 0]
click at [557, 273] on icon "Reveal or hide additional toolbar items" at bounding box center [561, 278] width 17 height 17
click at [776, 261] on div "Normal Text To open the popup, press Shift+Enter To open the popup, press Shift…" at bounding box center [652, 401] width 815 height 280
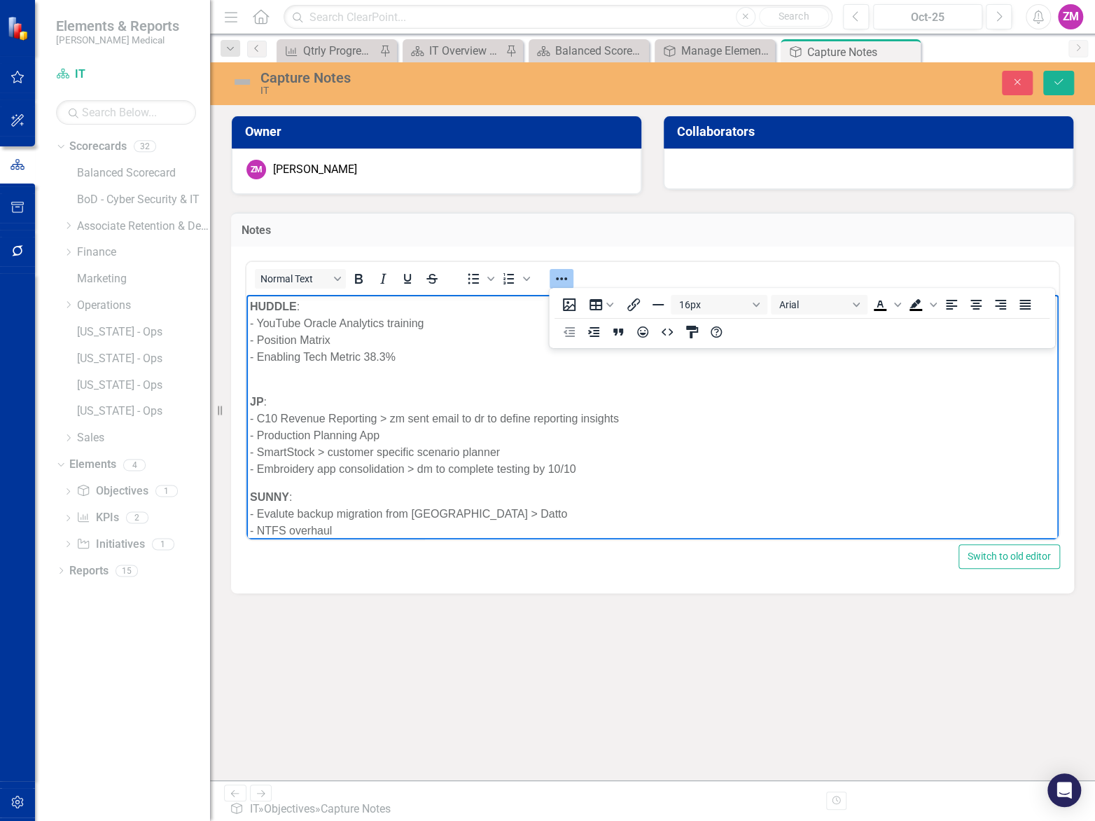
click at [827, 434] on p "JP : - C10 Revenue Reporting > zm sent email to dr to define reporting insights…" at bounding box center [652, 426] width 805 height 101
click at [557, 279] on icon "Reveal or hide additional toolbar items" at bounding box center [561, 278] width 17 height 17
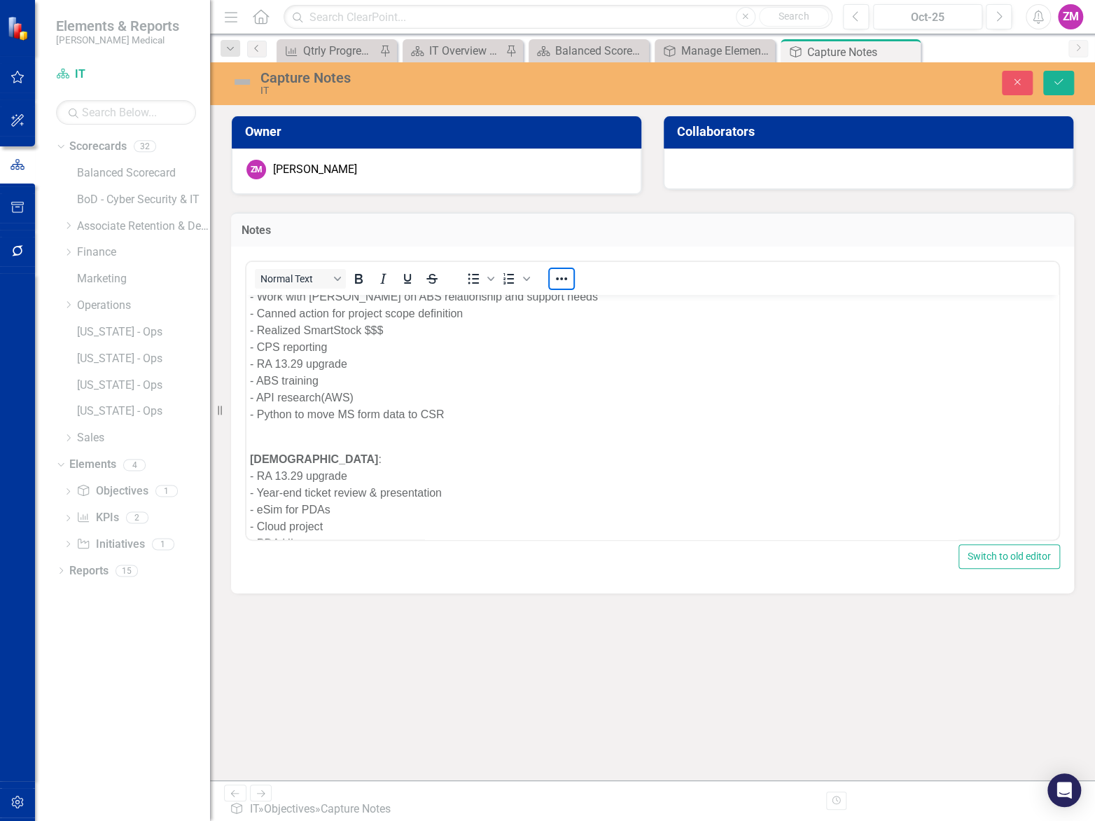
scroll to position [468, 0]
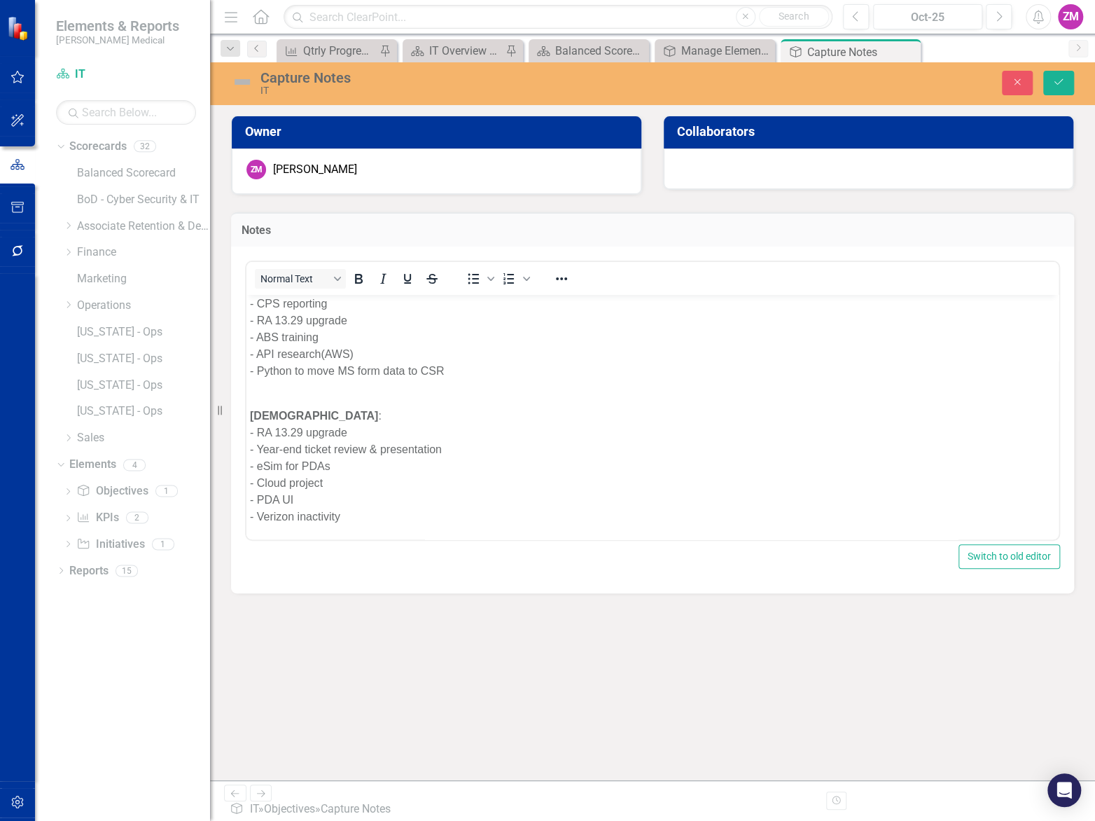
click at [432, 407] on p "CHRISTIAN : - RA 13.29 upgrade - Year-end ticket review & presentation - eSim f…" at bounding box center [652, 457] width 805 height 134
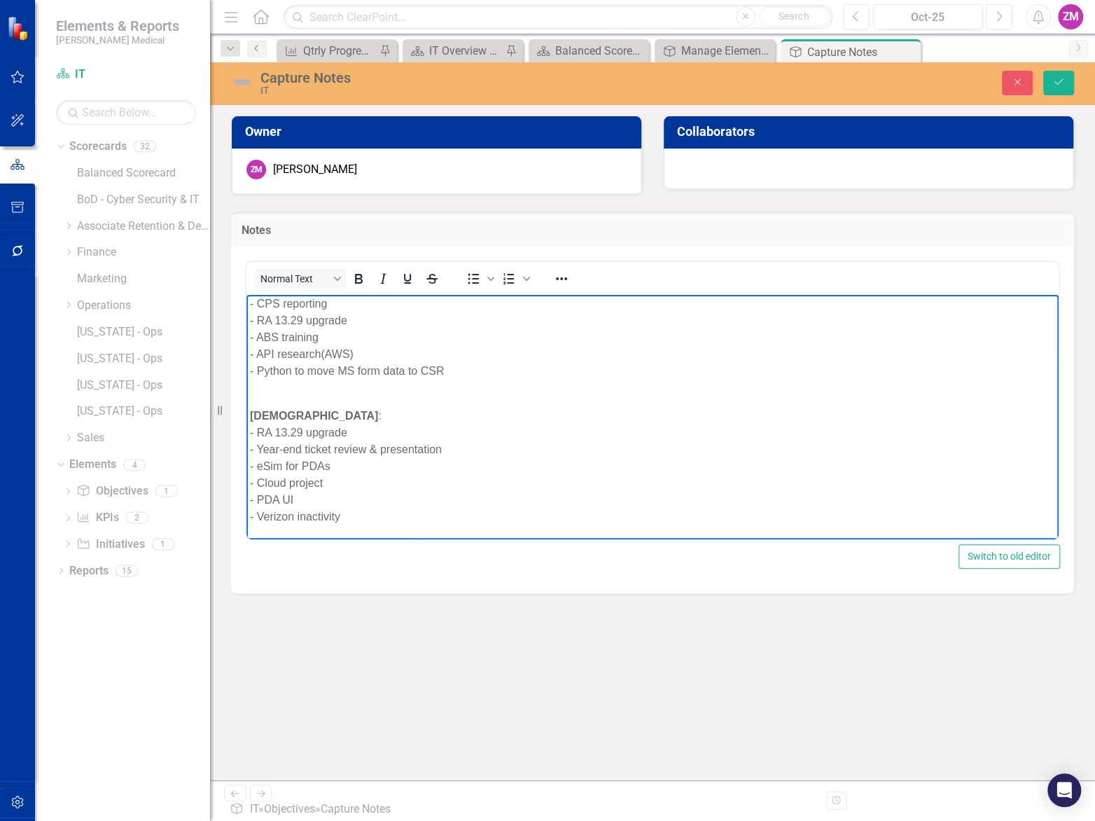
click at [414, 390] on p "CHRISTIAN : - RA 13.29 upgrade - Year-end ticket review & presentation - eSim f…" at bounding box center [652, 457] width 805 height 134
click at [321, 388] on body "HUDDLE : - YouTube Oracle Analytics training - Position Matrix - Enabling Tech …" at bounding box center [653, 182] width 812 height 713
click at [290, 382] on body "HUDDLE : - YouTube Oracle Analytics training - Position Matrix - Enabling Tech …" at bounding box center [653, 182] width 812 height 713
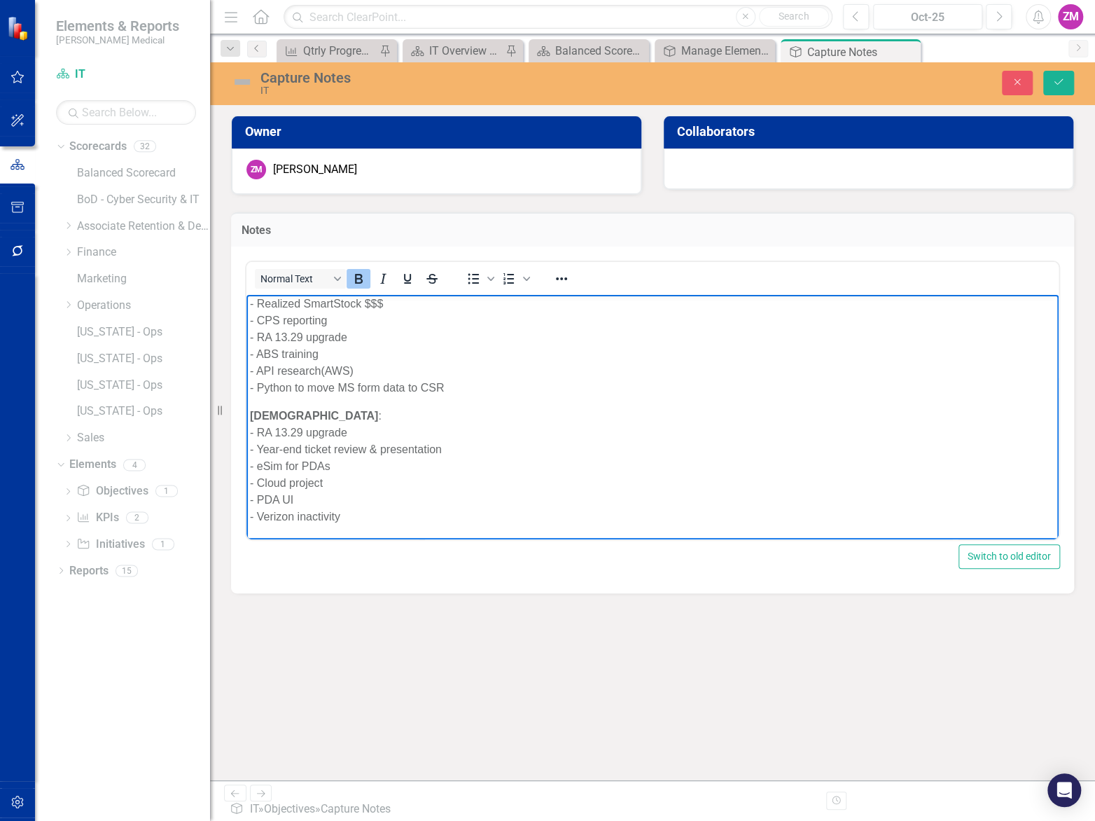
click at [285, 417] on strong "[DEMOGRAPHIC_DATA]" at bounding box center [314, 415] width 128 height 12
drag, startPoint x: 285, startPoint y: 417, endPoint x: 536, endPoint y: 367, distance: 256.4
click at [534, 382] on p "[PERSON_NAME] : - Work with [PERSON_NAME] on ABS relationship and support needs…" at bounding box center [652, 319] width 805 height 151
click at [261, 413] on strong "[DEMOGRAPHIC_DATA]" at bounding box center [314, 415] width 128 height 12
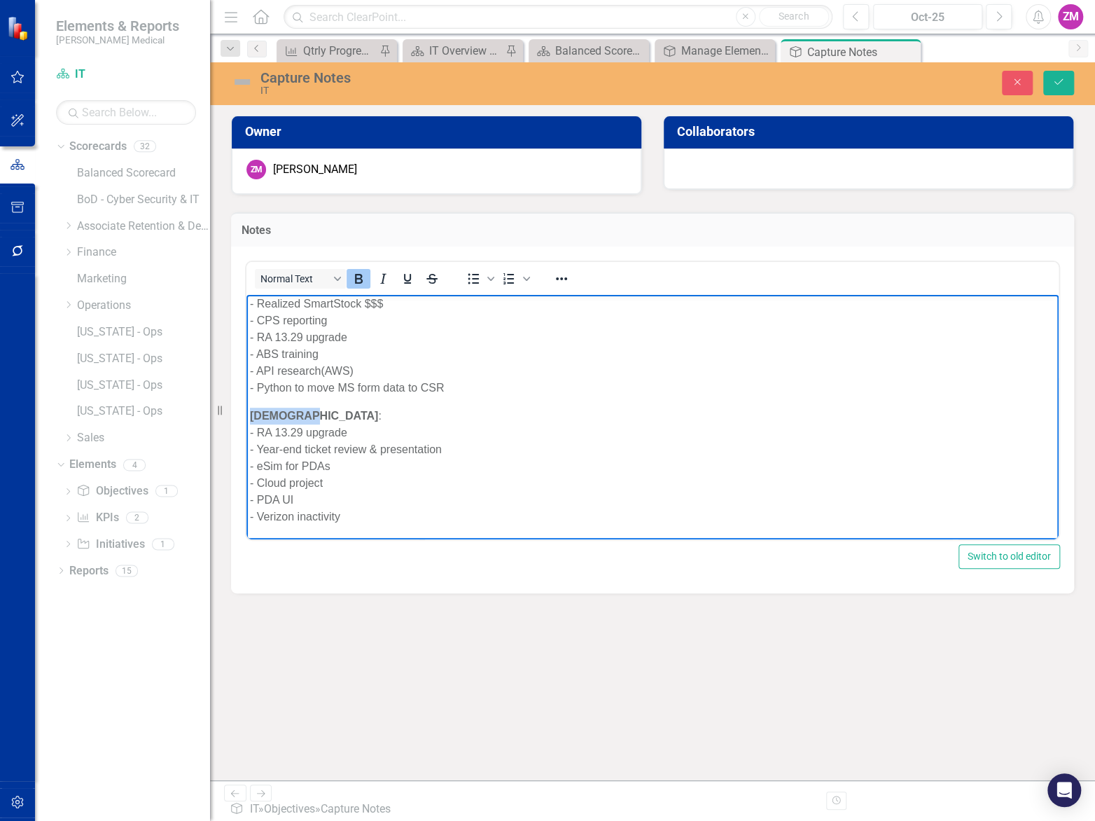
click at [261, 413] on strong "[DEMOGRAPHIC_DATA]" at bounding box center [314, 415] width 128 height 12
click at [324, 279] on button "Normal Text" at bounding box center [300, 279] width 91 height 20
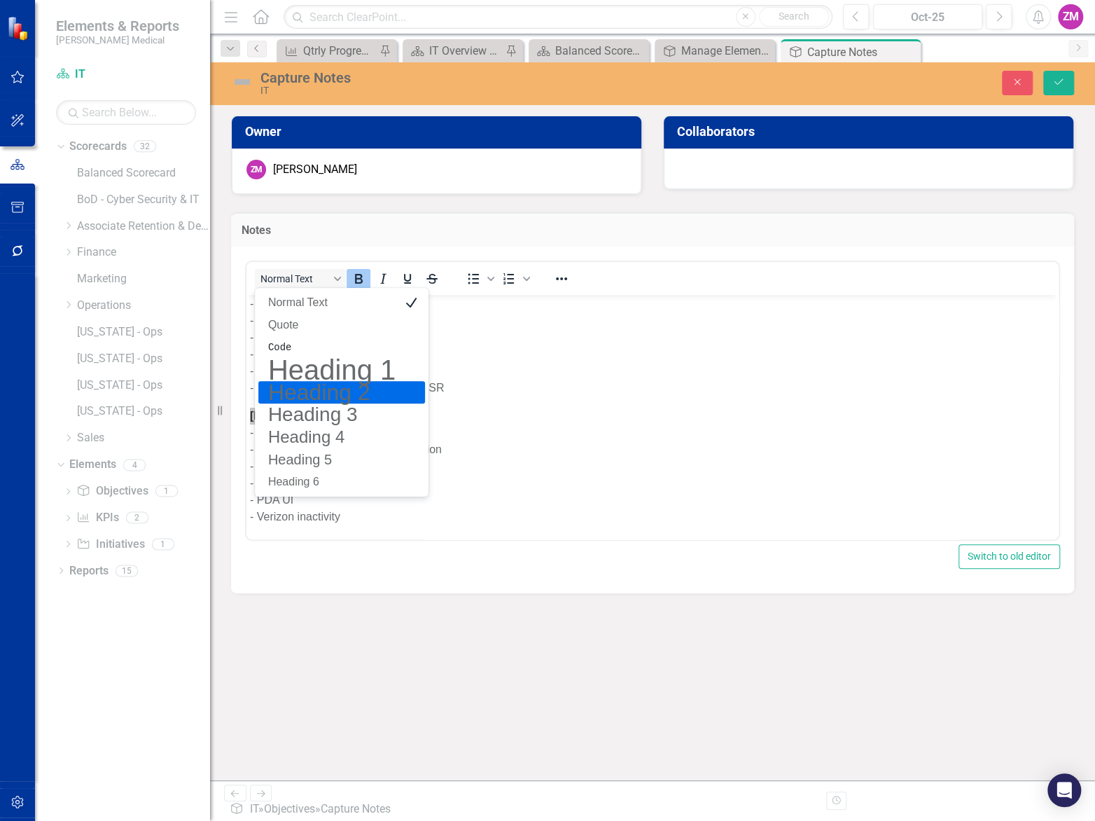
click at [313, 392] on h2 "Heading 2" at bounding box center [332, 392] width 130 height 17
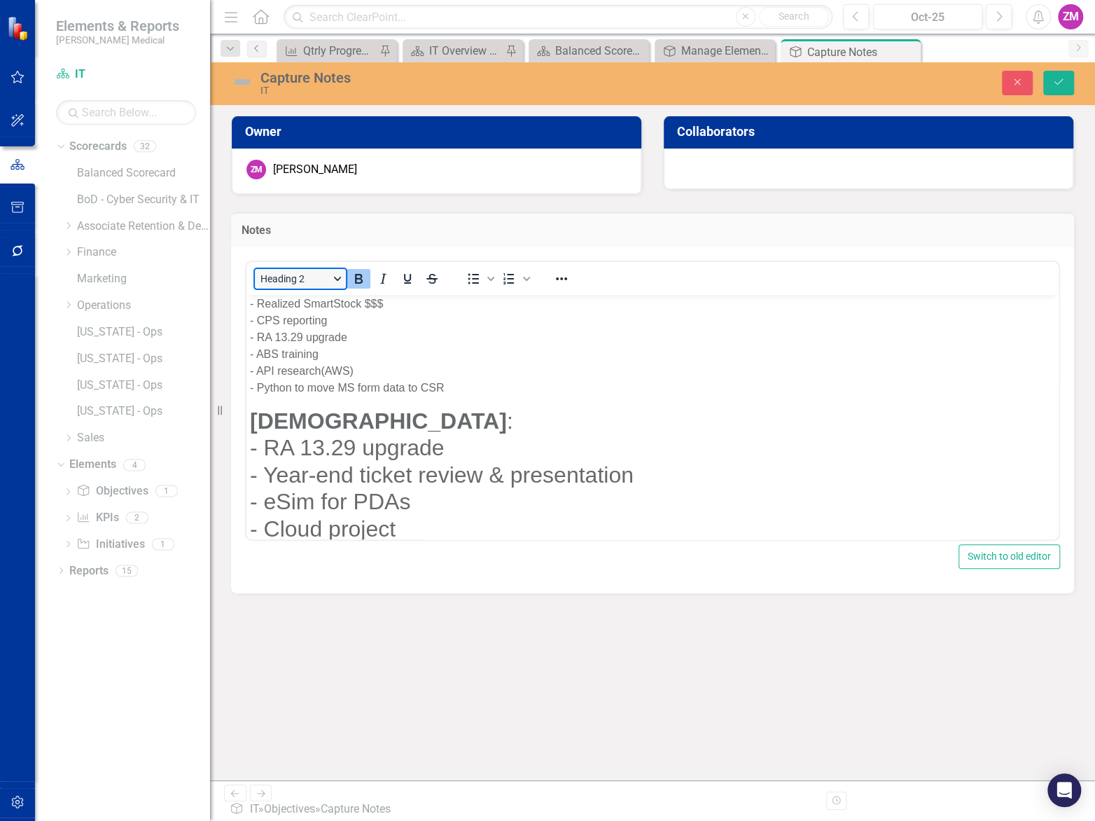
click at [333, 277] on button "Heading 2" at bounding box center [300, 279] width 91 height 20
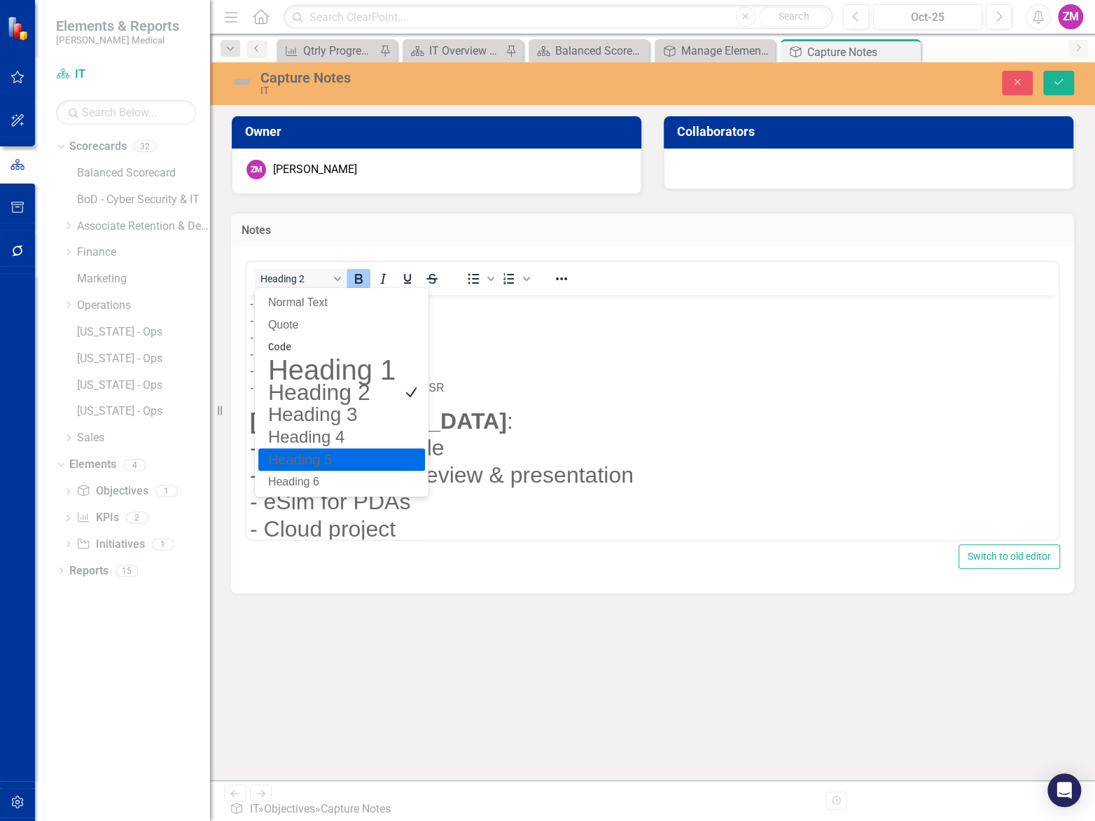
click at [312, 457] on h5 "Heading 5" at bounding box center [332, 459] width 130 height 17
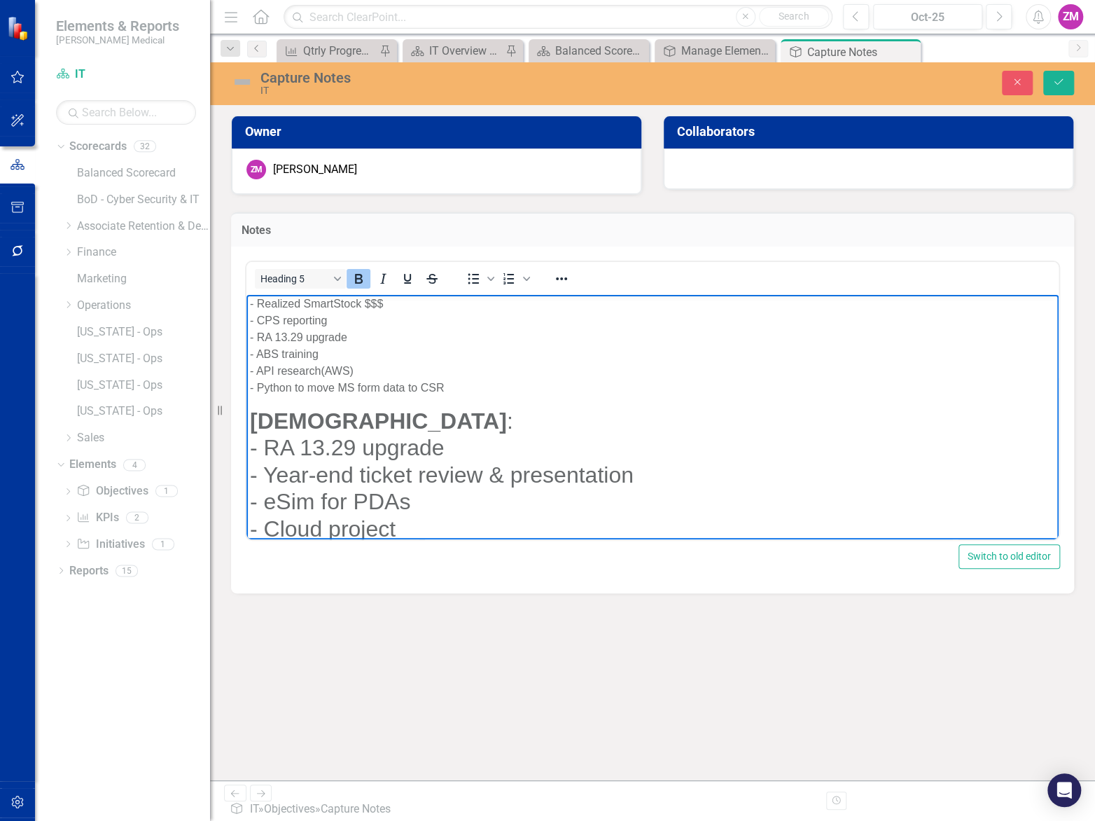
scroll to position [445, 0]
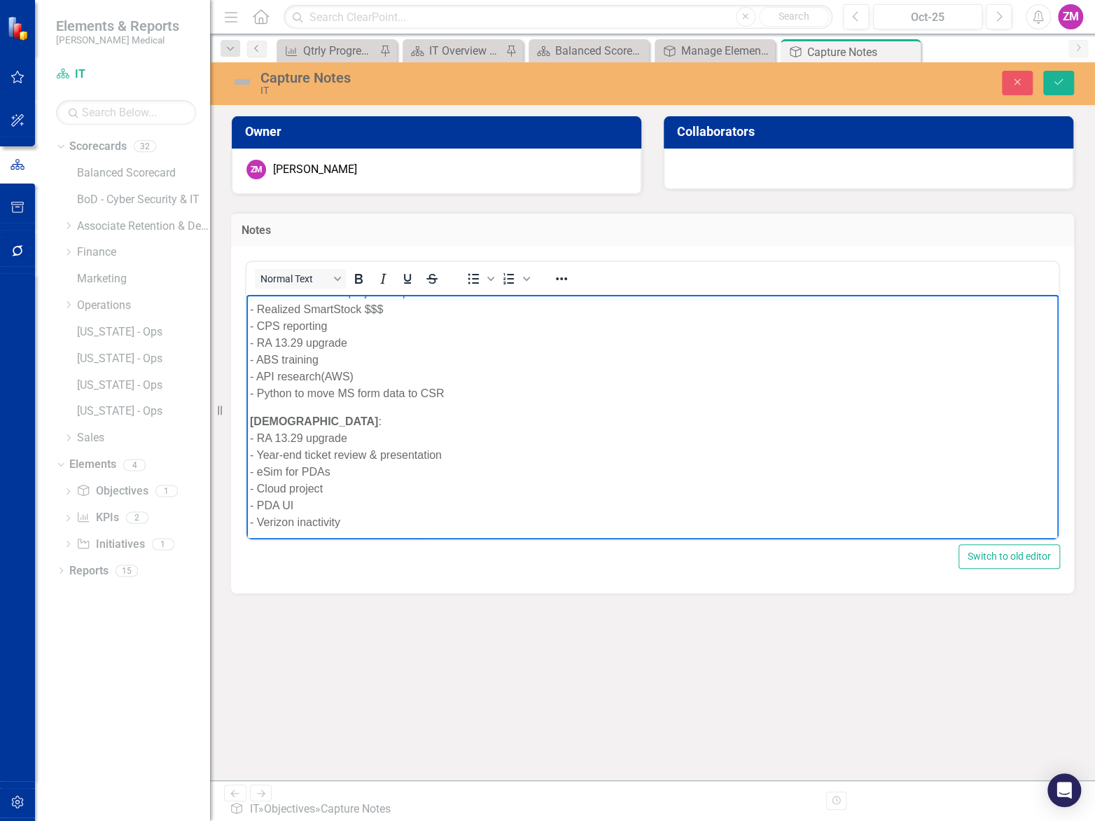
click at [475, 378] on p "[PERSON_NAME] : - Work with [PERSON_NAME] on ABS relationship and support needs…" at bounding box center [652, 325] width 805 height 151
click at [565, 282] on icon "Reveal or hide additional toolbar items" at bounding box center [561, 278] width 17 height 17
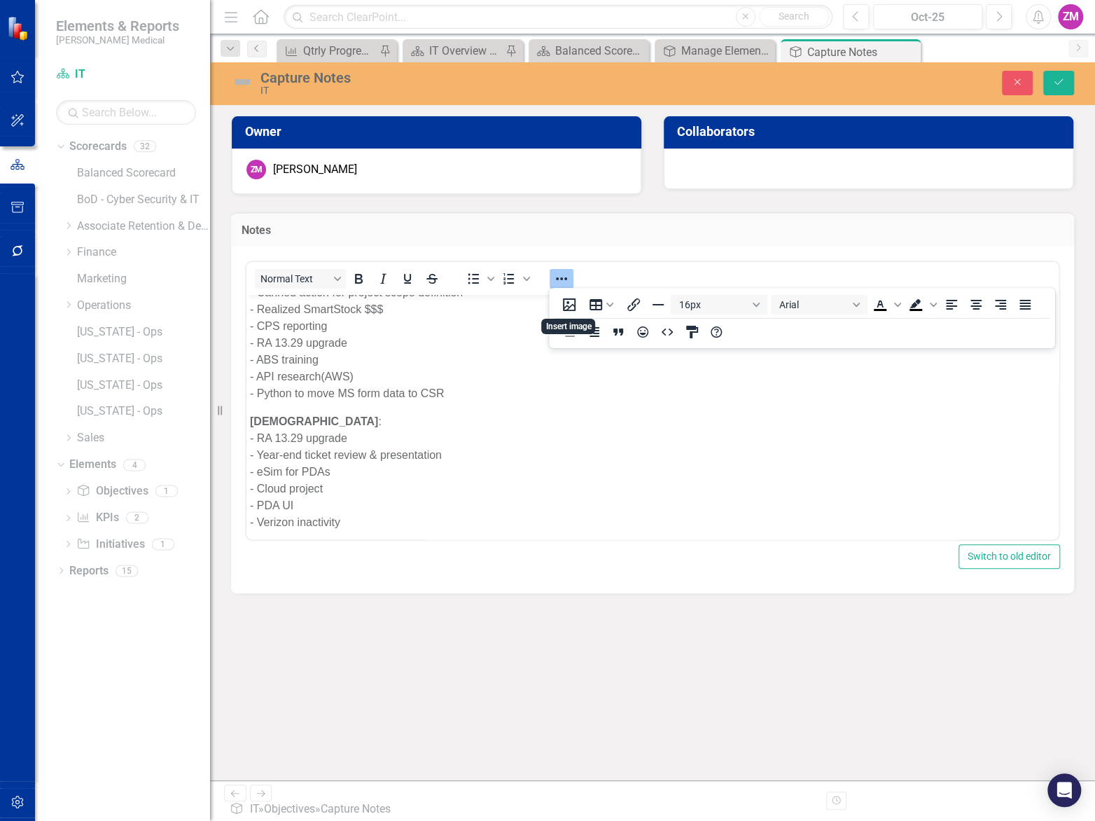
click at [464, 408] on body "HUDDLE : - YouTube Oracle Analytics training - Position Matrix - Enabling Tech …" at bounding box center [653, 197] width 812 height 696
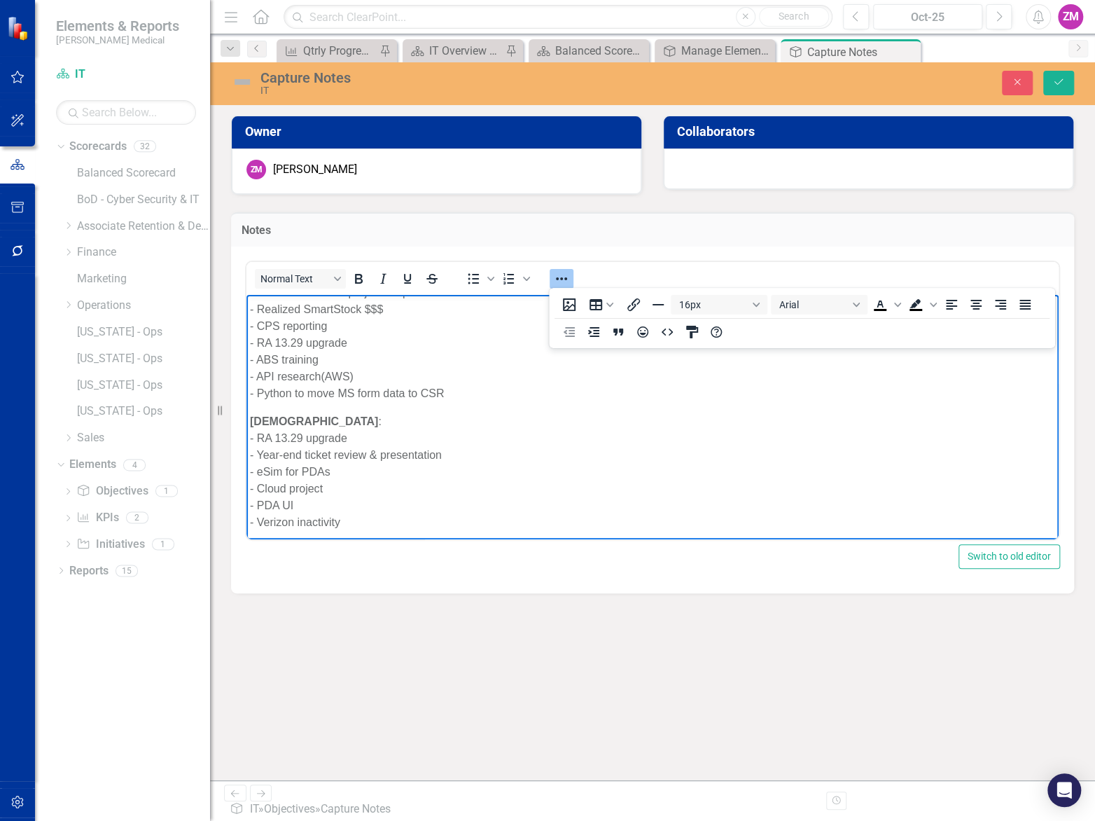
click at [256, 436] on p "CHRISTIAN : - RA 13.29 upgrade - Year-end ticket review & presentation - eSim f…" at bounding box center [652, 472] width 805 height 118
click at [258, 453] on p "CHRISTIAN : -RA 13.29 upgrade - Year-end ticket review & presentation - eSim fo…" at bounding box center [652, 472] width 805 height 118
click at [254, 436] on p "CHRISTIAN : -RA 13.29 upgrade Year-end ticket review & presentation - eSim for …" at bounding box center [652, 472] width 805 height 118
click at [256, 470] on p "CHRISTIAN : RA 13.29 upgrade Year-end ticket review & presentation - eSim for P…" at bounding box center [652, 472] width 805 height 118
click at [255, 487] on p "CHRISTIAN : RA 13.29 upgrade Year-end ticket review & presentation eSim for PDA…" at bounding box center [652, 472] width 805 height 118
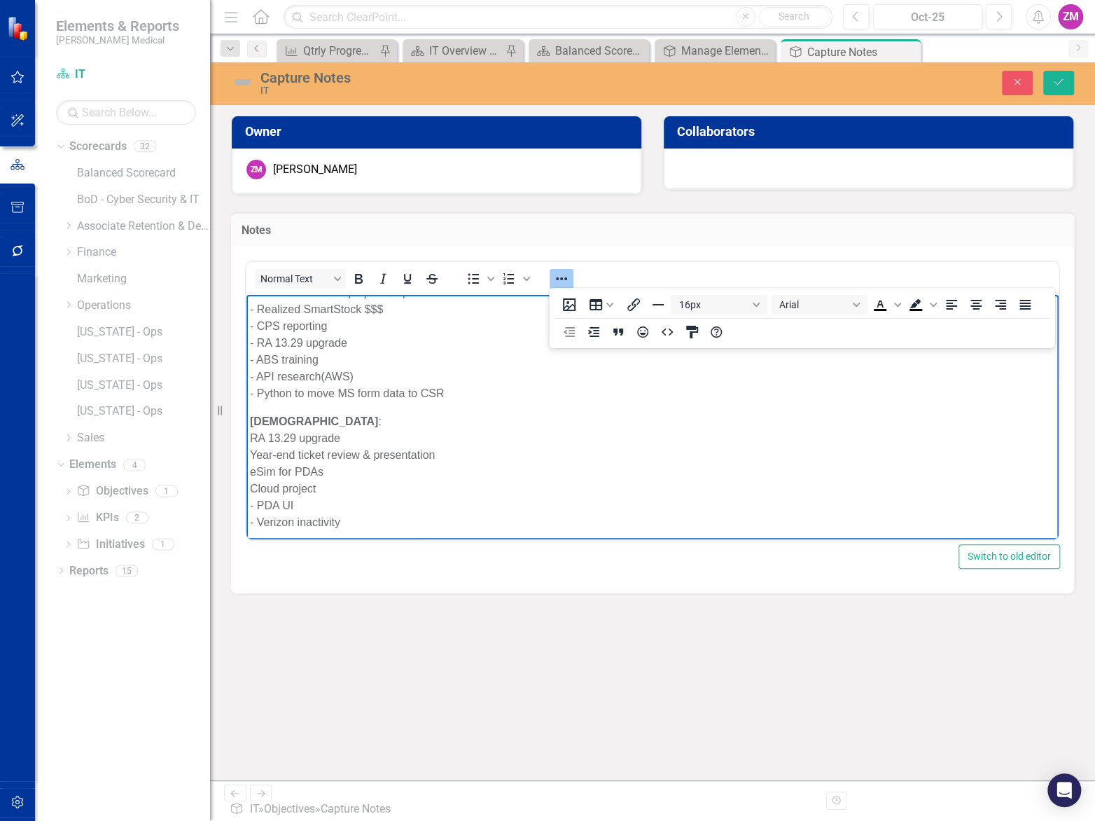
click at [258, 504] on p "CHRISTIAN : RA 13.29 upgrade Year-end ticket review & presentation eSim for PDA…" at bounding box center [652, 472] width 805 height 118
click at [260, 526] on p "[DEMOGRAPHIC_DATA] : RA 13.29 upgrade Year-end ticket review & presentation eSi…" at bounding box center [652, 472] width 805 height 118
click at [251, 438] on p "CHRISTIAN : RA 13.29 upgrade Year-end ticket review & presentation eSim for PDA…" at bounding box center [652, 472] width 805 height 118
click at [474, 275] on icon "Bullet list" at bounding box center [473, 278] width 17 height 17
click at [468, 276] on icon "Bullet list" at bounding box center [473, 278] width 17 height 17
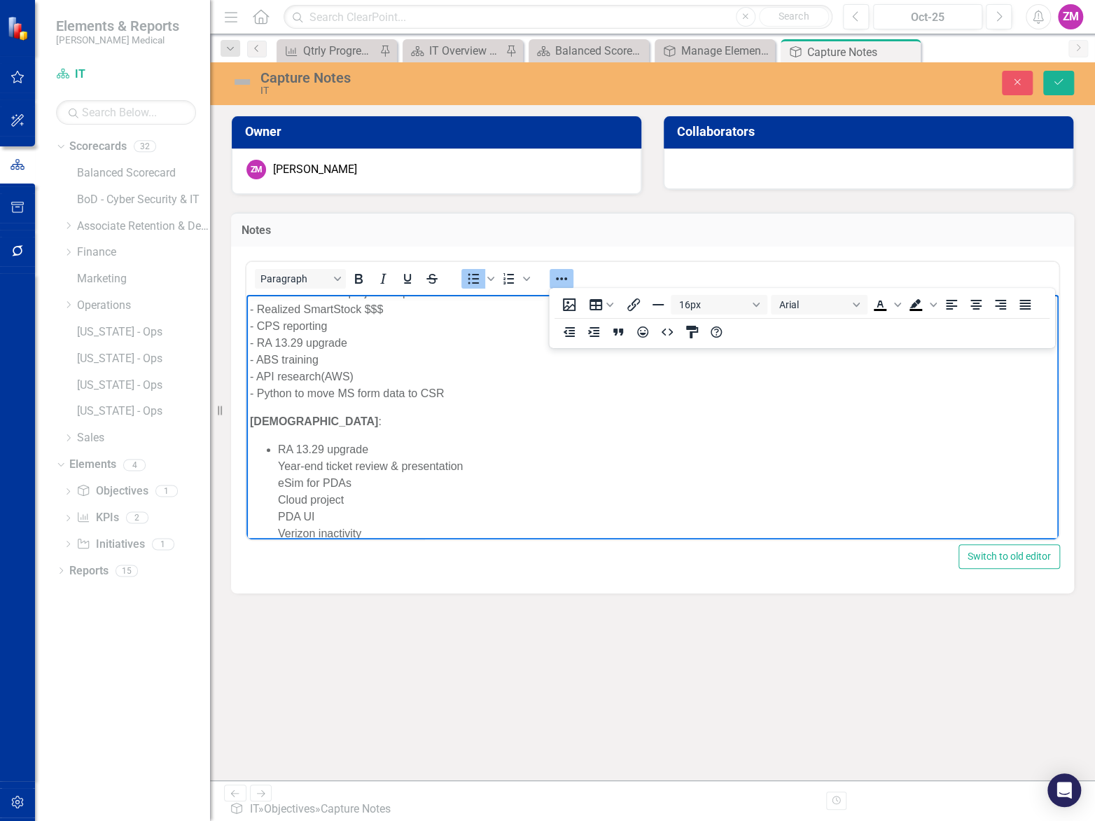
click at [280, 466] on li "RA 13.29 upgrade Year-end ticket review & presentation eSim for PDAs Cloud proj…" at bounding box center [666, 491] width 777 height 101
click at [342, 417] on p "[DEMOGRAPHIC_DATA] :" at bounding box center [652, 418] width 805 height 17
click at [276, 445] on ul "RA 13.29 upgrade Year-end ticket review & presentation eSim for PDAs Cloud proj…" at bounding box center [652, 488] width 805 height 101
click at [563, 337] on icon "Decrease indent" at bounding box center [569, 332] width 17 height 17
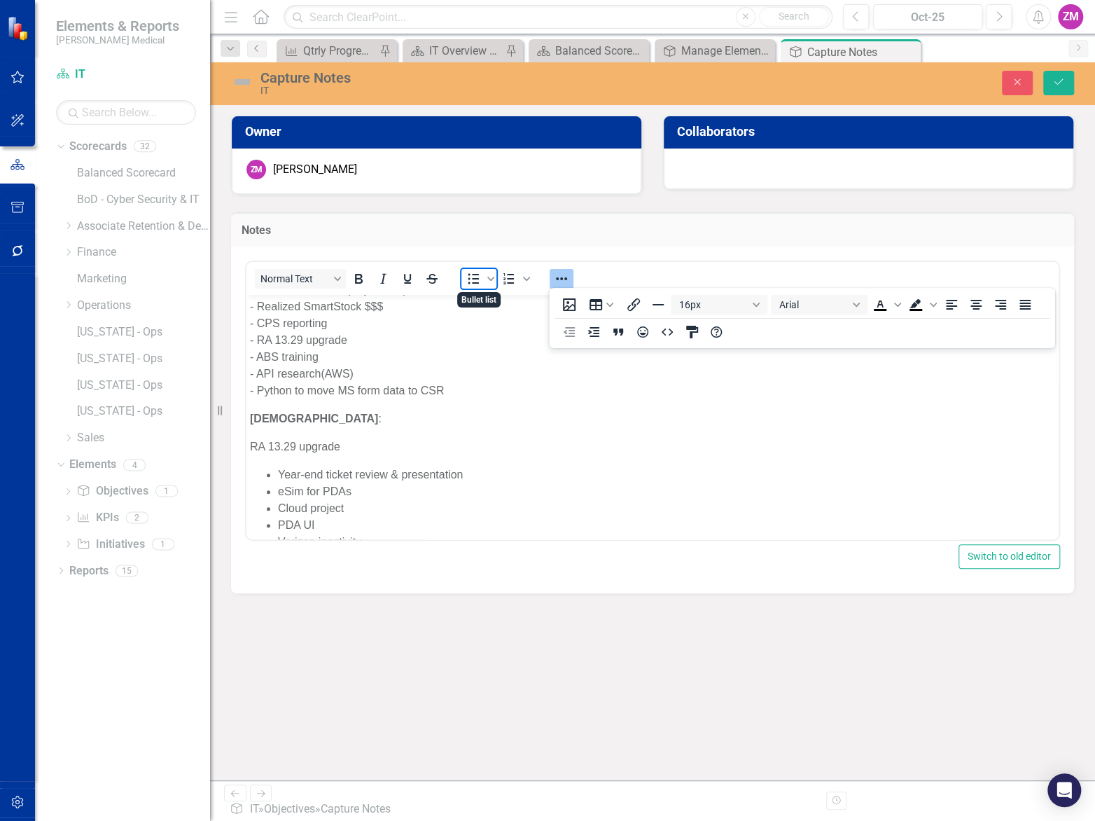
click at [469, 278] on icon "Bullet list" at bounding box center [473, 278] width 11 height 11
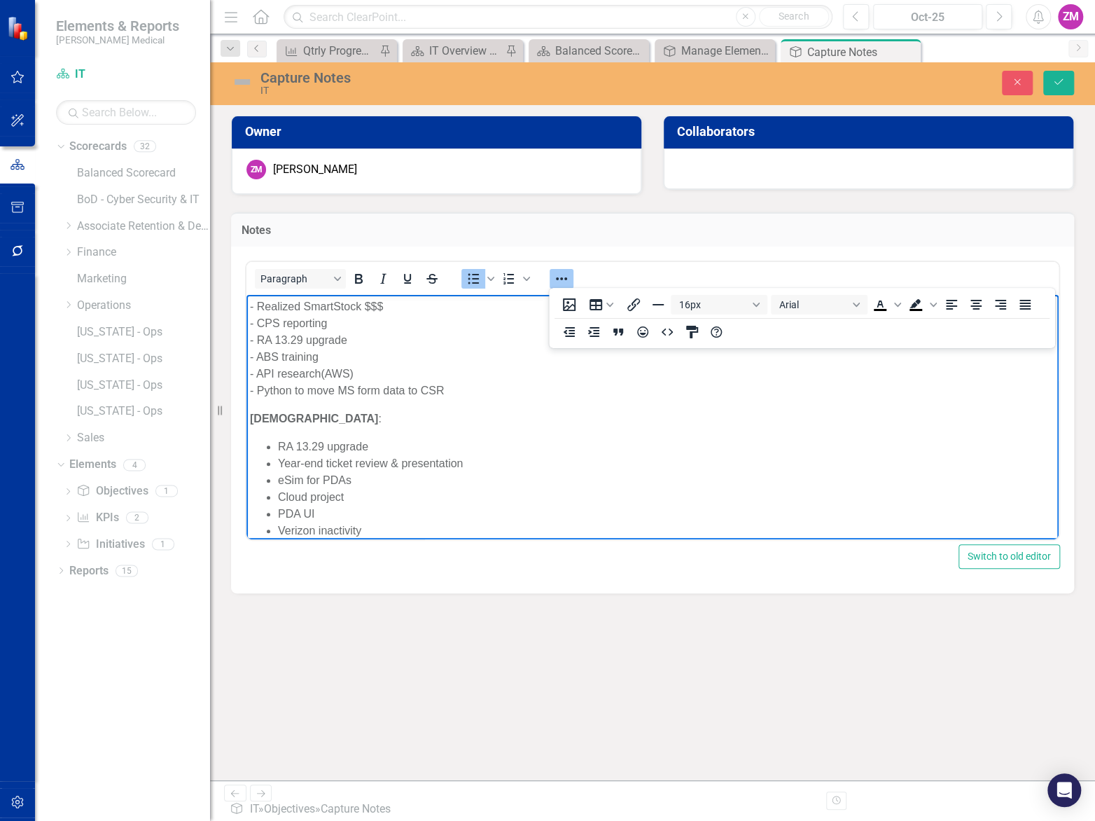
click at [457, 455] on li "Year-end ticket review & presentation" at bounding box center [666, 463] width 777 height 17
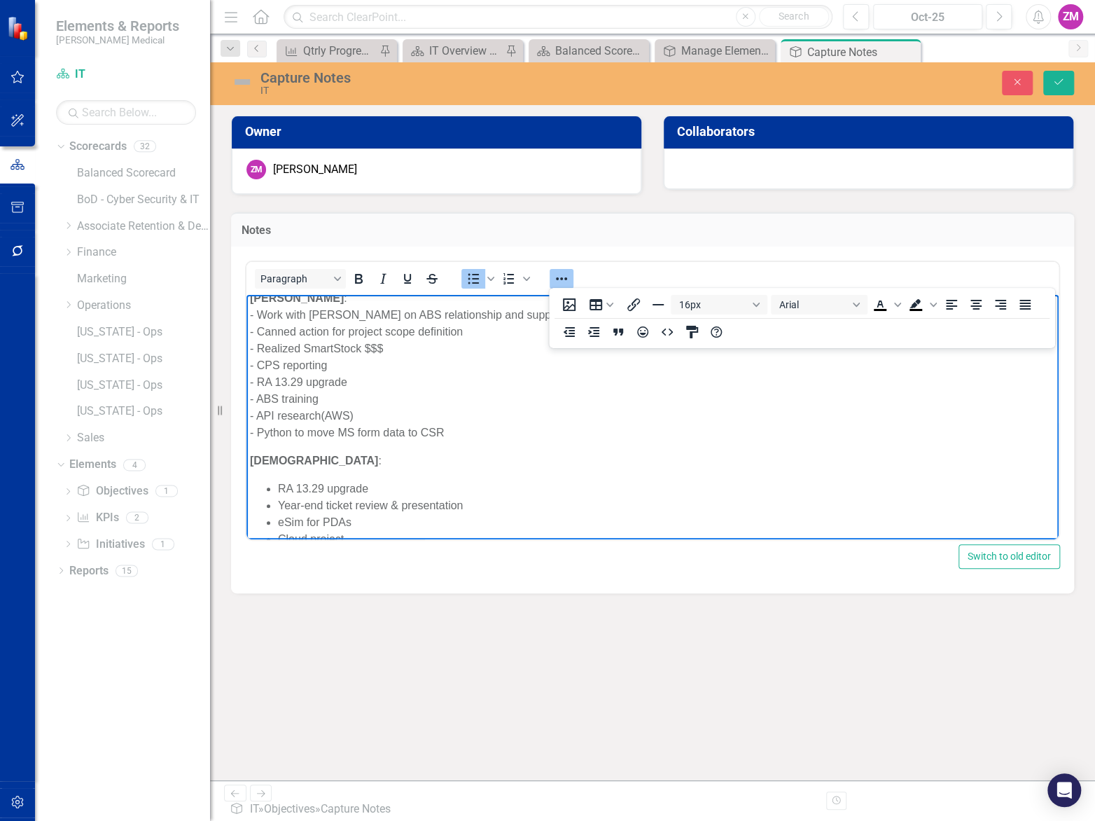
scroll to position [385, 0]
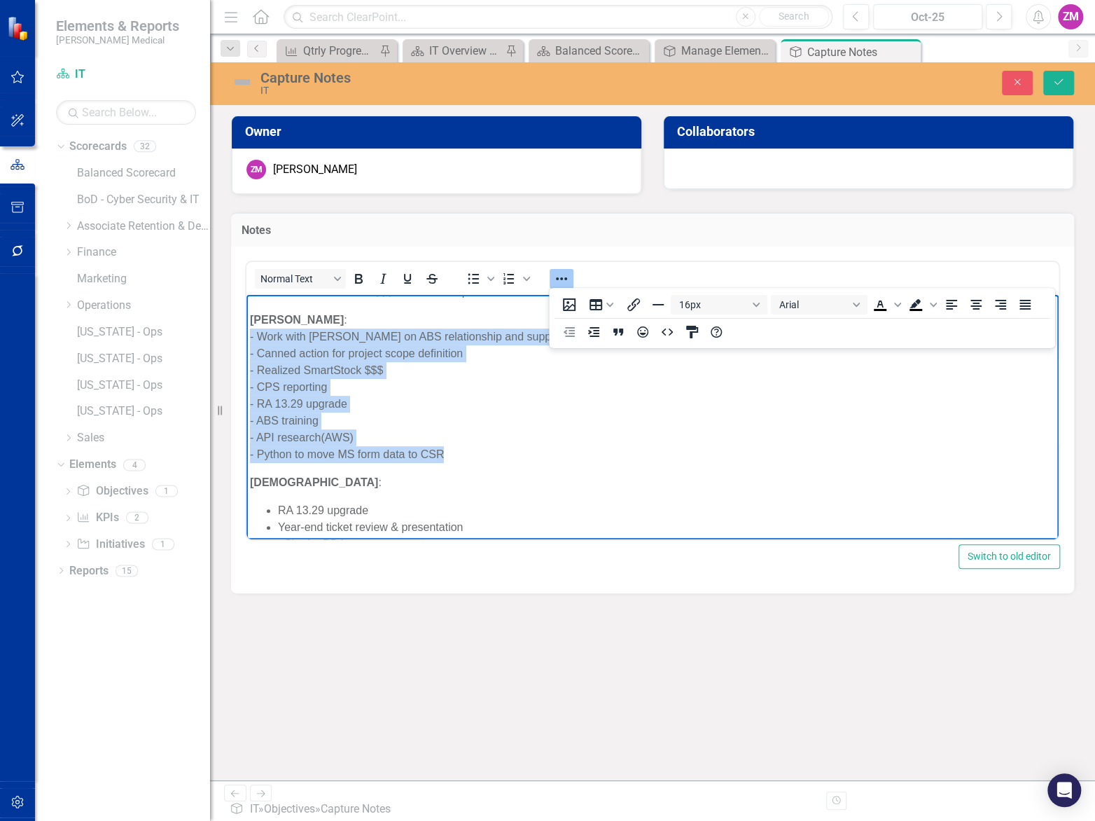
drag, startPoint x: 448, startPoint y: 450, endPoint x: 490, endPoint y: 625, distance: 180.6
click at [247, 332] on html "HUDDLE : - YouTube Oracle Analytics training - Position Matrix - Enabling Tech …" at bounding box center [653, 263] width 812 height 707
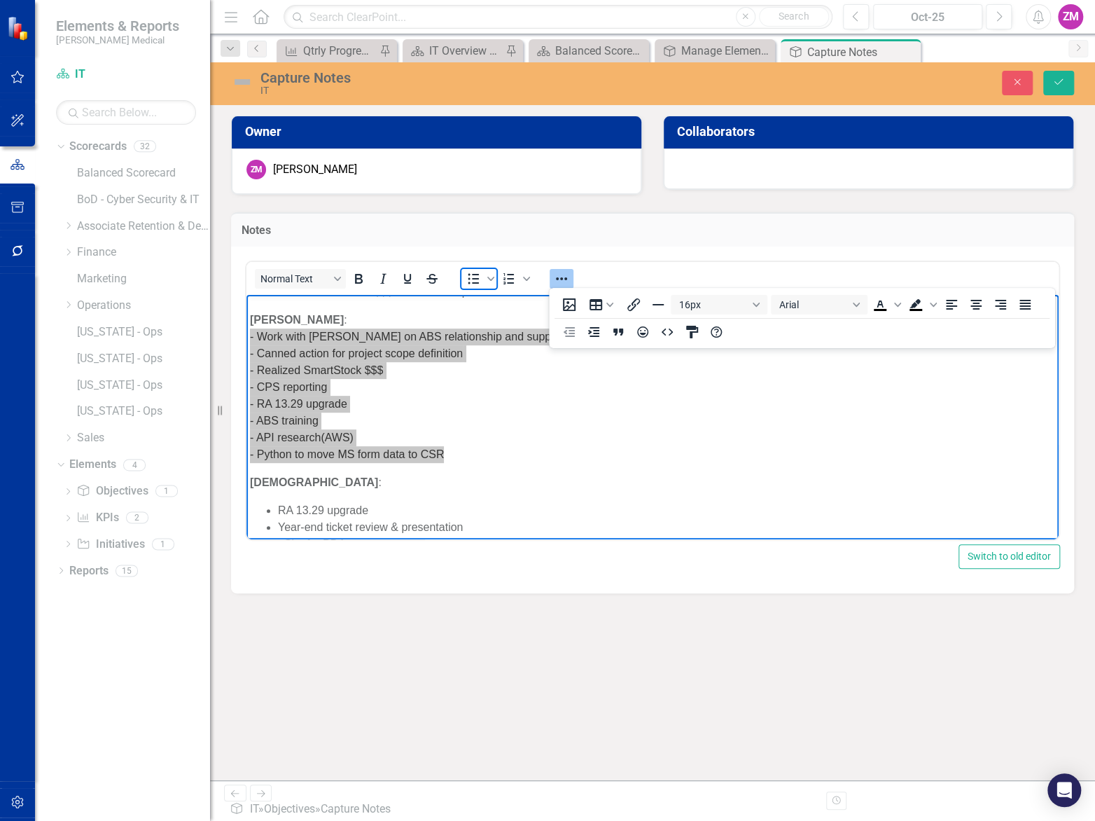
click at [469, 273] on icon "Bullet list" at bounding box center [473, 278] width 11 height 11
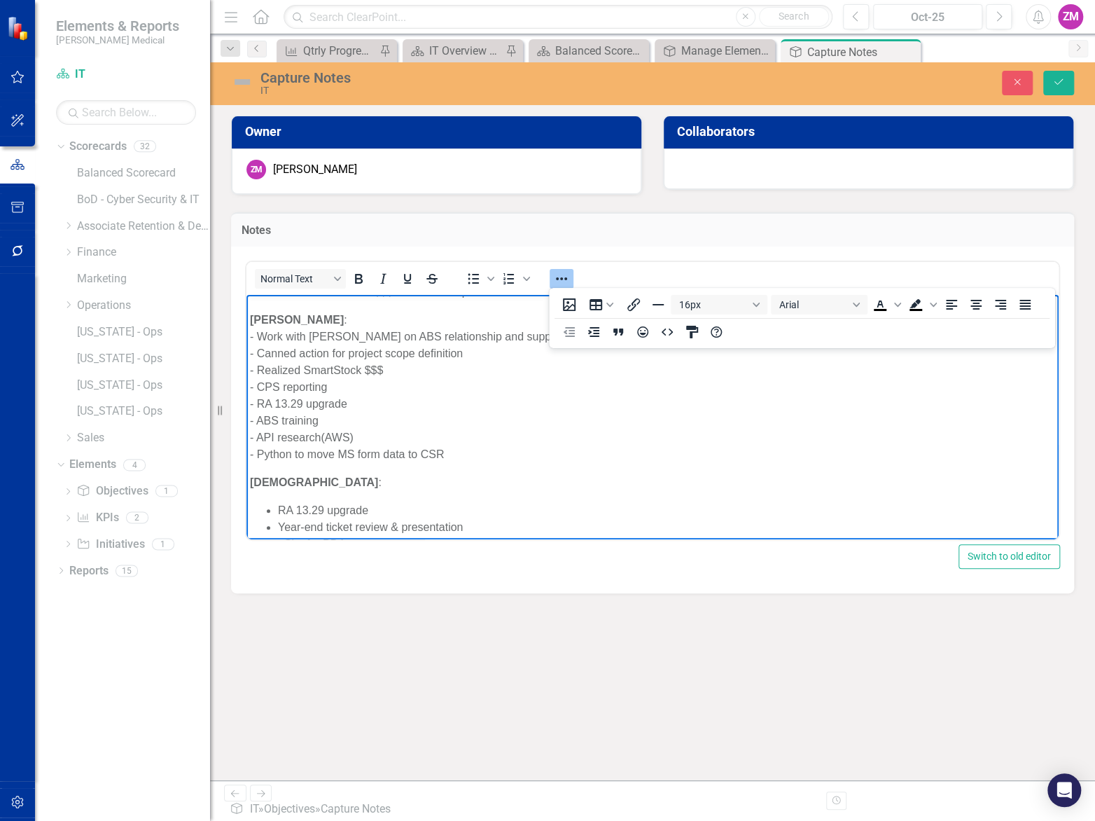
click at [313, 317] on p "[PERSON_NAME] : - Work with [PERSON_NAME] on ABS relationship and support needs…" at bounding box center [652, 386] width 805 height 151
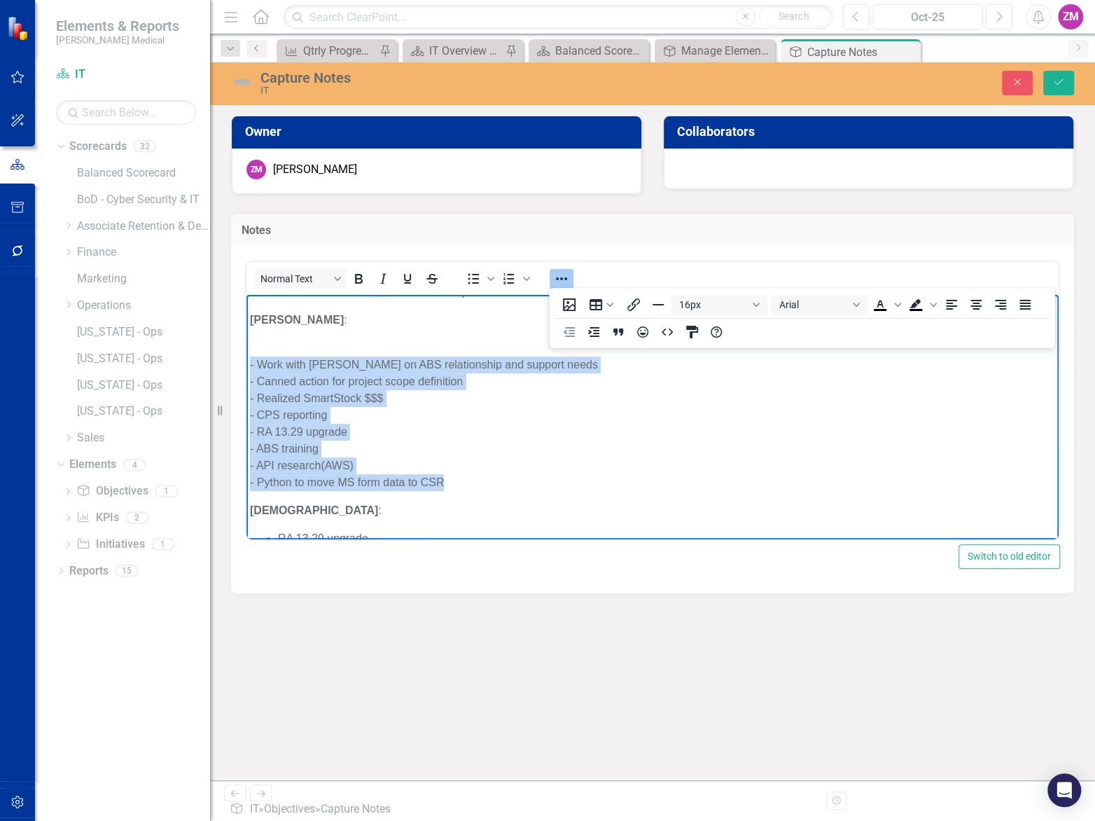
drag, startPoint x: 464, startPoint y: 481, endPoint x: 251, endPoint y: 358, distance: 245.4
click at [251, 358] on p "- Work with [PERSON_NAME] on ABS relationship and support needs - Canned action…" at bounding box center [652, 414] width 805 height 151
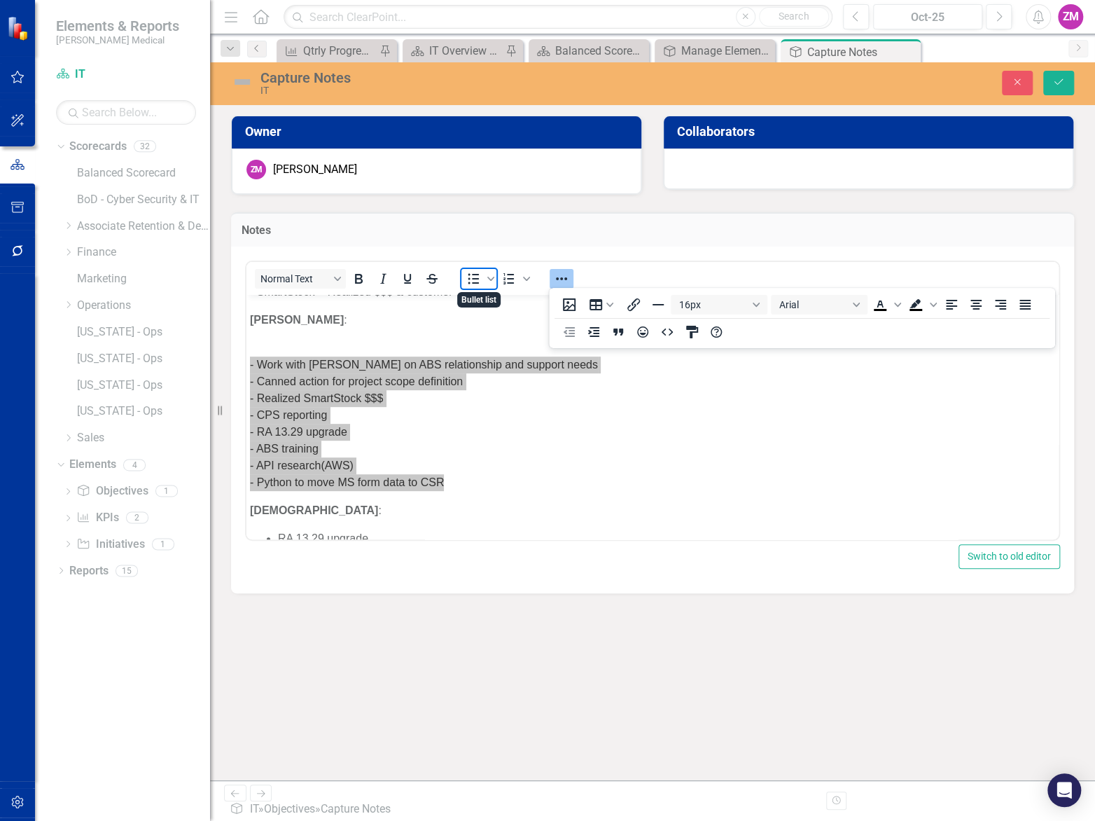
click at [471, 272] on icon "Bullet list" at bounding box center [473, 278] width 17 height 17
click at [226, 373] on div "Notes Normal Text To open the popup, press Shift+Enter To open the popup, press…" at bounding box center [653, 394] width 864 height 399
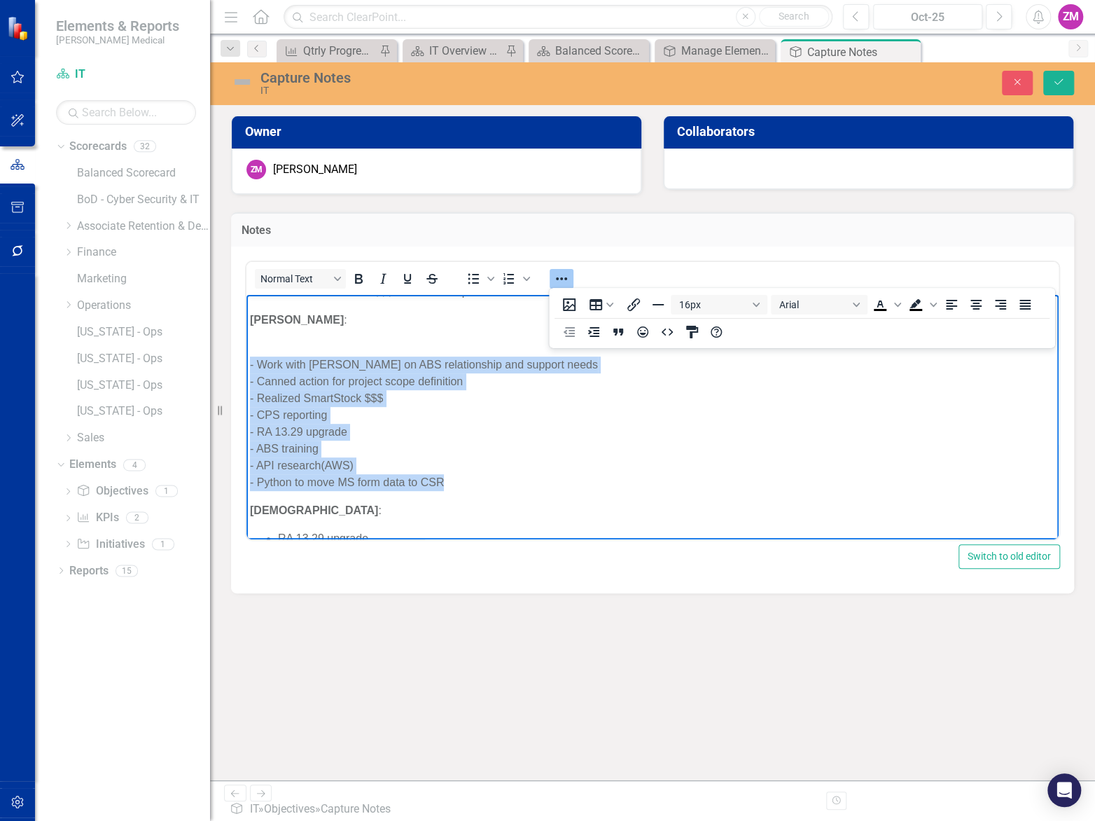
click at [261, 364] on p "- Work with [PERSON_NAME] on ABS relationship and support needs - Canned action…" at bounding box center [652, 414] width 805 height 151
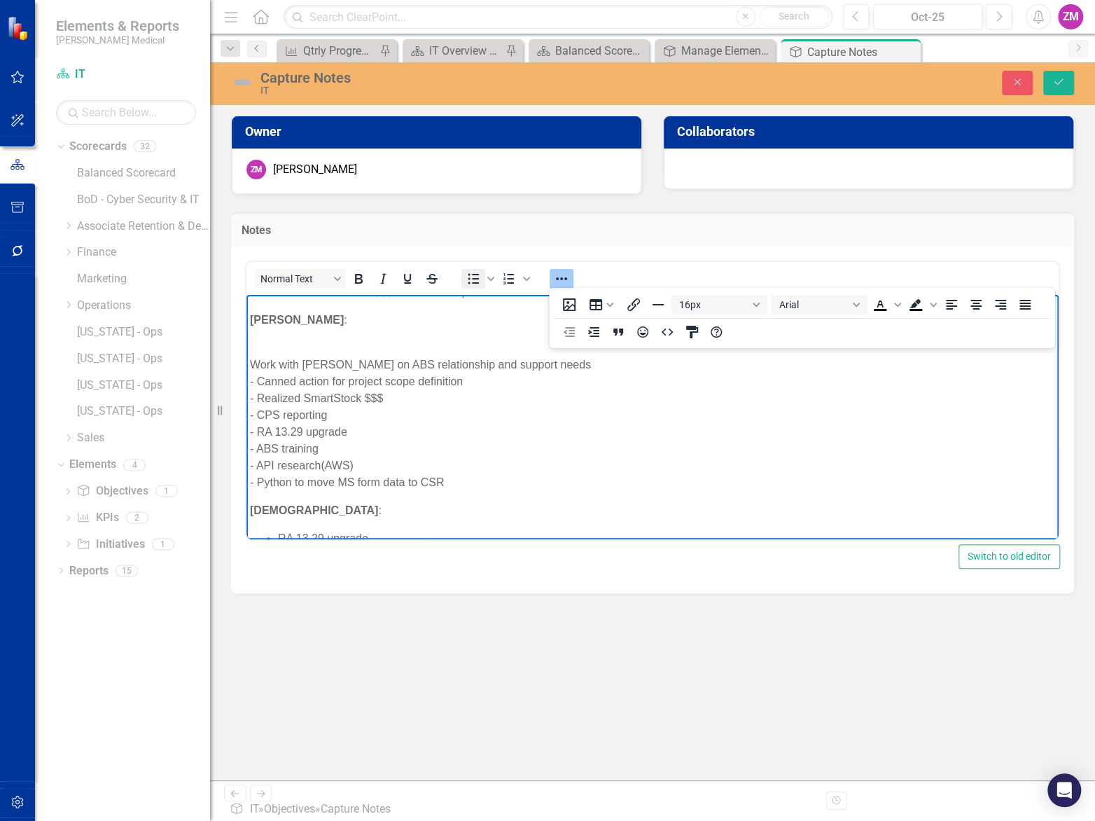
click at [473, 283] on icon "Bullet list" at bounding box center [473, 278] width 17 height 17
click at [258, 379] on p "Work with [PERSON_NAME] on ABS relationship and support needs - Canned action f…" at bounding box center [652, 414] width 805 height 151
click at [258, 396] on p "Work with [PERSON_NAME] on ABS relationship and support needs Canned action for…" at bounding box center [652, 414] width 805 height 151
click at [257, 413] on p "Work with [PERSON_NAME] on ABS relationship and support needs Canned action for…" at bounding box center [652, 414] width 805 height 151
click at [256, 429] on p "Work with [PERSON_NAME] on ABS relationship and support needs Canned action for…" at bounding box center [652, 414] width 805 height 151
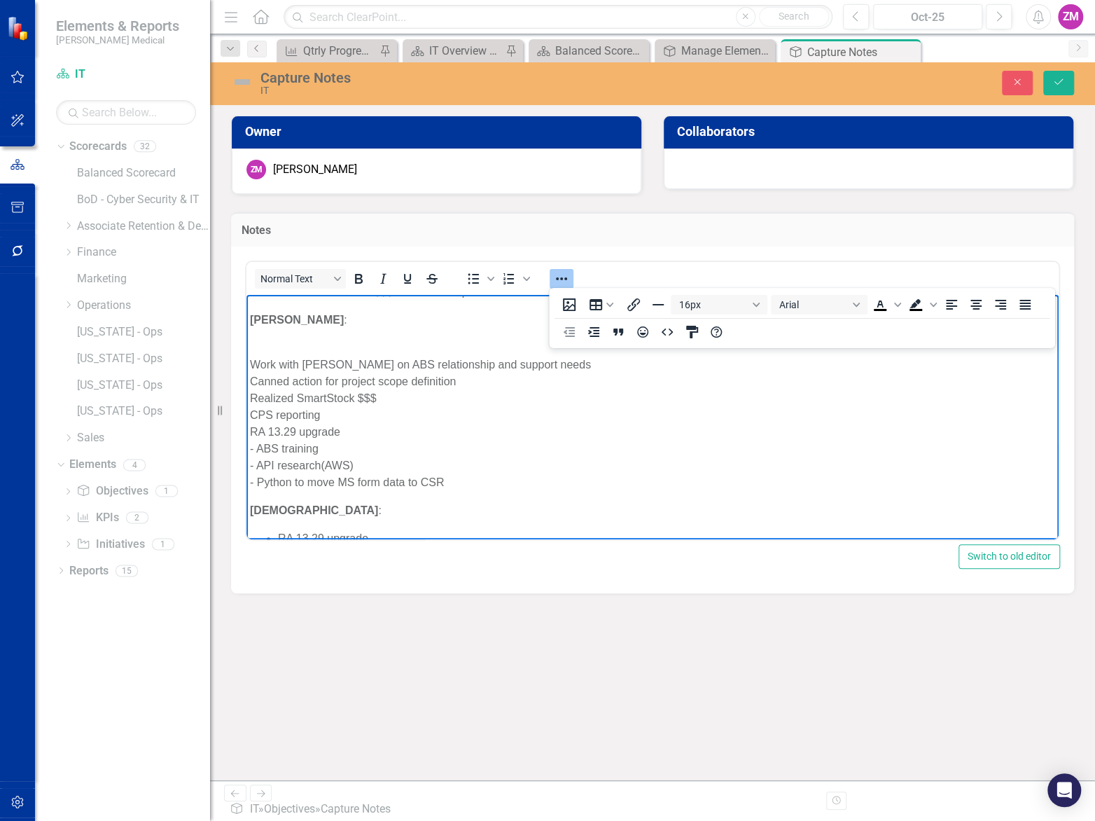
click at [258, 448] on p "Work with [PERSON_NAME] on ABS relationship and support needs Canned action for…" at bounding box center [652, 414] width 805 height 151
click at [256, 466] on p "Work with [PERSON_NAME] on ABS relationship and support needs Canned action for…" at bounding box center [652, 414] width 805 height 151
click at [256, 482] on p "Work with [PERSON_NAME] on ABS relationship and support needs Canned action for…" at bounding box center [652, 414] width 805 height 151
drag, startPoint x: 324, startPoint y: 514, endPoint x: 239, endPoint y: 504, distance: 85.3
click at [247, 504] on html "HUDDLE : - YouTube Oracle Analytics training - Position Matrix - Enabling Tech …" at bounding box center [653, 277] width 812 height 735
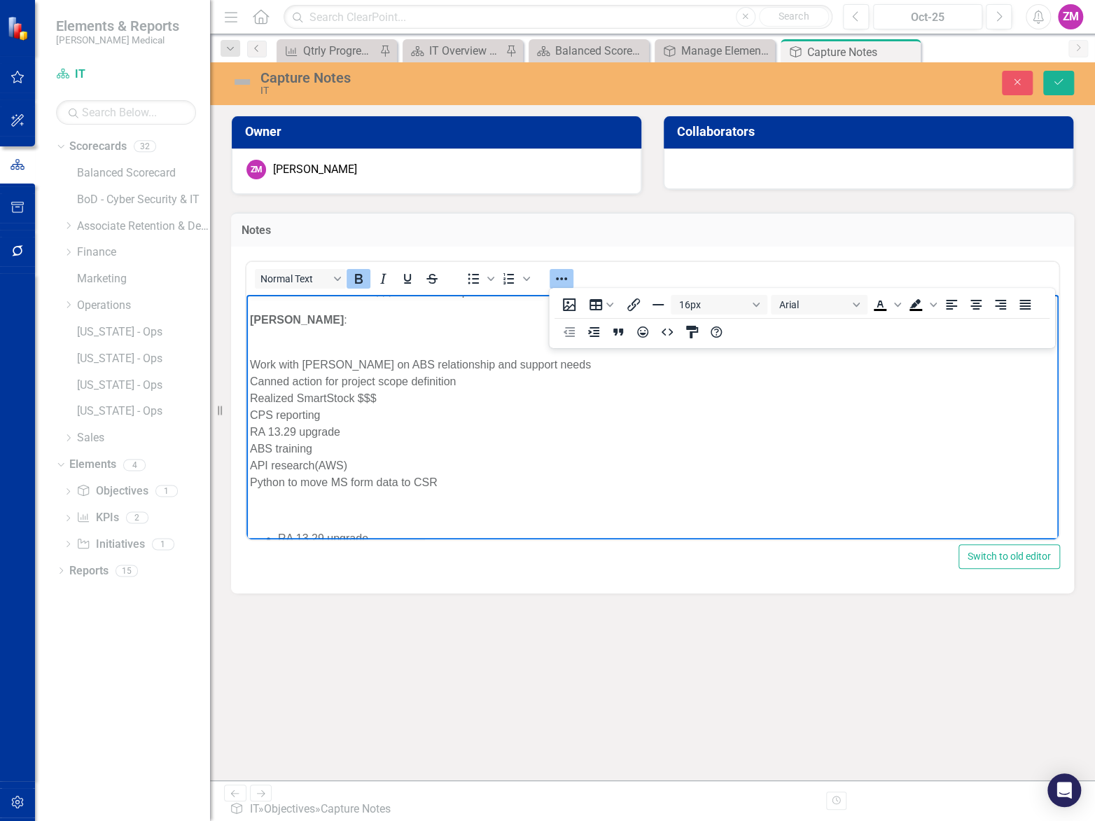
click at [318, 521] on body "HUDDLE : - YouTube Oracle Analytics training - Position Matrix - Enabling Tech …" at bounding box center [653, 277] width 812 height 735
click at [314, 511] on p "Rich Text Area. Press ALT-0 for help." at bounding box center [652, 509] width 805 height 17
click at [479, 484] on p "Work with [PERSON_NAME] on ABS relationship and support needs Canned action for…" at bounding box center [652, 414] width 805 height 151
click at [300, 508] on p "[DEMOGRAPHIC_DATA]:" at bounding box center [652, 509] width 805 height 17
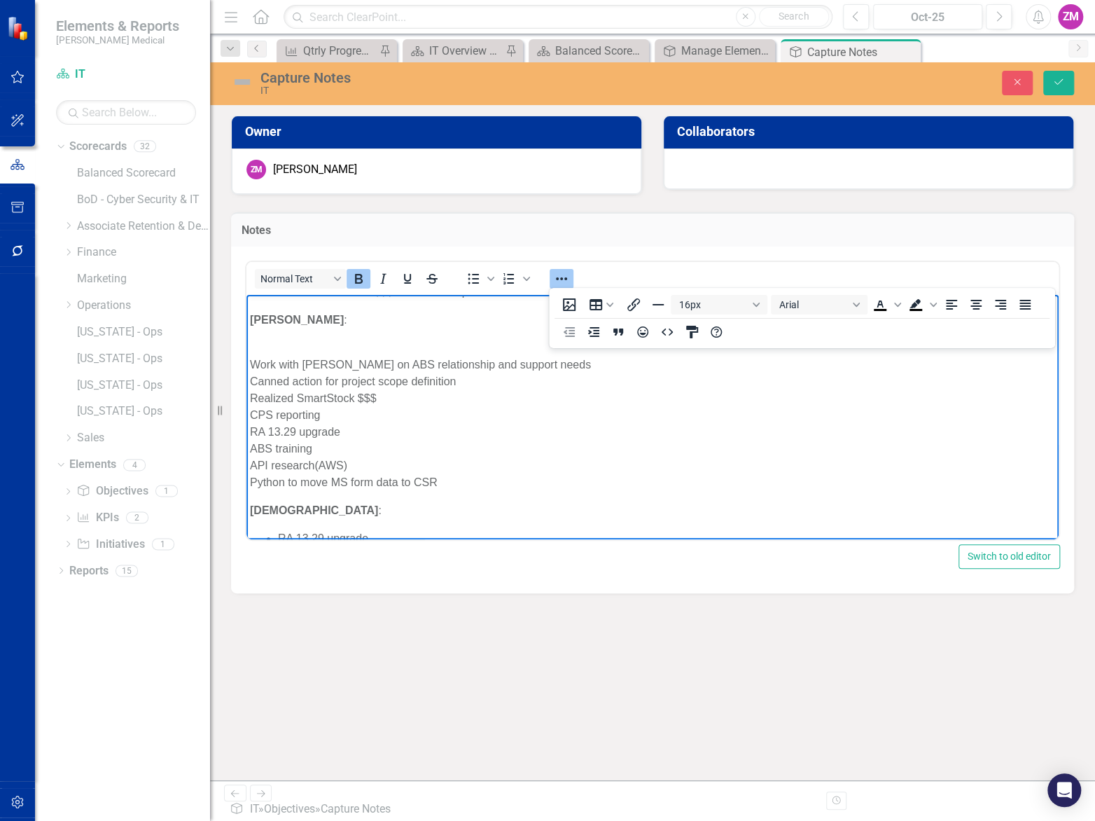
click at [410, 519] on body "HUDDLE : - YouTube Oracle Analytics training - Position Matrix - Enabling Tech …" at bounding box center [653, 277] width 812 height 735
click at [312, 347] on p "Work with [PERSON_NAME] on ABS relationship and support needs Canned action for…" at bounding box center [652, 414] width 805 height 151
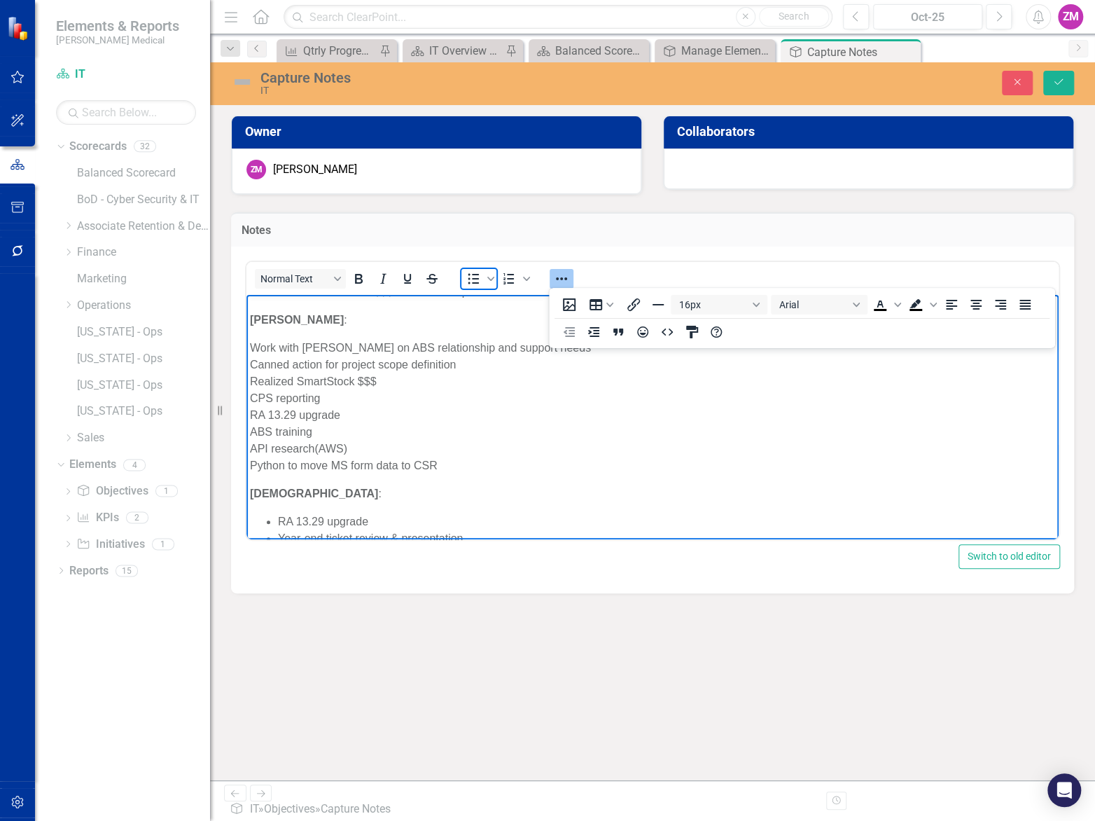
click at [477, 277] on icon "Bullet list" at bounding box center [473, 278] width 11 height 11
click at [276, 359] on ul "Work with [PERSON_NAME] on ABS relationship and support needs Canned action for…" at bounding box center [652, 406] width 805 height 134
click at [560, 277] on icon "Reveal or hide additional toolbar items" at bounding box center [561, 278] width 17 height 17
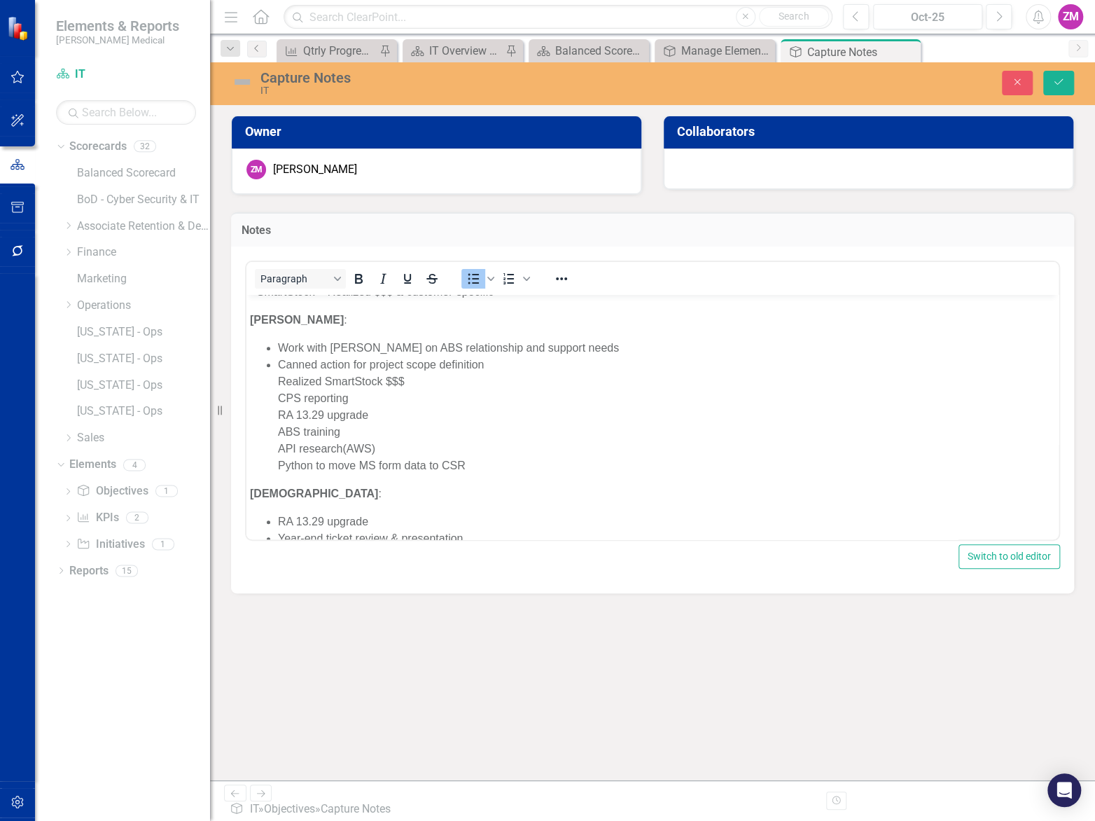
click at [275, 378] on ul "Work with [PERSON_NAME] on ABS relationship and support needs Canned action for…" at bounding box center [652, 406] width 805 height 134
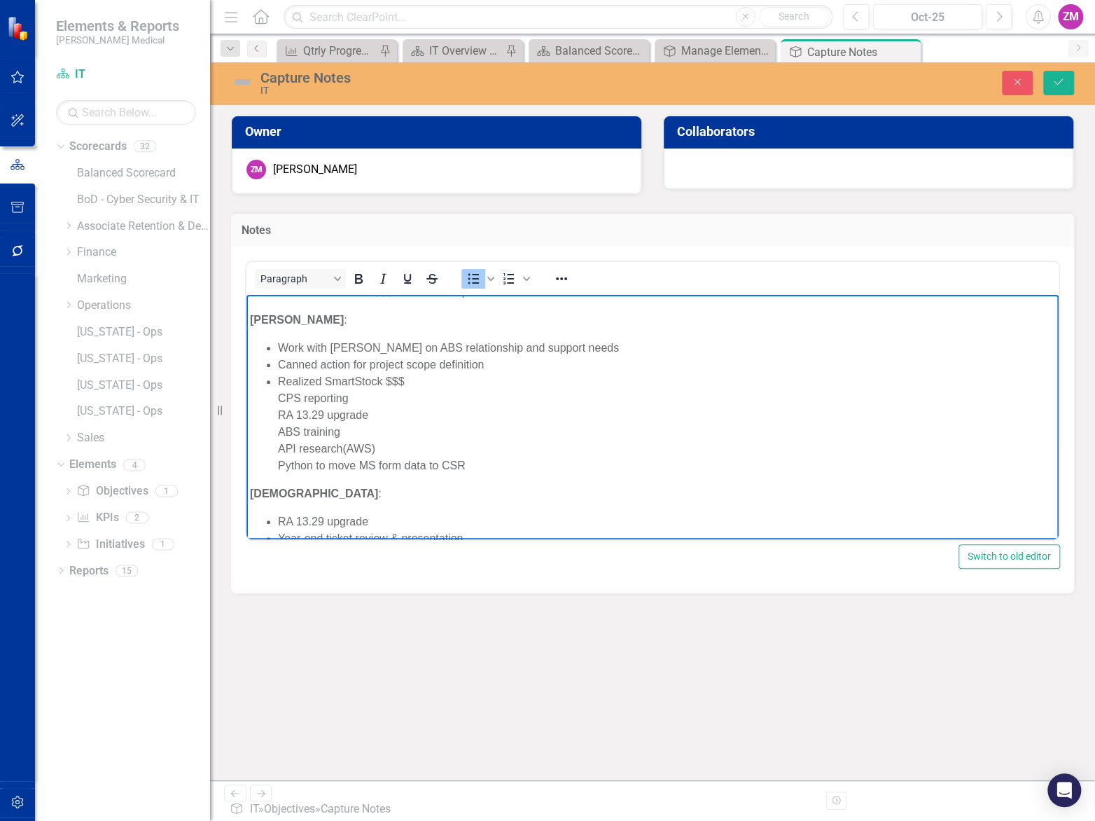
click at [278, 397] on li "Realized SmartStock $$$ CPS reporting RA 13.29 upgrade ABS training API researc…" at bounding box center [666, 423] width 777 height 101
click at [276, 415] on ul "Work with [PERSON_NAME] on ABS relationship and support needs Canned action for…" at bounding box center [652, 406] width 805 height 134
click at [276, 431] on ul "Work with [PERSON_NAME] on ABS relationship and support needs Canned action for…" at bounding box center [652, 406] width 805 height 134
click at [279, 447] on li "ABS training API research(AWS) Python to move MS form data to CSR" at bounding box center [666, 448] width 777 height 50
click at [278, 463] on li "API research(AWS) Python to move MS form data to CSR" at bounding box center [666, 457] width 777 height 34
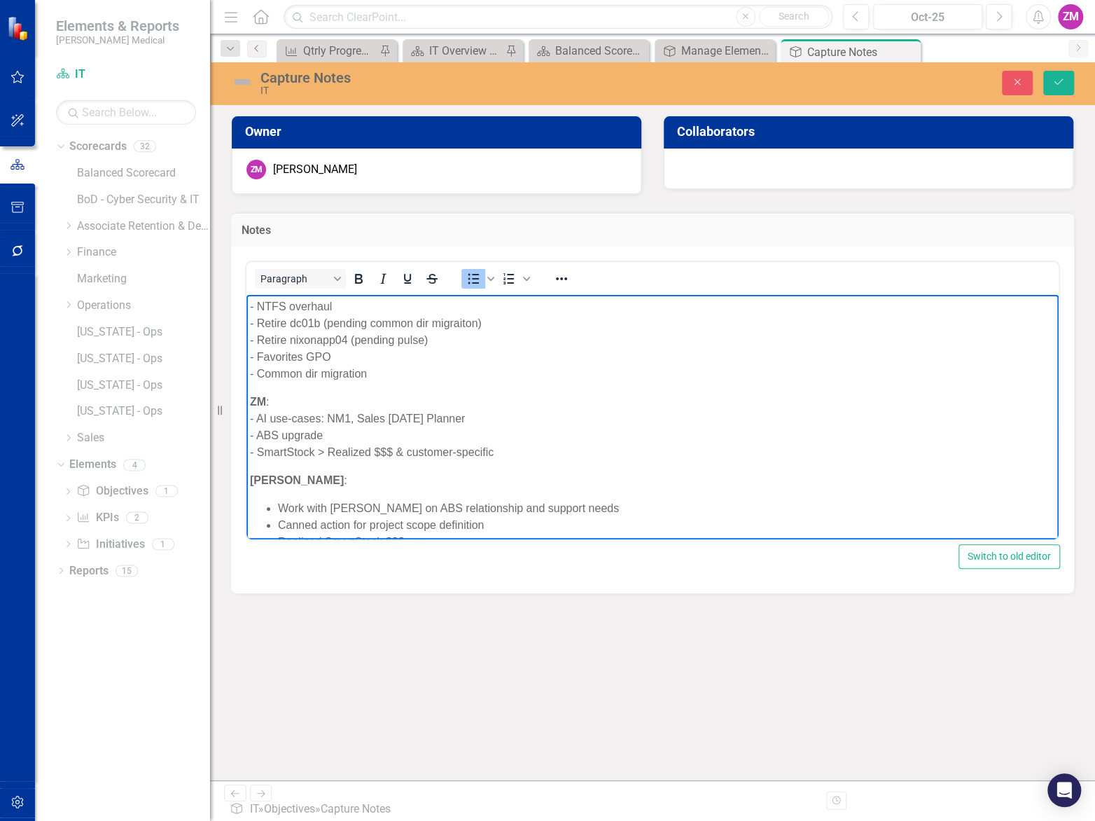
scroll to position [193, 0]
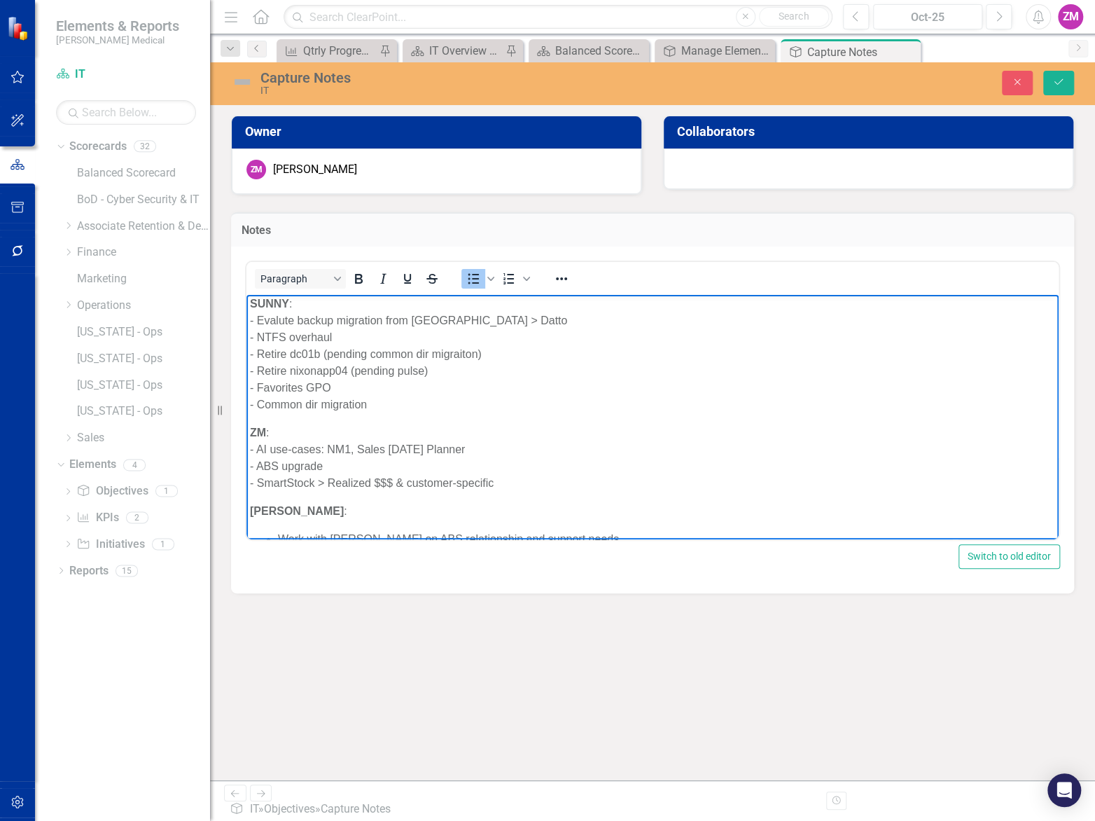
click at [257, 449] on p "ZM : - AI use-cases: NM1, Sales [DATE] Planner - ABS upgrade - SmartStock > Rea…" at bounding box center [652, 457] width 805 height 67
click at [258, 462] on p "ZM : AI use-cases: NM1, Sales [DATE] Planner - ABS upgrade - SmartStock > Reali…" at bounding box center [652, 457] width 805 height 67
click at [258, 484] on p "ZM : AI use-cases: NM1, Sales [DATE] Planner ABS upgrade - SmartStock > Realize…" at bounding box center [652, 457] width 805 height 67
click at [250, 446] on p "ZM : AI use-cases: NM1, Sales [DATE] Planner ABS upgrade SmartStock > Realized …" at bounding box center [652, 457] width 805 height 67
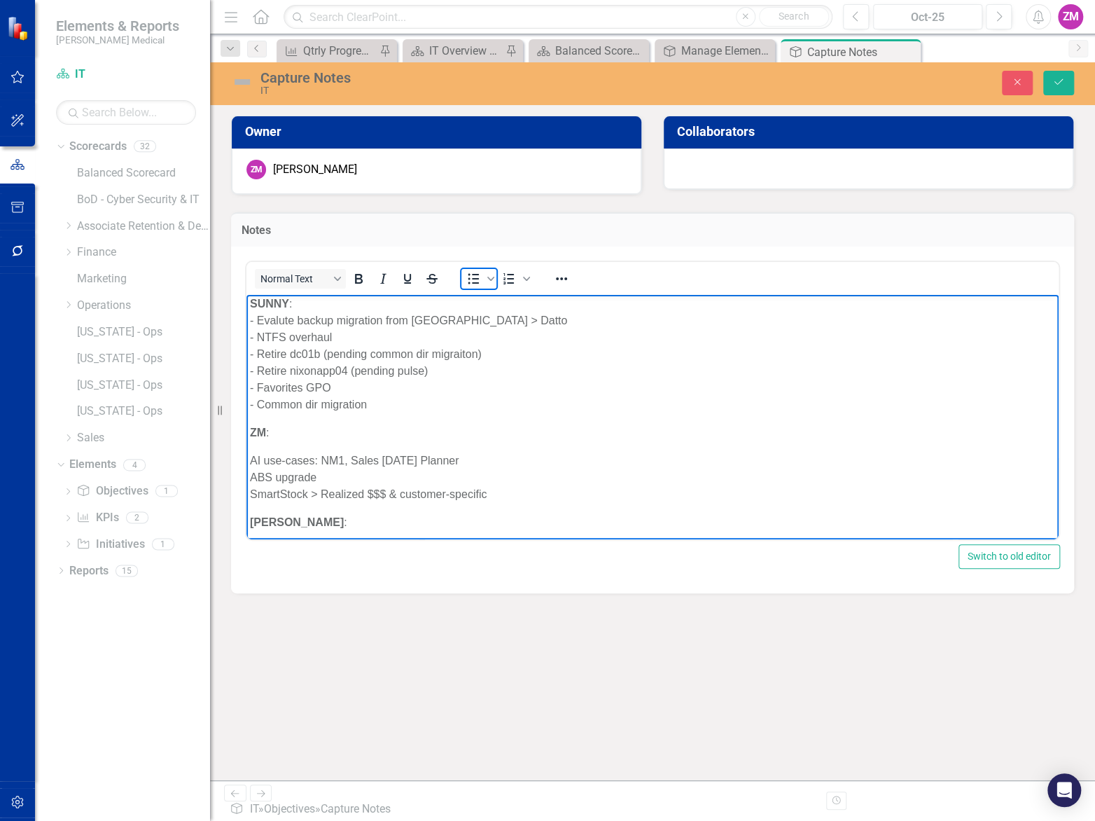
click at [466, 275] on icon "Bullet list" at bounding box center [473, 278] width 17 height 17
click at [279, 478] on li "AI use-cases: NM1, Sales [DATE] Planner ABS upgrade SmartStock > Realized $$$ &…" at bounding box center [666, 477] width 777 height 50
click at [276, 492] on ul "AI use-cases: NM1, Sales [DATE] Planner ABS upgrade SmartStock > Realized $$$ &…" at bounding box center [652, 477] width 805 height 50
click at [256, 320] on p "SUNNY : - Evalute backup migration from Veam > Datto - NTFS overhaul - Retire d…" at bounding box center [652, 354] width 805 height 118
click at [257, 333] on p "SUNNY : Evalute backup migration from Veam > Datto - NTFS overhaul - Retire dc0…" at bounding box center [652, 354] width 805 height 118
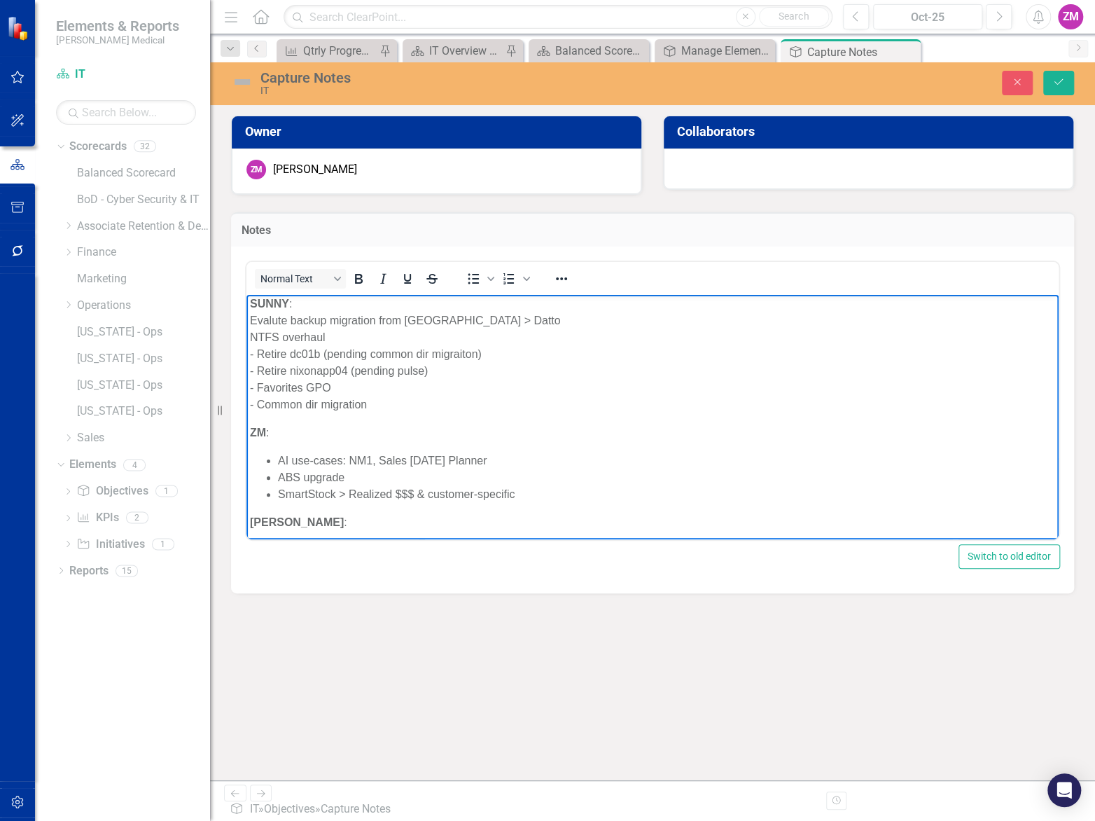
click at [256, 353] on p "SUNNY : Evalute backup migration from Veam > Datto NTFS overhaul - Retire dc01b…" at bounding box center [652, 354] width 805 height 118
click at [258, 368] on p "SUNNY : Evalute backup migration from Veam > Datto NTFS overhaul Retire dc01b (…" at bounding box center [652, 354] width 805 height 118
click at [257, 388] on p "SUNNY : Evalute backup migration from Veam > Datto NTFS overhaul Retire dc01b (…" at bounding box center [652, 354] width 805 height 118
click at [255, 406] on p "SUNNY : Evalute backup migration from Veam > Datto NTFS overhaul Retire dc01b (…" at bounding box center [652, 354] width 805 height 118
click at [311, 307] on p "SUNNY : Evalute backup migration from Veam > Datto NTFS overhaul Retire dc01b (…" at bounding box center [652, 354] width 805 height 118
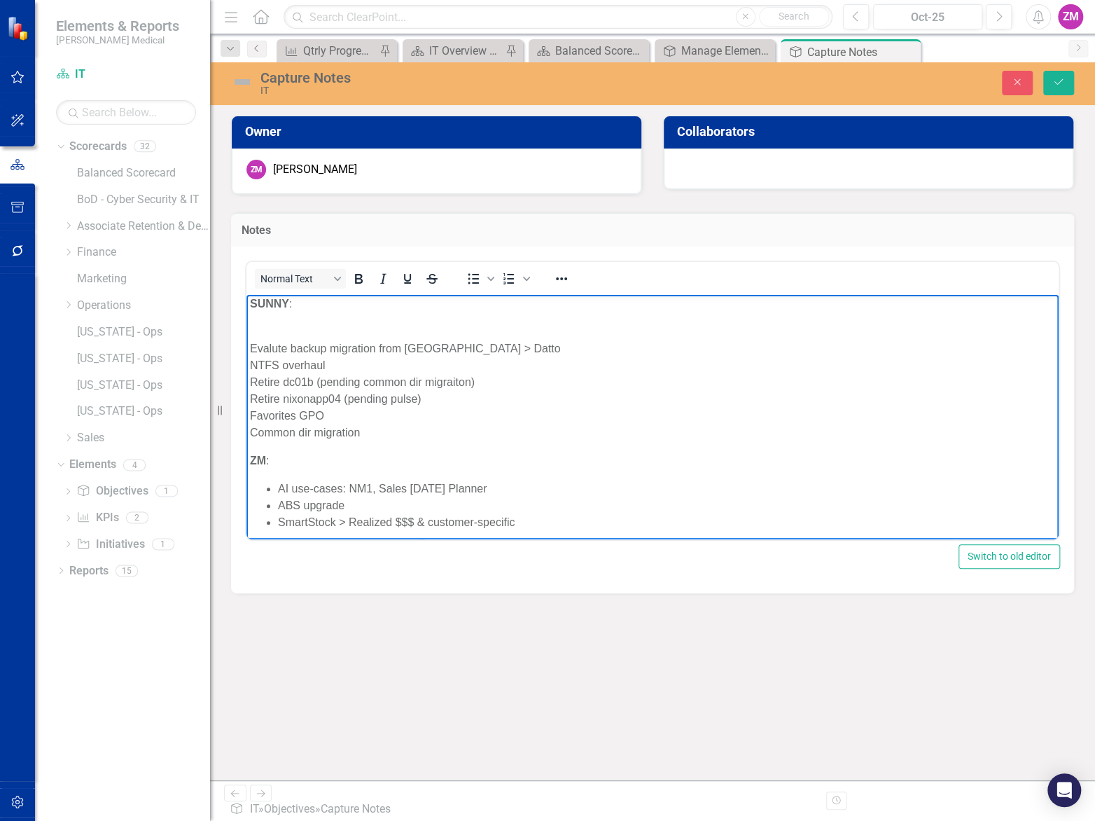
click at [251, 347] on p "Evalute backup migration from [GEOGRAPHIC_DATA] > Datto NTFS overhaul Retire dc…" at bounding box center [652, 382] width 805 height 118
click at [466, 279] on icon "Bullet list" at bounding box center [473, 278] width 17 height 17
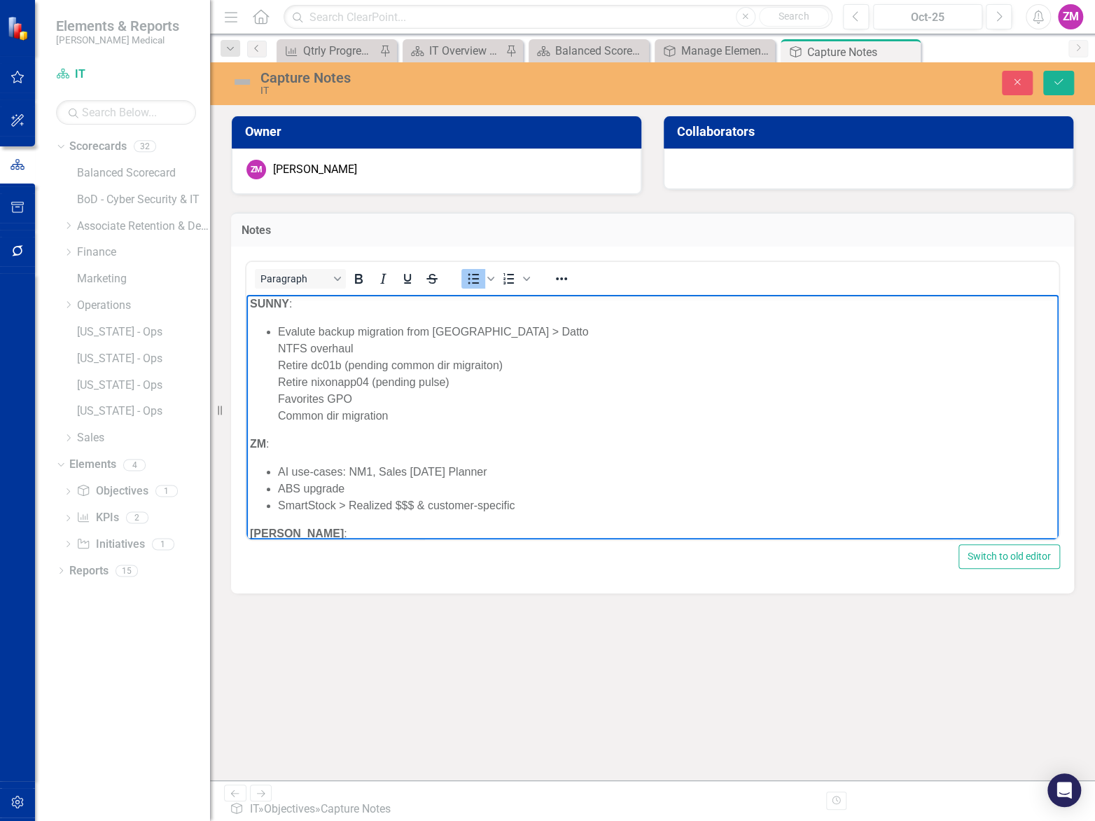
click at [275, 348] on ul "Evalute backup migration from [GEOGRAPHIC_DATA] > Datto NTFS overhaul Retire dc…" at bounding box center [652, 373] width 805 height 101
click at [276, 361] on ul "Evalute backup migration from [GEOGRAPHIC_DATA] > Datto NTFS overhaul Retire dc…" at bounding box center [652, 373] width 805 height 101
click at [276, 373] on ul "Evalute backup migration from [GEOGRAPHIC_DATA] > Datto NTFS overhaul Retire dc…" at bounding box center [652, 373] width 805 height 101
click at [277, 373] on ul "Evalute backup migration from [GEOGRAPHIC_DATA] > Datto NTFS overhaul Retire dc…" at bounding box center [652, 373] width 805 height 101
click at [278, 393] on li "Retire nixonapp04 (pending pulse) Favorites GPO Common dir migration" at bounding box center [666, 398] width 777 height 50
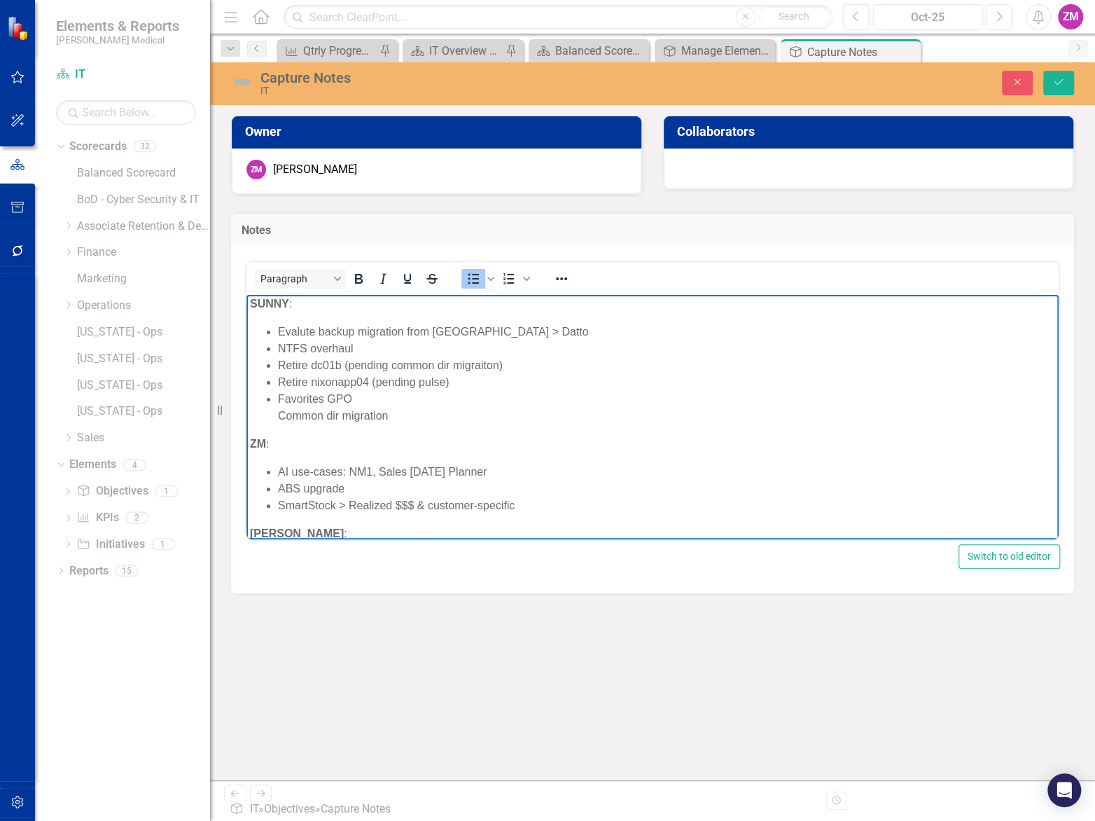
click at [276, 412] on ul "Evalute backup migration from [GEOGRAPHIC_DATA] > Datto NTFS overhaul Retire dc…" at bounding box center [652, 373] width 805 height 101
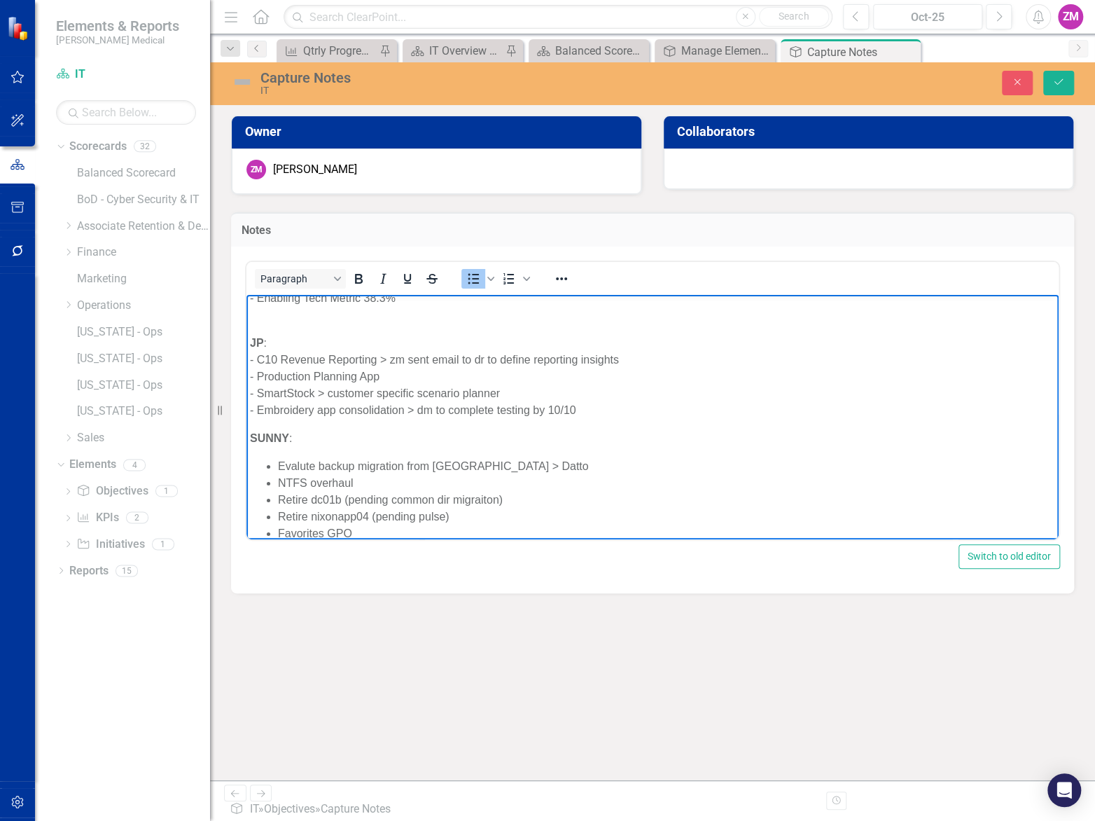
scroll to position [2, 0]
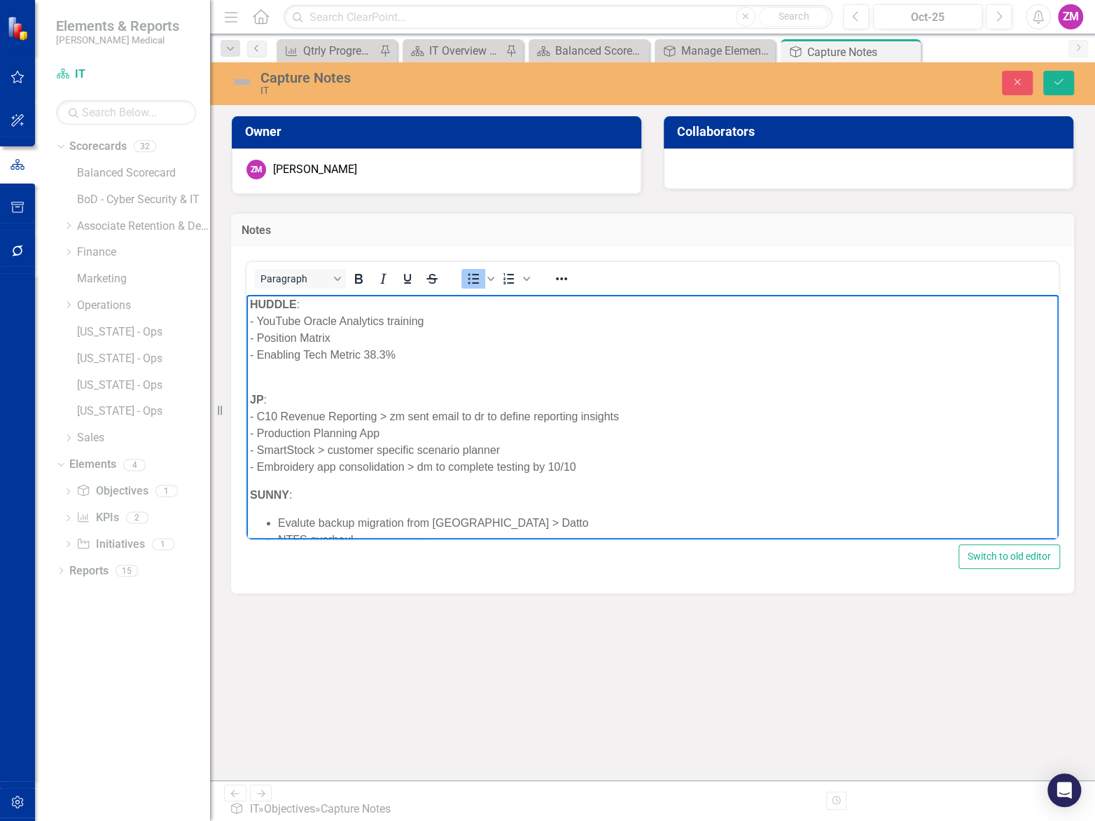
click at [256, 466] on p "JP : - C10 Revenue Reporting > zm sent email to dr to define reporting insights…" at bounding box center [652, 424] width 805 height 101
click at [255, 446] on p "JP : - C10 Revenue Reporting > zm sent email to dr to define reporting insights…" at bounding box center [652, 424] width 805 height 101
click at [258, 430] on p "JP : - C10 Revenue Reporting > zm sent email to dr to define reporting insights…" at bounding box center [652, 424] width 805 height 101
click at [257, 412] on p "JP : - C10 Revenue Reporting > zm sent email to dr to define reporting insights…" at bounding box center [652, 424] width 805 height 101
click at [478, 279] on icon "Bullet list" at bounding box center [473, 278] width 17 height 17
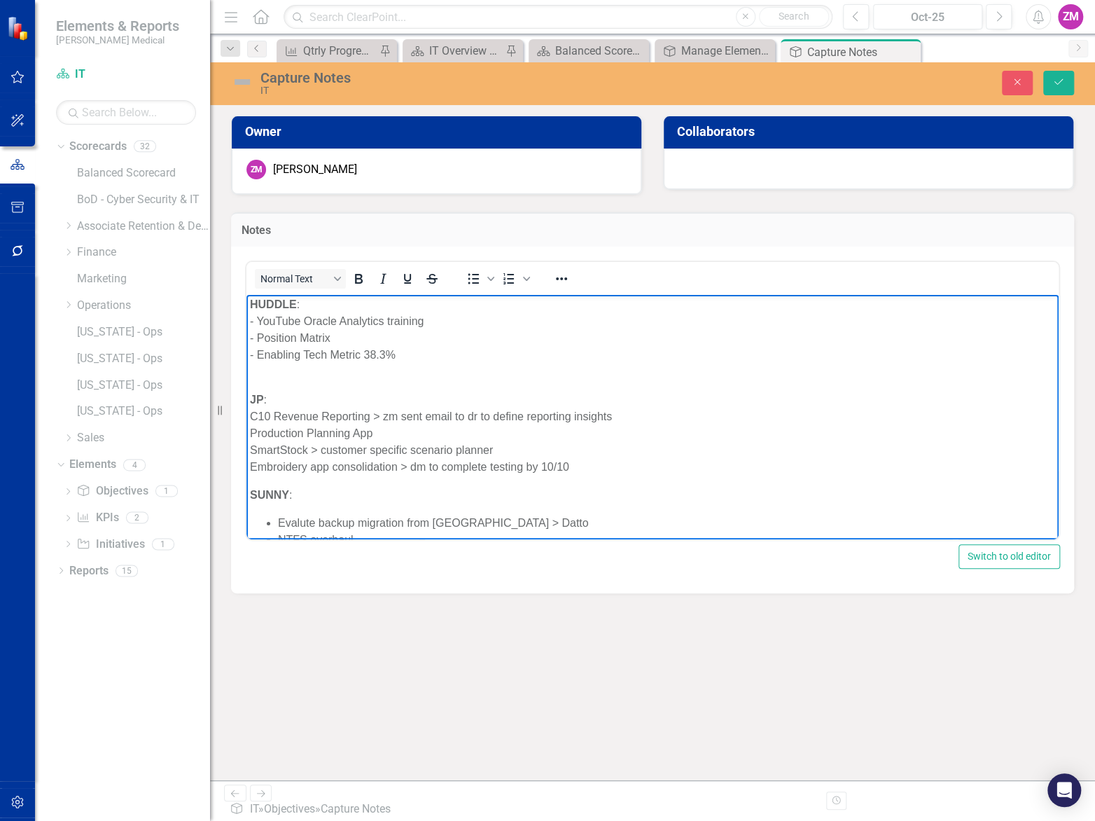
click at [280, 402] on p "JP : C10 Revenue Reporting > zm sent email to dr to define reporting insights P…" at bounding box center [652, 424] width 805 height 101
click at [282, 394] on p "JP : C10 Revenue Reporting > zm sent email to dr to define reporting insights P…" at bounding box center [652, 424] width 805 height 101
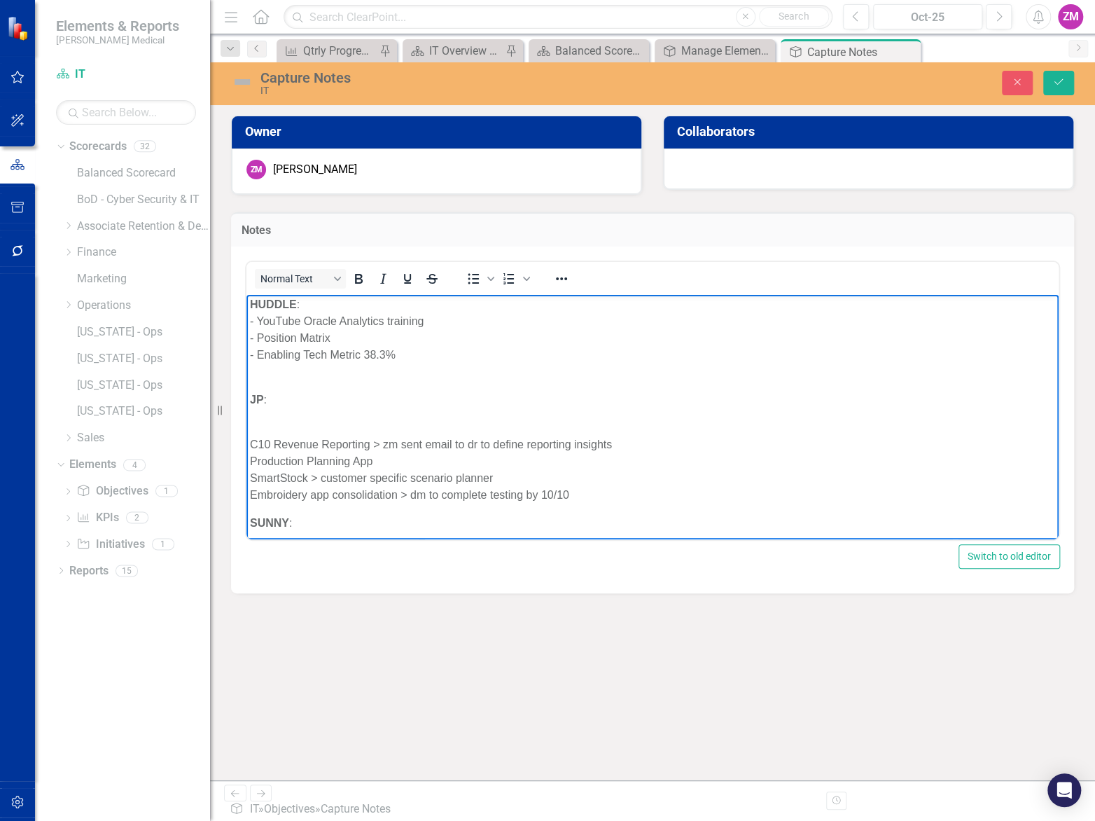
click at [252, 441] on p "C10 Revenue Reporting > zm sent email to dr to define reporting insights Produc…" at bounding box center [652, 461] width 805 height 84
click at [474, 277] on icon "Bullet list" at bounding box center [473, 278] width 11 height 11
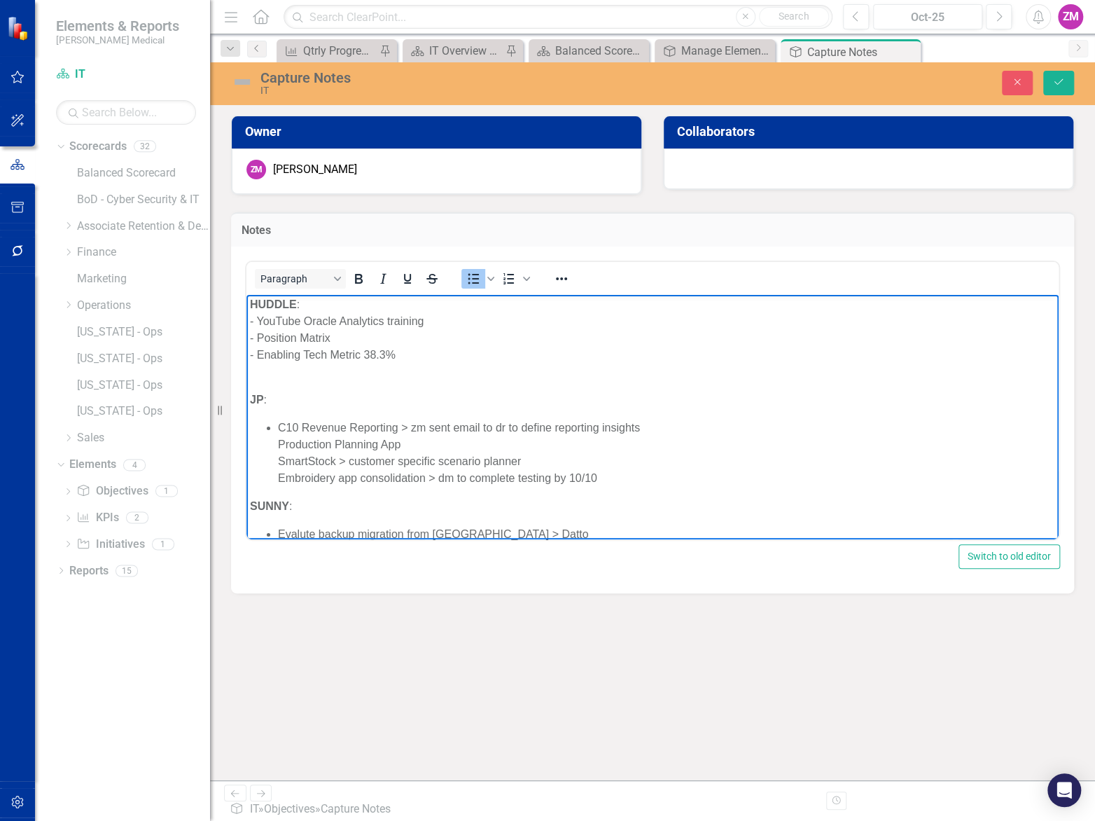
click at [278, 444] on li "C10 Revenue Reporting > zm sent email to dr to define reporting insights Produc…" at bounding box center [666, 452] width 777 height 67
click at [278, 459] on li "Production Planning App SmartStock > customer specific scenario planner Embroid…" at bounding box center [666, 461] width 777 height 50
click at [275, 476] on ul "C10 Revenue Reporting > zm sent email to dr to define reporting insights Produc…" at bounding box center [652, 452] width 805 height 67
click at [257, 321] on p "HUDDLE : - YouTube Oracle Analytics training - Position Matrix - Enabling Tech …" at bounding box center [652, 329] width 805 height 67
click at [258, 335] on p "HUDDLE : YouTube Oracle Analytics training - Position Matrix - Enabling Tech Me…" at bounding box center [652, 329] width 805 height 67
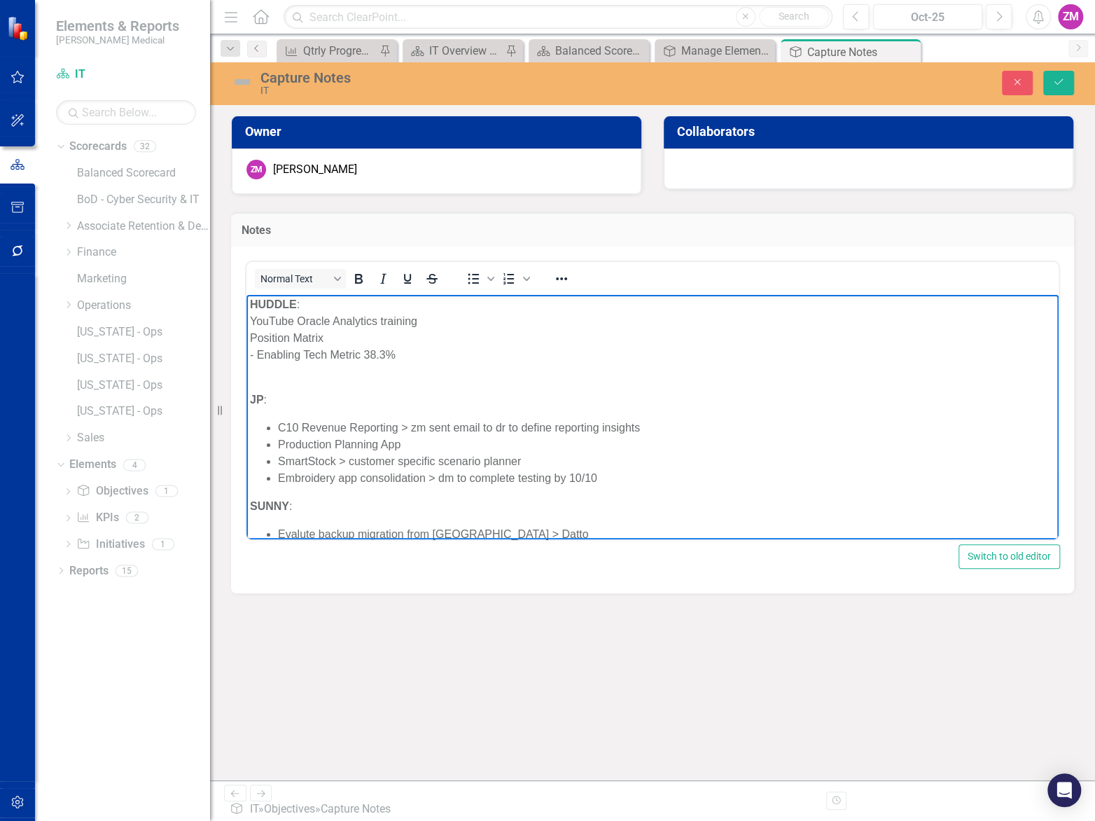
click at [256, 352] on p "HUDDLE : YouTube Oracle Analytics training Position Matrix - Enabling Tech Metr…" at bounding box center [652, 329] width 805 height 67
click at [251, 318] on p "HUDDLE : YouTube Oracle Analytics training Position Matrix Enabling Tech Metric…" at bounding box center [652, 329] width 805 height 67
click at [333, 305] on p "HUDDLE : YouTube Oracle Analytics training Position Matrix Enabling Tech Metric…" at bounding box center [652, 329] width 805 height 67
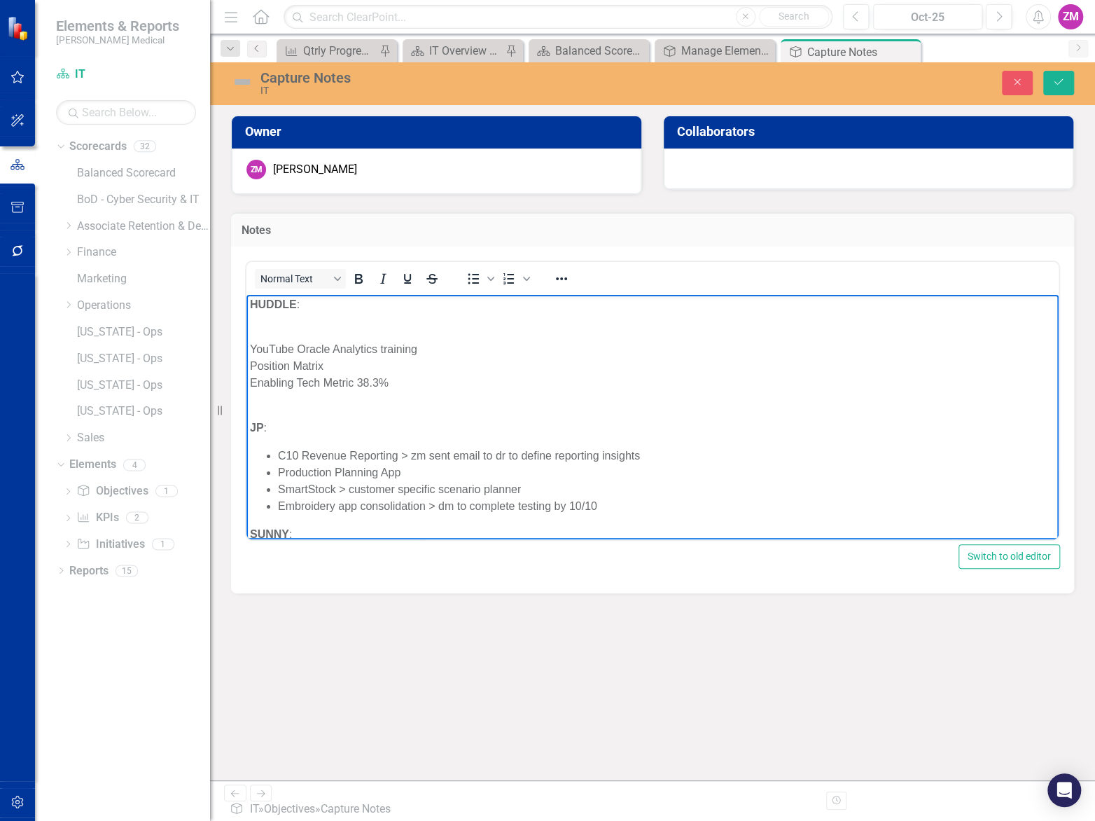
click at [250, 347] on p "YouTube Oracle Analytics training Position Matrix Enabling Tech Metric 38.3%" at bounding box center [652, 357] width 805 height 67
click at [469, 280] on icon "Bullet list" at bounding box center [473, 278] width 17 height 17
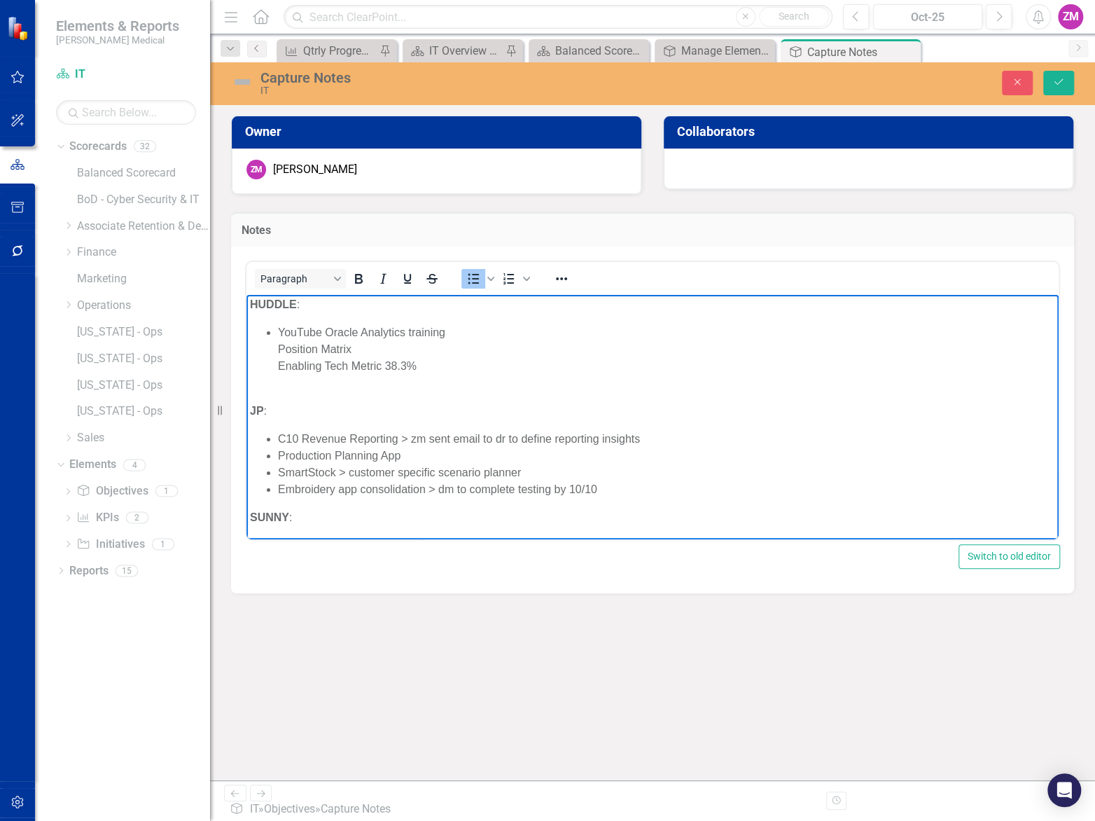
click at [280, 345] on li "YouTube Oracle Analytics training Position Matrix Enabling Tech Metric 38.3%" at bounding box center [666, 349] width 777 height 50
click at [276, 363] on ul "YouTube Oracle Analytics training Position Matrix Enabling Tech Metric 38.3%" at bounding box center [652, 349] width 805 height 50
click at [1051, 81] on button "Save" at bounding box center [1059, 83] width 31 height 25
